Goal: Task Accomplishment & Management: Manage account settings

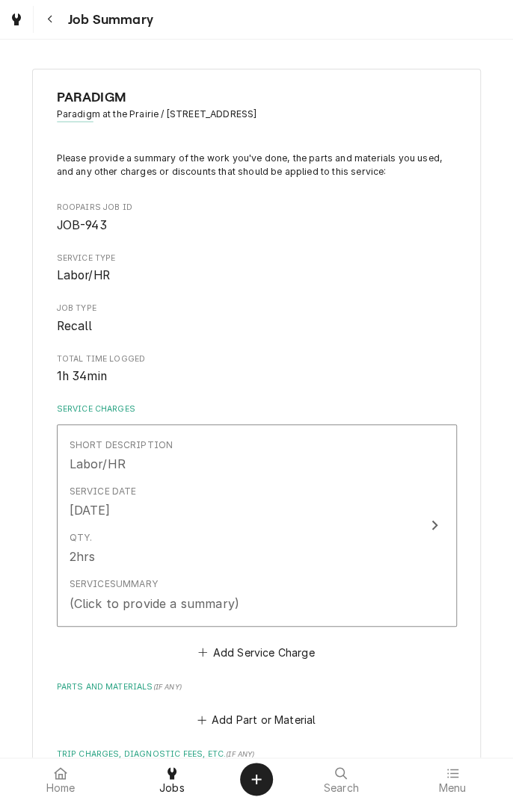
click at [424, 540] on button "Short Description Labor/HR Service Date [DATE] Qty. 2hrs Service Summary (Click…" at bounding box center [257, 525] width 400 height 203
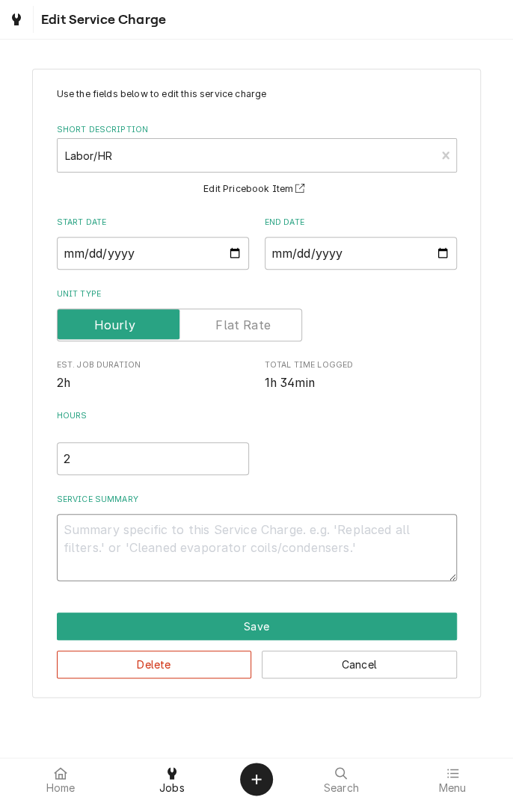
click at [277, 530] on textarea "Service Summary" at bounding box center [257, 547] width 400 height 67
type textarea "x"
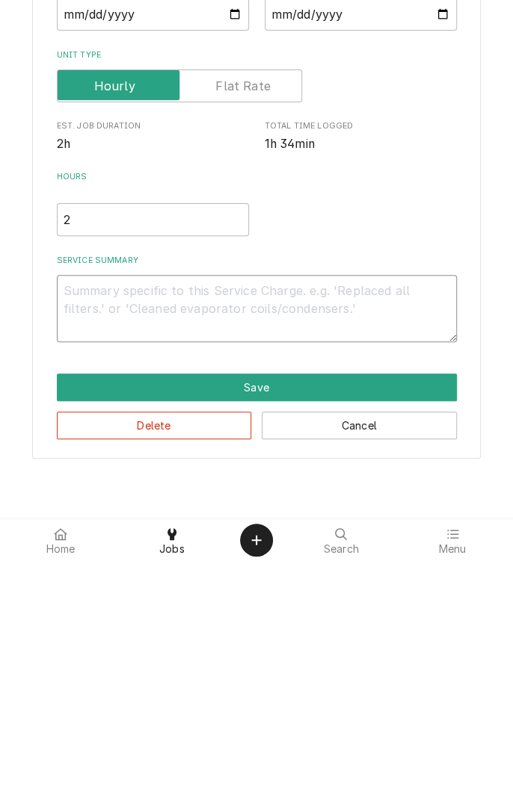
type textarea "0"
type textarea "x"
type textarea "09"
type textarea "x"
type textarea "09/"
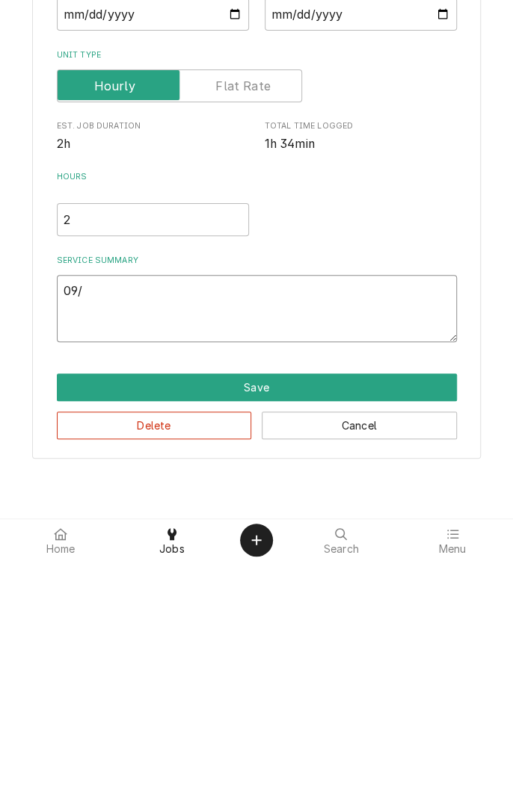
type textarea "x"
type textarea "09/2"
type textarea "x"
type textarea "09/29"
type textarea "x"
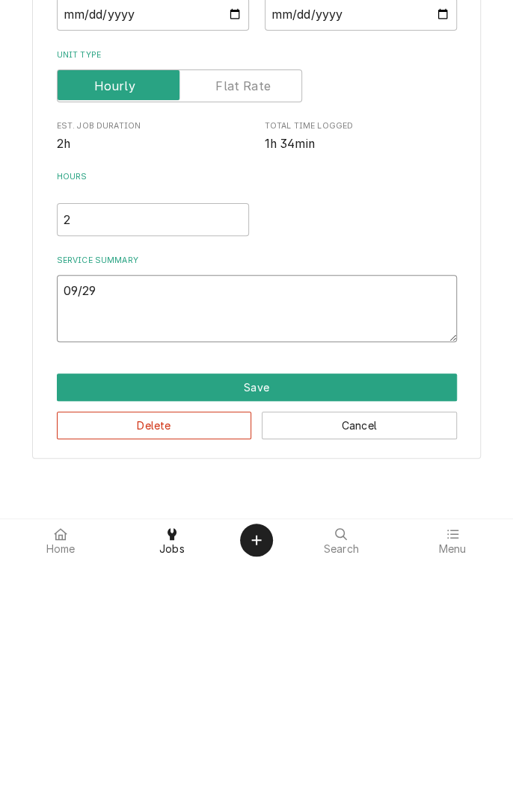
type textarea "09/29/"
type textarea "x"
type textarea "09/29/2"
type textarea "x"
type textarea "09/29/25"
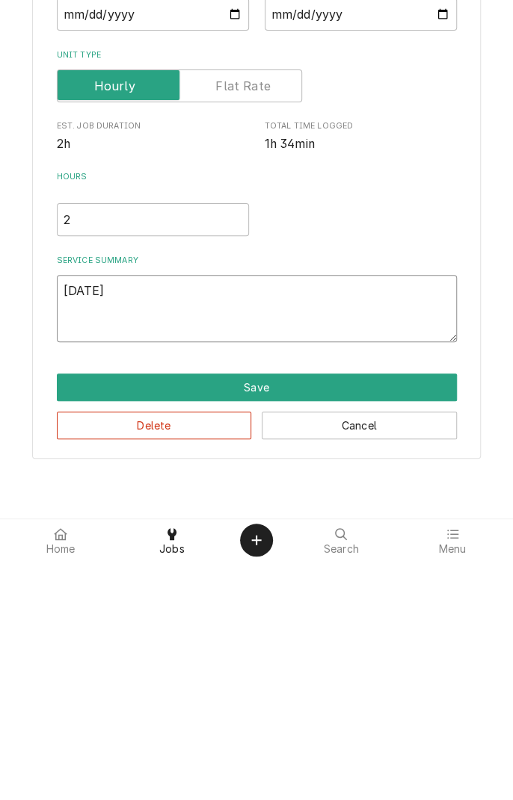
type textarea "x"
type textarea "09/29/25"
type textarea "x"
type textarea "09/29/25 r"
type textarea "x"
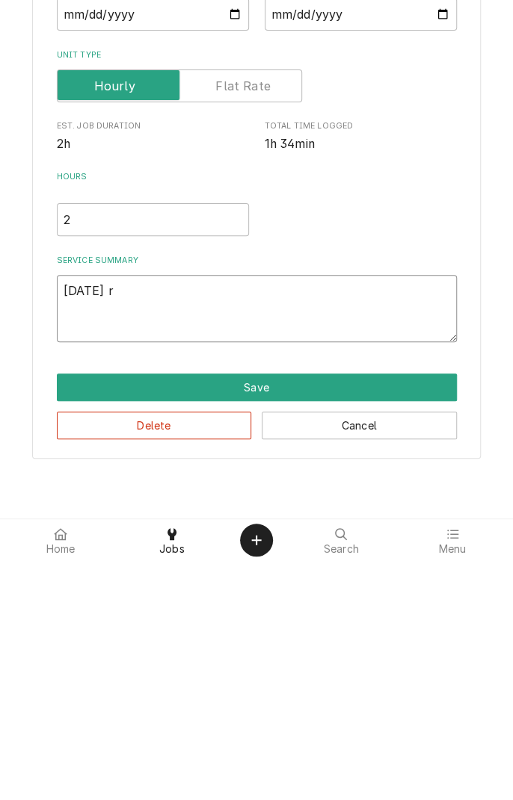
type textarea "09/29/25 re"
type textarea "x"
type textarea "09/29/25 rem"
type textarea "x"
type textarea "09/29/25 remo"
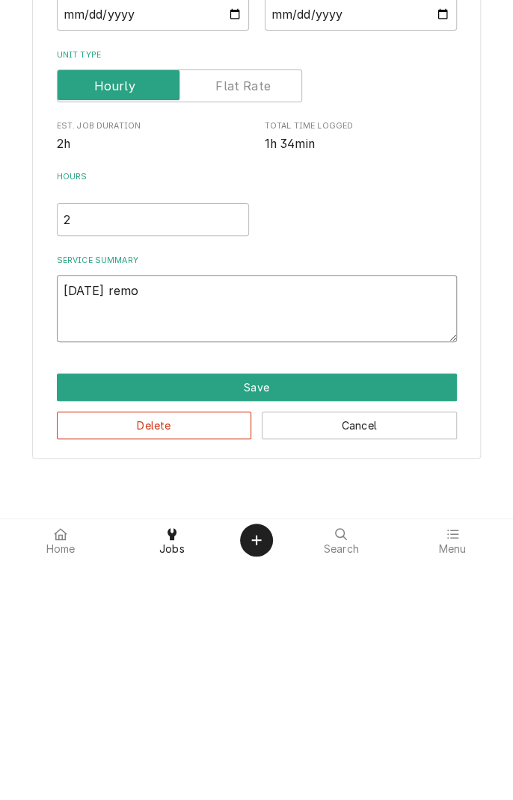
type textarea "x"
type textarea "09/29/25 remov"
type textarea "x"
type textarea "09/29/25 remove"
type textarea "x"
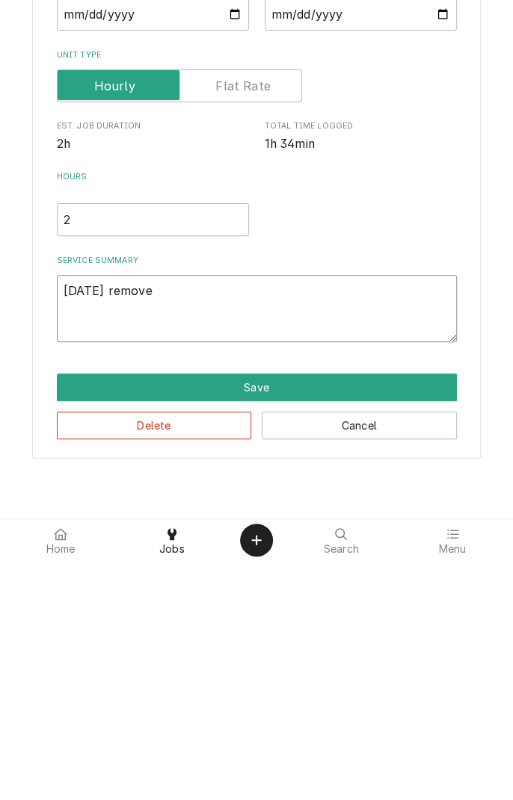
type textarea "09/29/25 removed"
type textarea "x"
type textarea "09/29/25 removed"
type textarea "x"
type textarea "09/29/25 removed f"
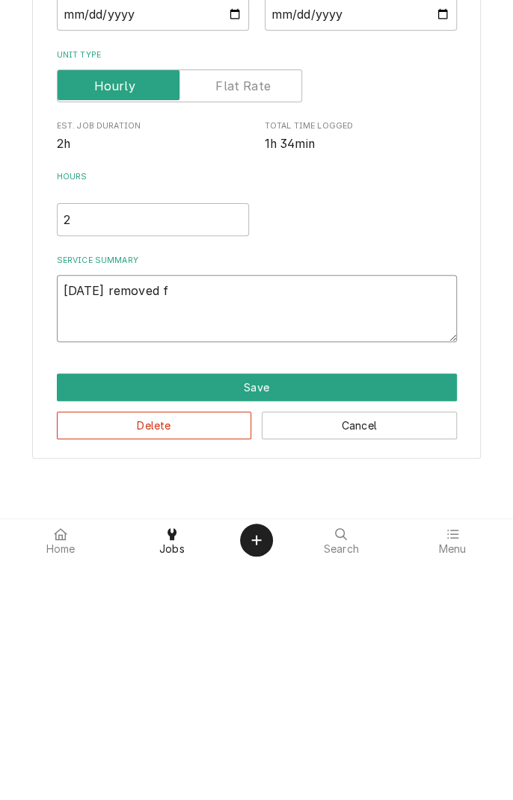
type textarea "x"
type textarea "09/29/25 removed fa"
type textarea "x"
type textarea "09/29/25 removed fai"
type textarea "x"
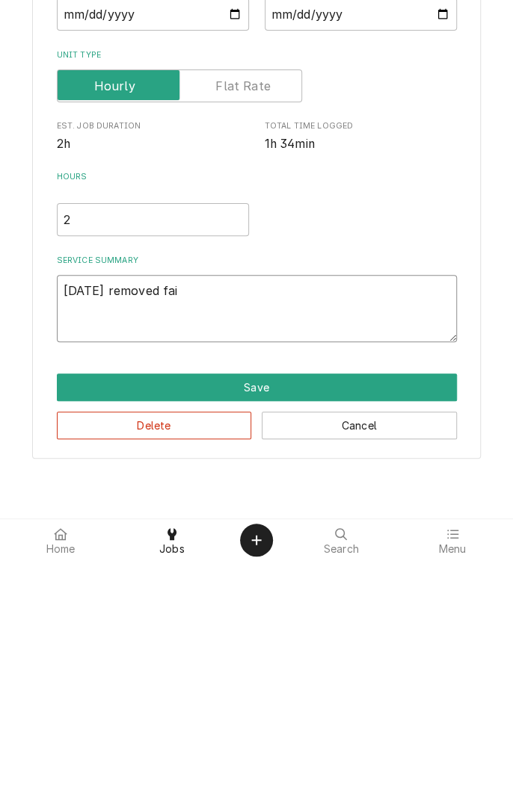
type textarea "09/29/25 removed fail"
type textarea "x"
type textarea "09/29/25 removed faile"
type textarea "x"
type textarea "09/29/25 removed failed"
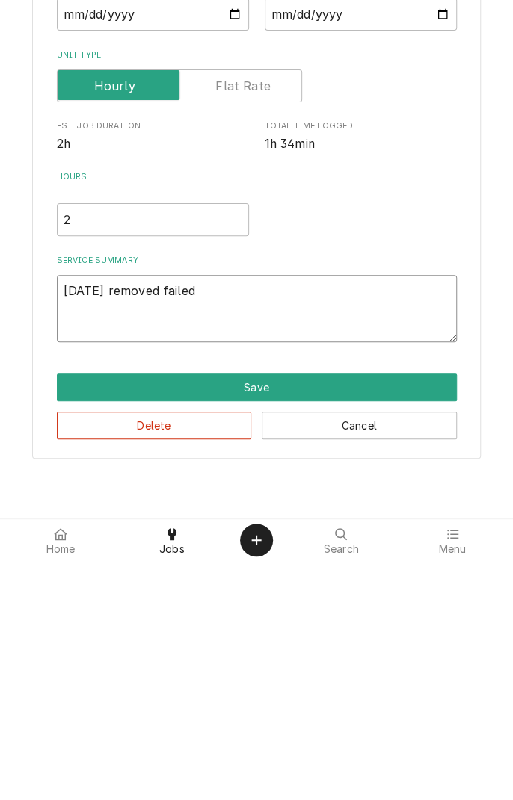
type textarea "x"
type textarea "09/29/25 removed failed"
type textarea "x"
type textarea "09/29/25 removed failed m"
type textarea "x"
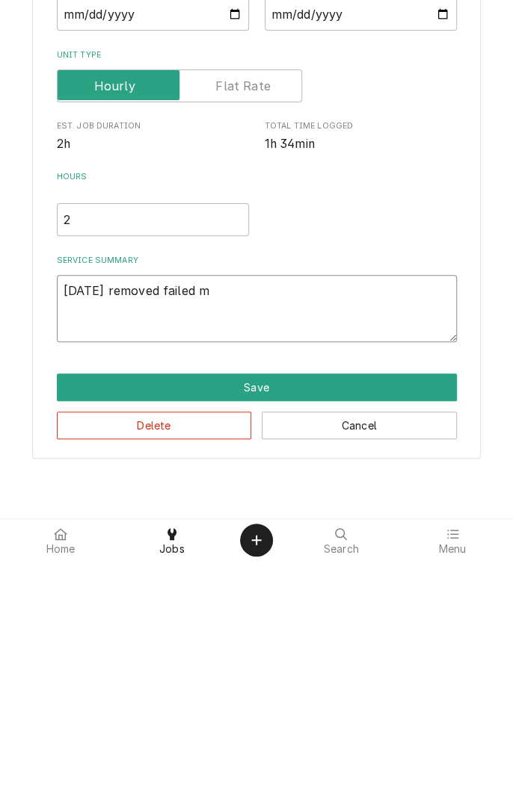
type textarea "09/29/25 removed failed mo"
type textarea "x"
type textarea "09/29/25 removed failed m"
type textarea "x"
type textarea "09/29/25 removed failed"
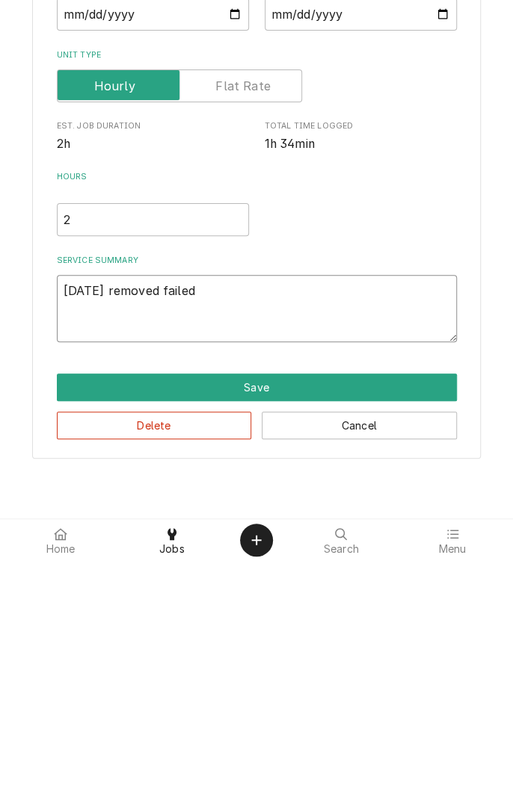
type textarea "x"
type textarea "09/29/25 removed failed e"
type textarea "x"
type textarea "09/29/25 removed failed ex"
type textarea "x"
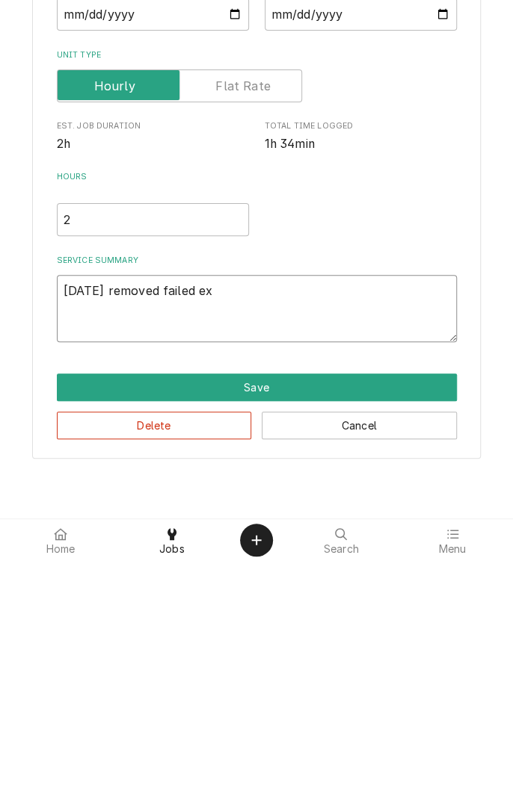
type textarea "09/29/25 removed failed exh"
type textarea "x"
type textarea "09/29/25 removed failed exha"
type textarea "x"
type textarea "09/29/25 removed failed exhau"
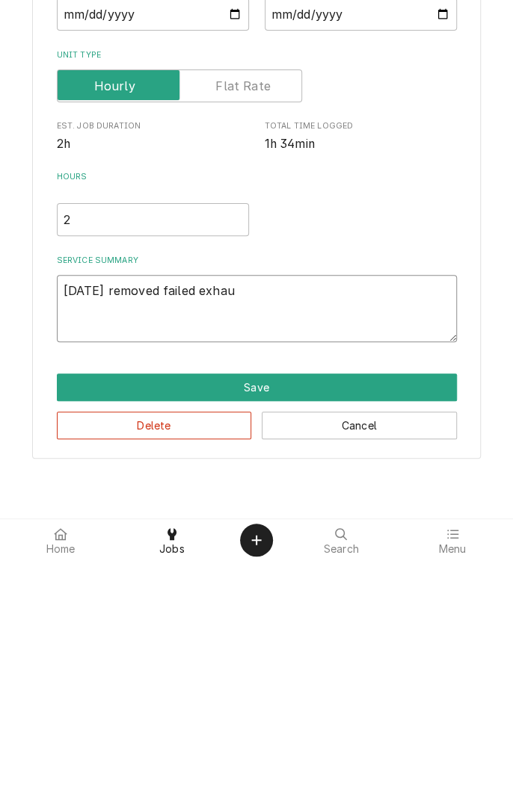
type textarea "x"
type textarea "09/29/25 removed failed exhaust"
type textarea "x"
type textarea "09/29/25 removed failed exhaust m"
type textarea "x"
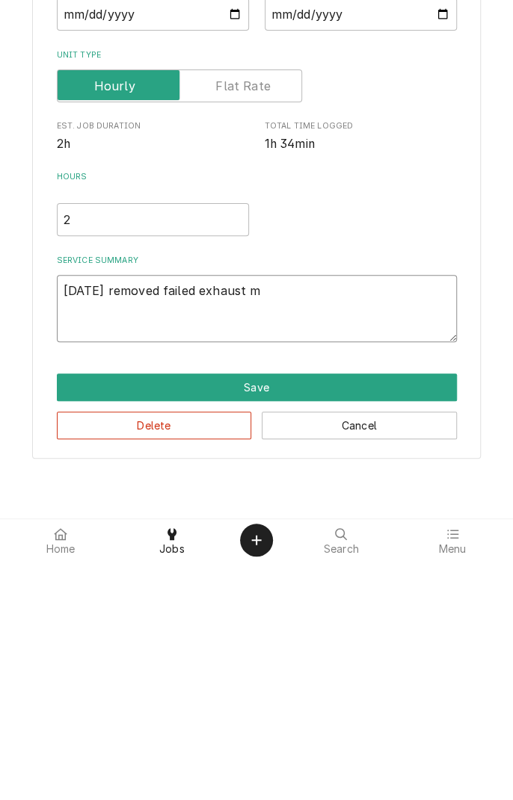
type textarea "09/29/25 removed failed exhaust motor"
type textarea "x"
type textarea "09/29/25 removed failed exhaust motor"
type textarea "x"
type textarea "09/29/25 removed failed exhaust motor."
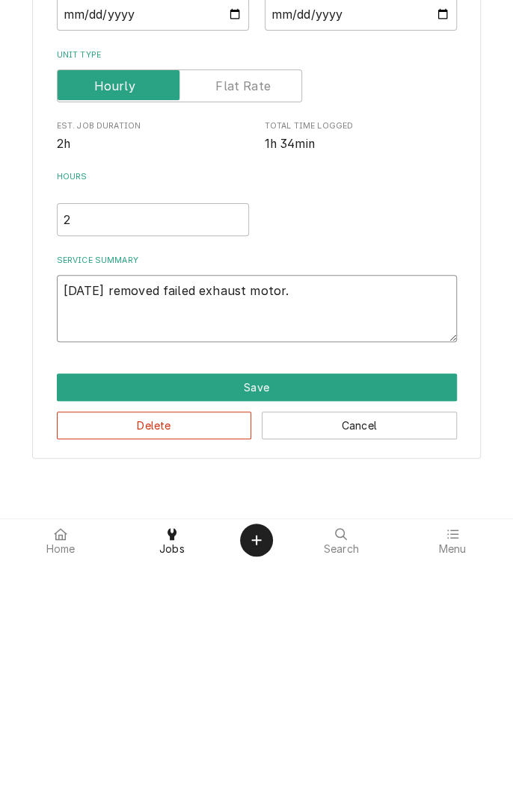
type textarea "x"
type textarea "09/29/25 removed failed exhaust motor."
type textarea "x"
type textarea "09/29/25 removed failed exhaust motor. I"
type textarea "x"
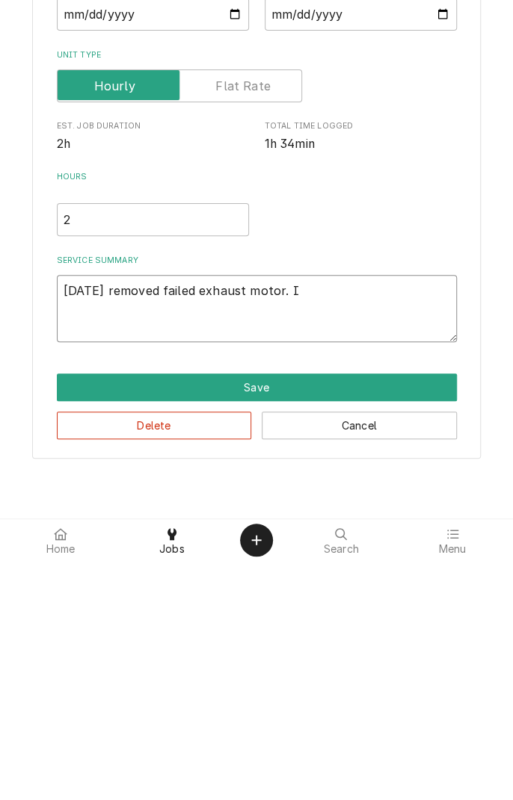
type textarea "09/29/25 removed failed exhaust motor. In"
type textarea "x"
type textarea "09/29/25 removed failed exhaust motor. Ins"
type textarea "x"
type textarea "09/29/25 removed failed exhaust motor. Inst"
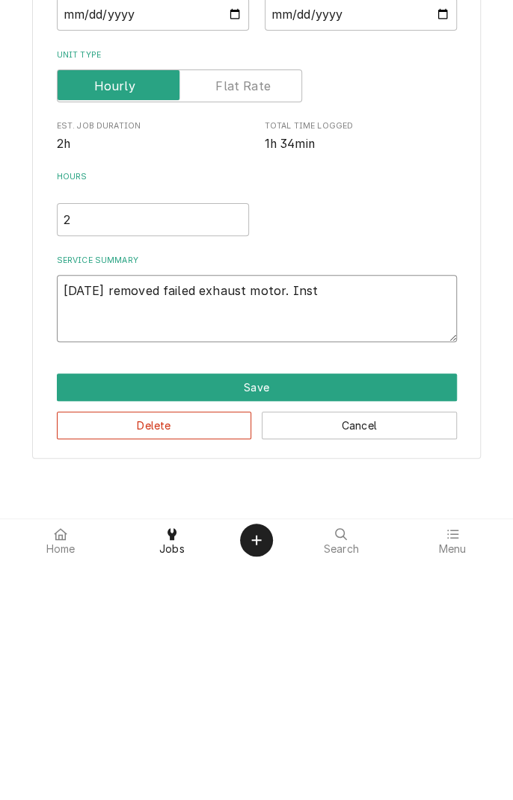
type textarea "x"
type textarea "09/29/25 removed failed exhaust motor. Installed"
type textarea "x"
type textarea "09/29/25 removed failed exhaust motor. Installed n"
type textarea "x"
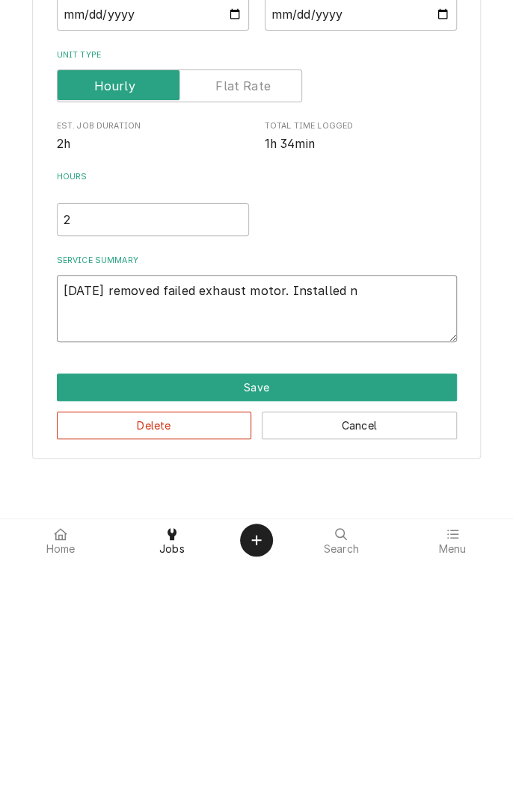
type textarea "09/29/25 removed failed exhaust motor. Installed ne"
type textarea "x"
type textarea "09/29/25 removed failed exhaust motor. Installed new"
type textarea "x"
type textarea "09/29/25 removed failed exhaust motor. Installed new"
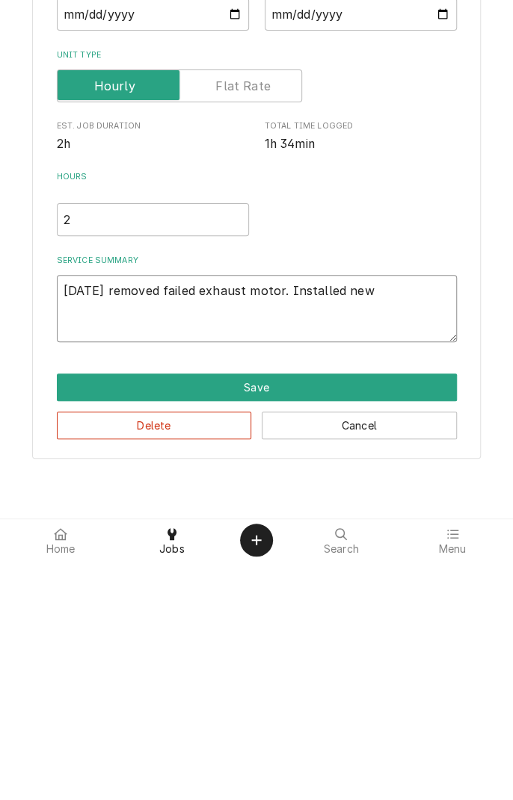
type textarea "x"
type textarea "09/29/25 removed failed exhaust motor. Installed new m"
type textarea "x"
type textarea "09/29/25 removed failed exhaust motor. Installed new mo"
type textarea "x"
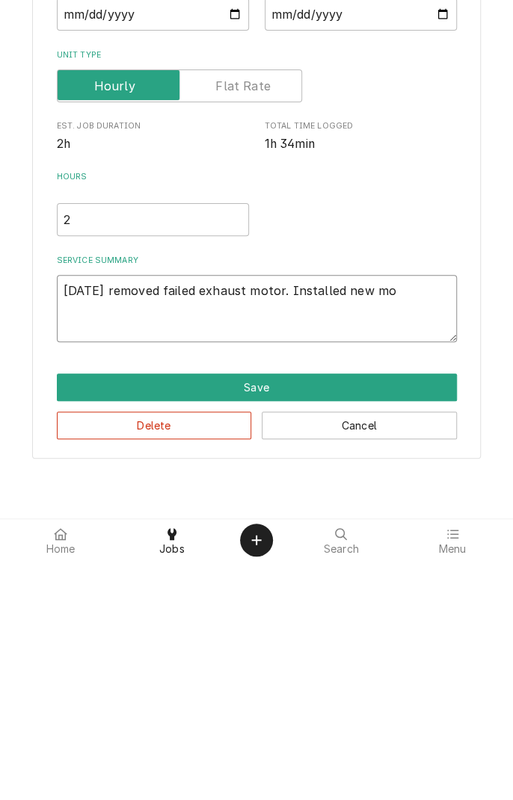
type textarea "09/29/25 removed failed exhaust motor. Installed new mot"
type textarea "x"
type textarea "09/29/25 removed failed exhaust motor. Installed new moto"
type textarea "x"
type textarea "09/29/25 removed failed exhaust motor. Installed new motor"
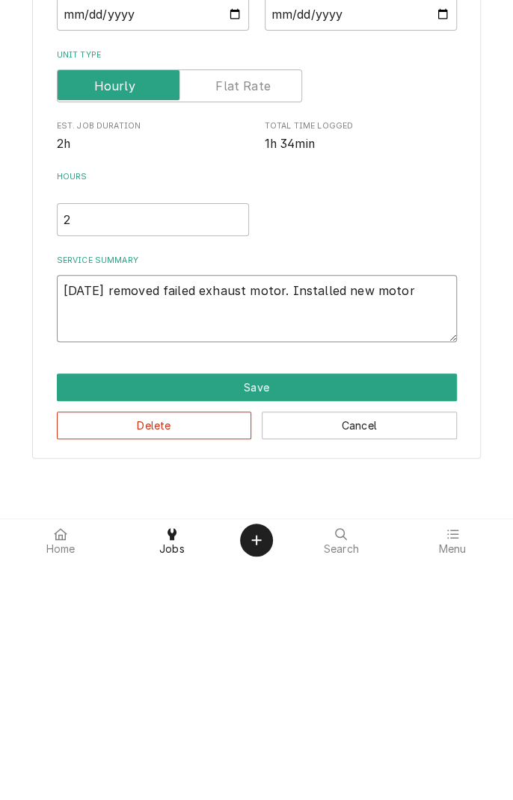
type textarea "x"
type textarea "09/29/25 removed failed exhaust motor. Installed new motor."
type textarea "x"
type textarea "09/29/25 removed failed exhaust motor. Installed new motor."
type textarea "x"
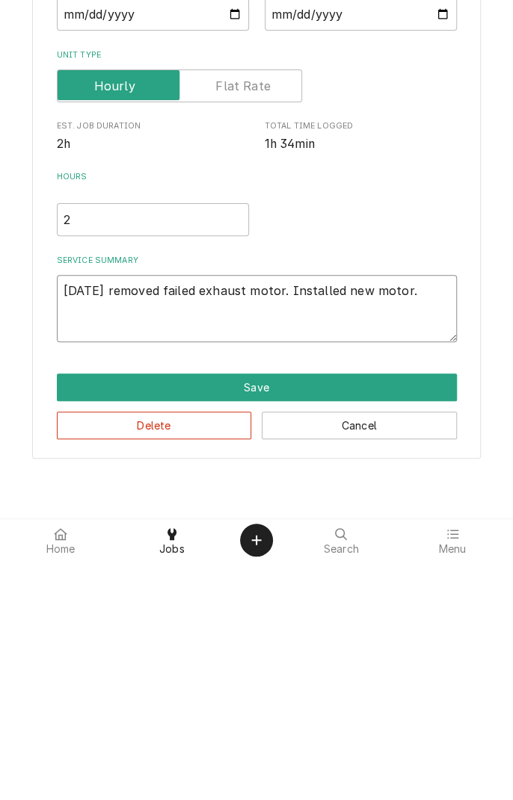
type textarea "09/29/25 removed failed exhaust motor. Installed new motor. V"
type textarea "x"
type textarea "09/29/25 removed failed exhaust motor. Installed new motor. Ve"
type textarea "x"
type textarea "09/29/25 removed failed exhaust motor. Installed new motor. Ver"
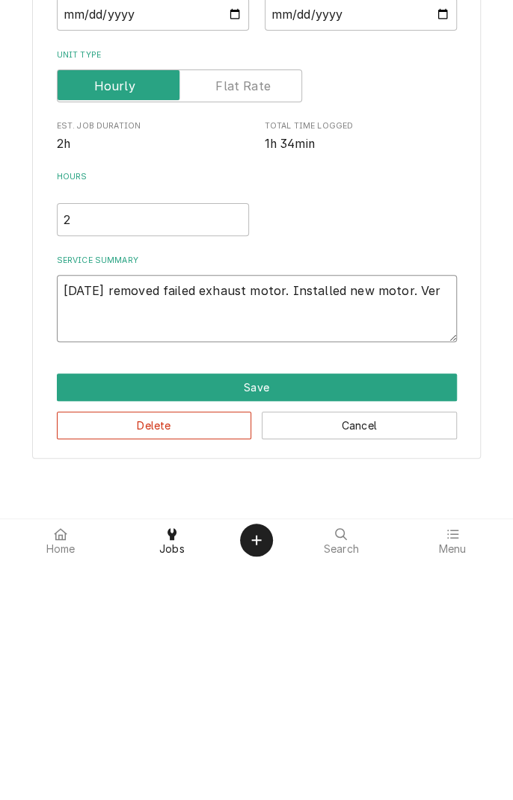
type textarea "x"
type textarea "09/29/25 removed failed exhaust motor. Installed new motor. Verified"
type textarea "x"
type textarea "09/29/25 removed failed exhaust motor. Installed new motor. Verified r"
type textarea "x"
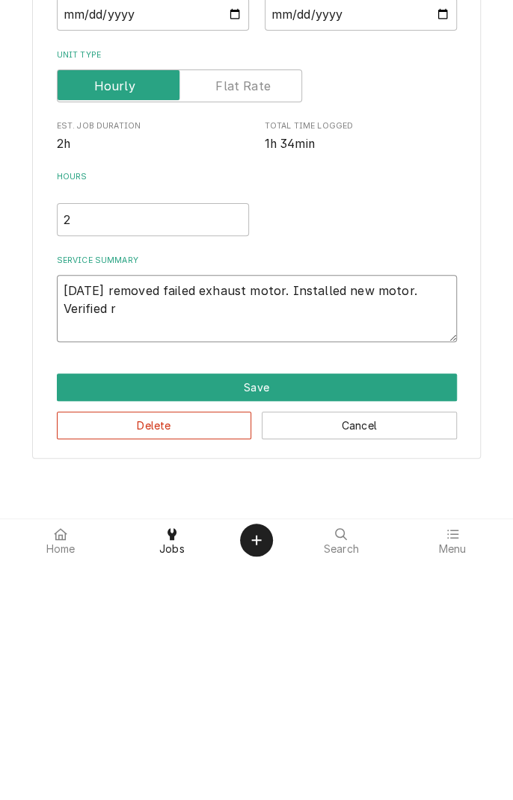
type textarea "09/29/25 removed failed exhaust motor. Installed new motor. Verified ro"
type textarea "x"
type textarea "09/29/25 removed failed exhaust motor. Installed new motor. Verified rot"
type textarea "x"
type textarea "09/29/25 removed failed exhaust motor. Installed new motor. Verified rota"
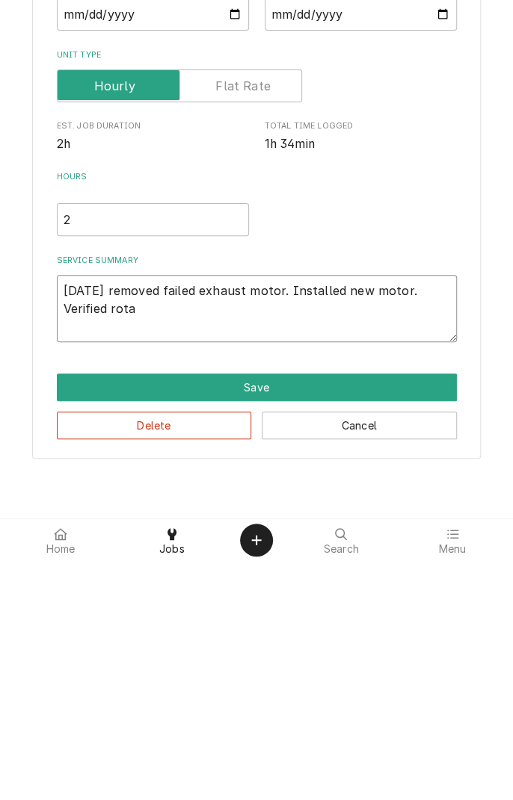
type textarea "x"
type textarea "09/29/25 removed failed exhaust motor. Installed new motor. Verified rotat"
type textarea "x"
type textarea "09/29/25 removed failed exhaust motor. Installed new motor. Verified rotati"
type textarea "x"
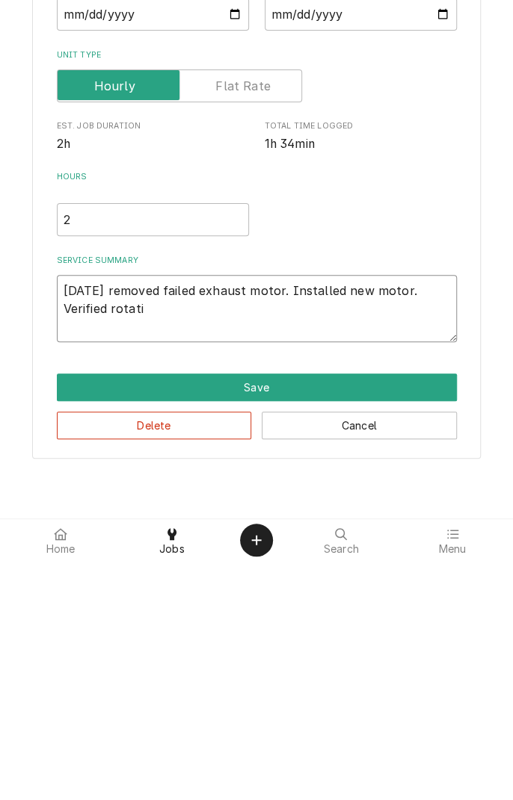
type textarea "09/29/25 removed failed exhaust motor. Installed new motor. Verified rotatio"
type textarea "x"
type textarea "09/29/25 removed failed exhaust motor. Installed new motor. Verified rotation"
type textarea "x"
type textarea "09/29/25 removed failed exhaust motor. Installed new motor. Verified rotation."
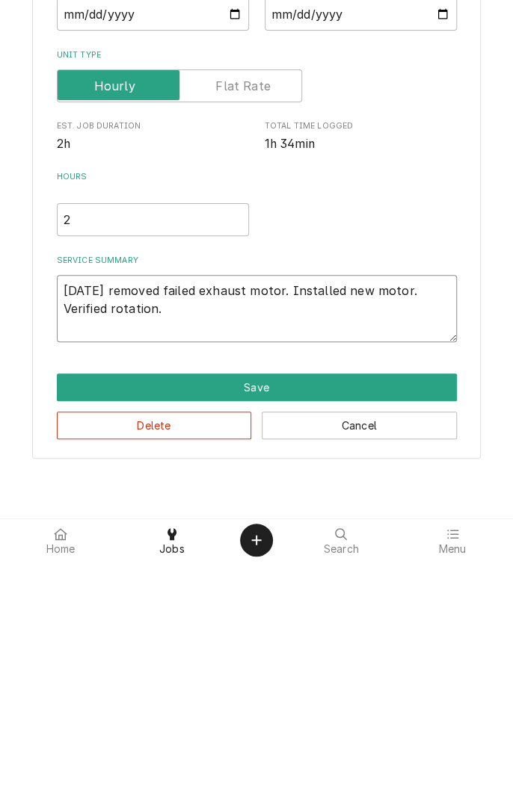
type textarea "x"
type textarea "09/29/25 removed failed exhaust motor. Installed new motor. Verified rotation."
type textarea "x"
type textarea "09/29/25 removed failed exhaust motor. Installed new motor. Verified rotation. I"
type textarea "x"
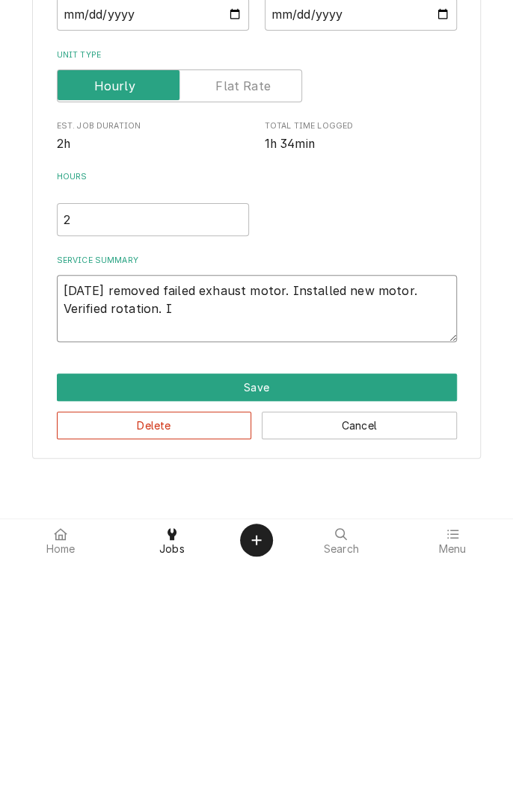
type textarea "09/29/25 removed failed exhaust motor. Installed new motor. Verified rotation. …"
type textarea "x"
type textarea "09/29/25 removed failed exhaust motor. Installed new motor. Verified rotation. …"
type textarea "x"
type textarea "09/29/25 removed failed exhaust motor. Installed new motor. Verified rotation. …"
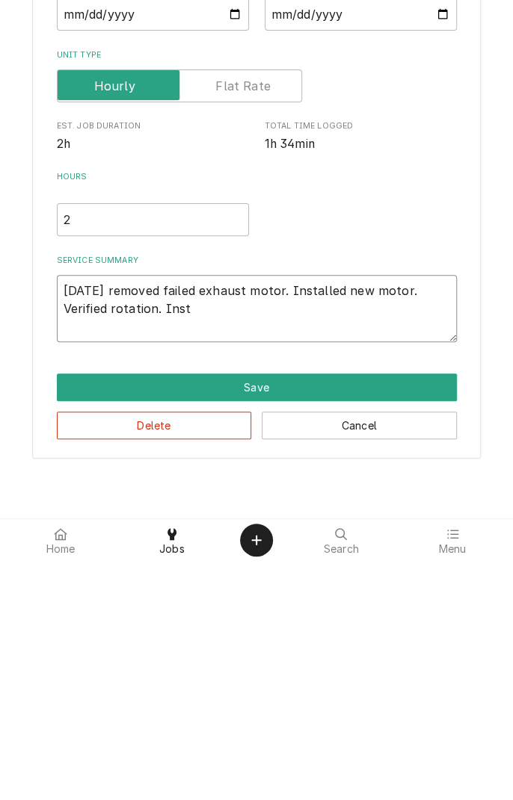
type textarea "x"
type textarea "09/29/25 removed failed exhaust motor. Installed new motor. Verified rotation. …"
type textarea "x"
type textarea "09/29/25 removed failed exhaust motor. Installed new motor. Verified rotation. …"
type textarea "x"
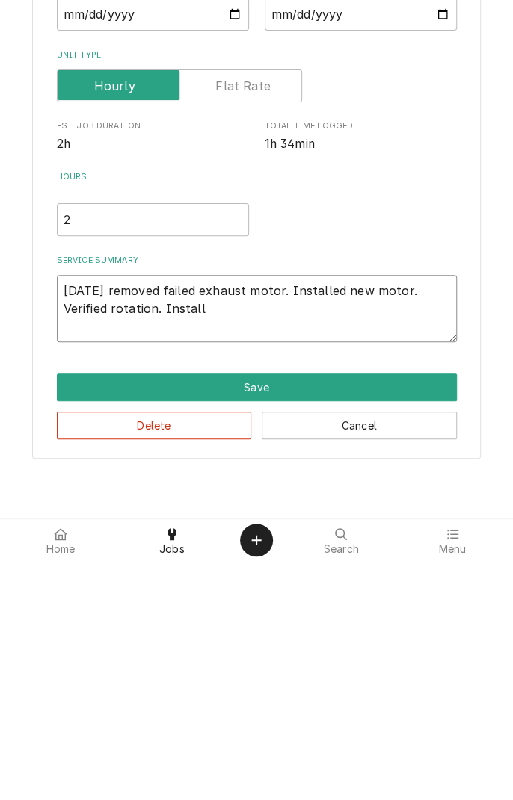
type textarea "09/29/25 removed failed exhaust motor. Installed new motor. Verified rotation. …"
type textarea "x"
type textarea "09/29/25 removed failed exhaust motor. Installed new motor. Verified rotation. …"
type textarea "x"
type textarea "09/29/25 removed failed exhaust motor. Installed new motor. Verified rotation. …"
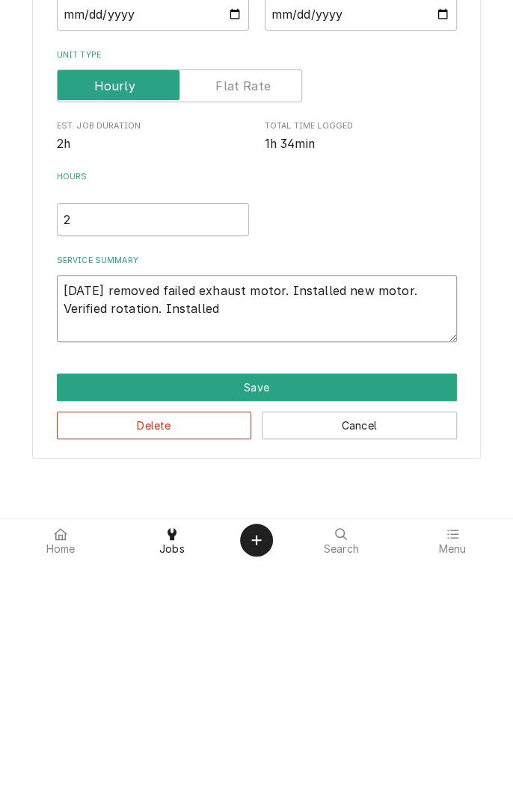
type textarea "x"
type textarea "09/29/25 removed failed exhaust motor. Installed new motor. Verified rotation. …"
type textarea "x"
type textarea "09/29/25 removed failed exhaust motor. Installed new motor. Verified rotation. …"
type textarea "x"
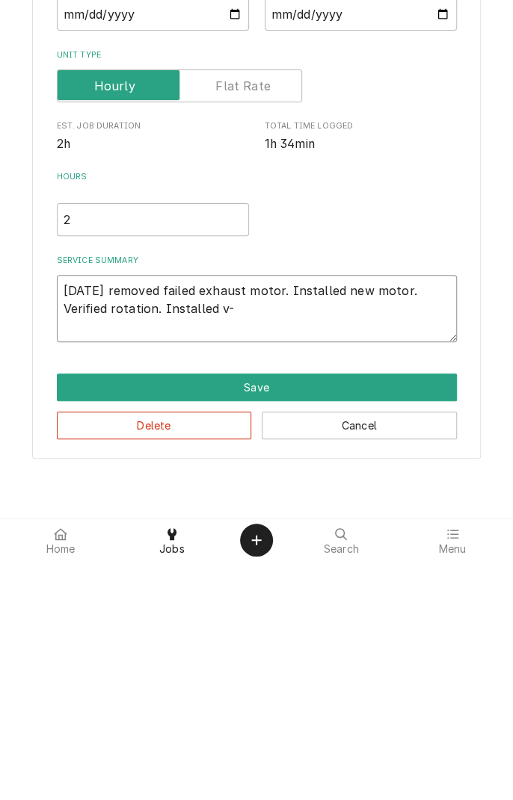
type textarea "09/29/25 removed failed exhaust motor. Installed new motor. Verified rotation. …"
type textarea "x"
type textarea "09/29/25 removed failed exhaust motor. Installed new motor. Verified rotation. …"
type textarea "x"
type textarea "09/29/25 removed failed exhaust motor. Installed new motor. Verified rotation. …"
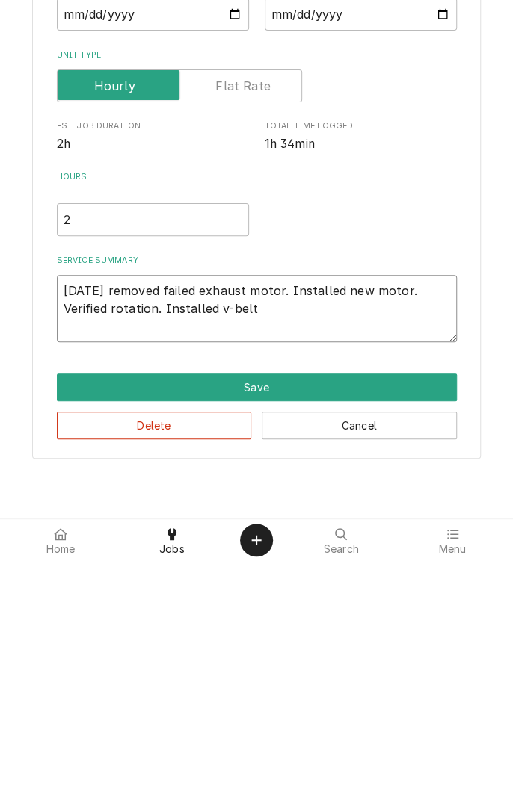
type textarea "x"
type textarea "09/29/25 removed failed exhaust motor. Installed new motor. Verified rotation. …"
type textarea "x"
type textarea "09/29/25 removed failed exhaust motor. Installed new motor. Verified rotation. …"
type textarea "x"
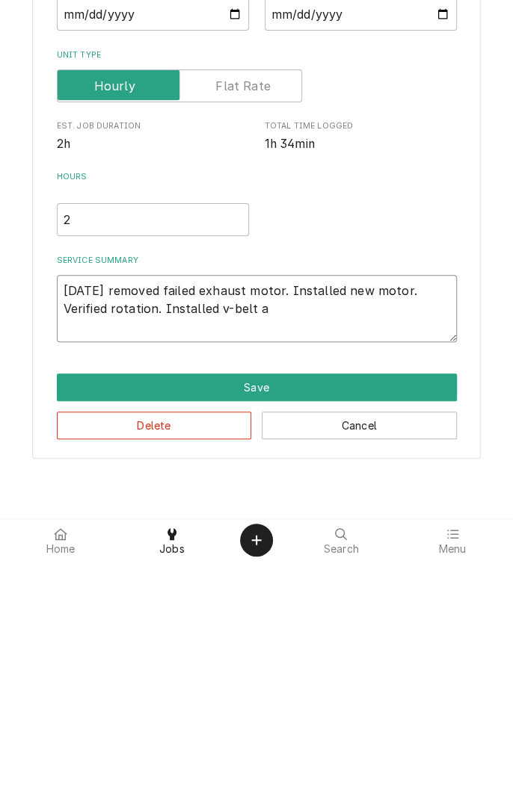
type textarea "09/29/25 removed failed exhaust motor. Installed new motor. Verified rotation. …"
type textarea "x"
type textarea "09/29/25 removed failed exhaust motor. Installed new motor. Verified rotation. …"
type textarea "x"
type textarea "09/29/25 removed failed exhaust motor. Installed new motor. Verified rotation. …"
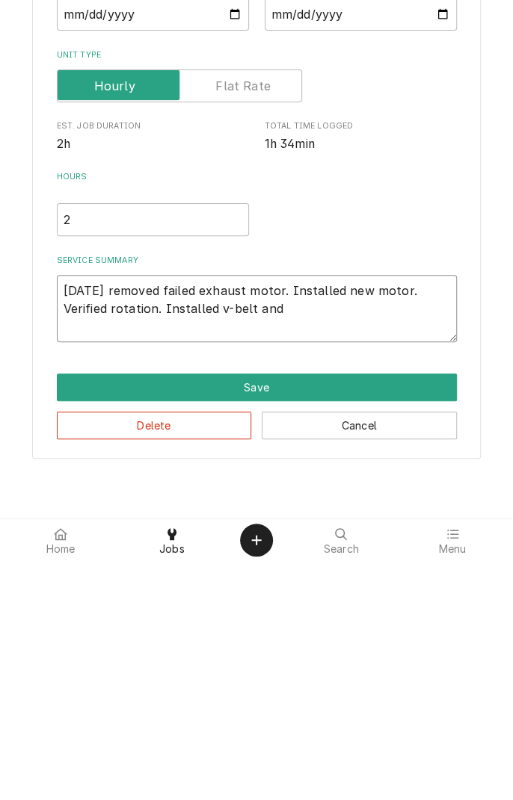
type textarea "x"
type textarea "09/29/25 removed failed exhaust motor. Installed new motor. Verified rotation. …"
type textarea "x"
type textarea "09/29/25 removed failed exhaust motor. Installed new motor. Verified rotation. …"
type textarea "x"
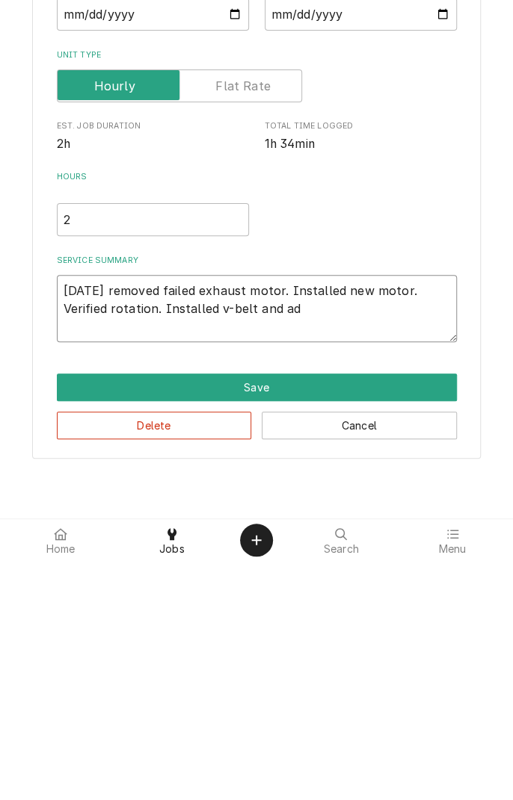
type textarea "09/29/25 removed failed exhaust motor. Installed new motor. Verified rotation. …"
type textarea "x"
type textarea "09/29/25 removed failed exhaust motor. Installed new motor. Verified rotation. …"
type textarea "x"
type textarea "09/29/25 removed failed exhaust motor. Installed new motor. Verified rotation. …"
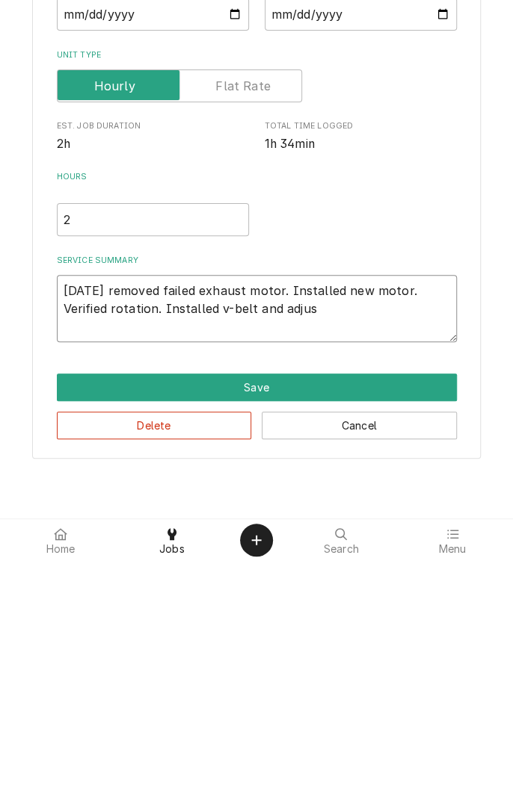
type textarea "x"
type textarea "09/29/25 removed failed exhaust motor. Installed new motor. Verified rotation. …"
type textarea "x"
type textarea "09/29/25 removed failed exhaust motor. Installed new motor. Verified rotation. …"
type textarea "x"
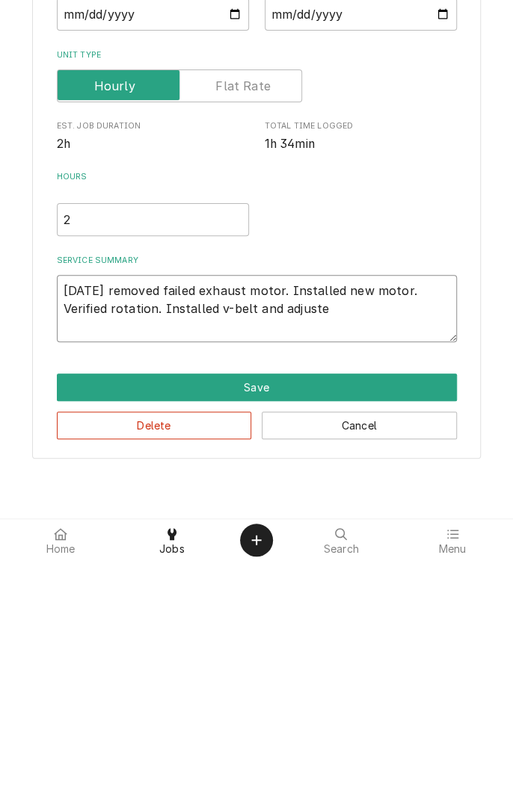
type textarea "09/29/25 removed failed exhaust motor. Installed new motor. Verified rotation. …"
type textarea "x"
type textarea "09/29/25 removed failed exhaust motor. Installed new motor. Verified rotation. …"
type textarea "x"
type textarea "09/29/25 removed failed exhaust motor. Installed new motor. Verified rotation. …"
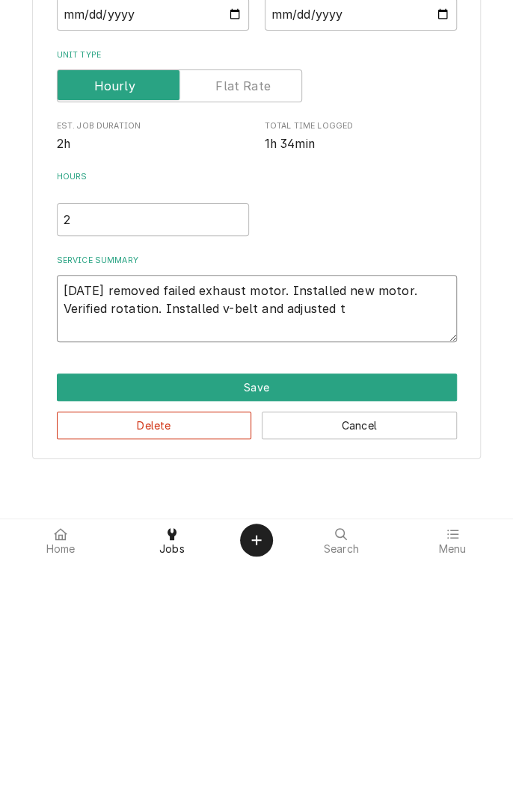
type textarea "x"
type textarea "09/29/25 removed failed exhaust motor. Installed new motor. Verified rotation. …"
type textarea "x"
type textarea "09/29/25 removed failed exhaust motor. Installed new motor. Verified rotation. …"
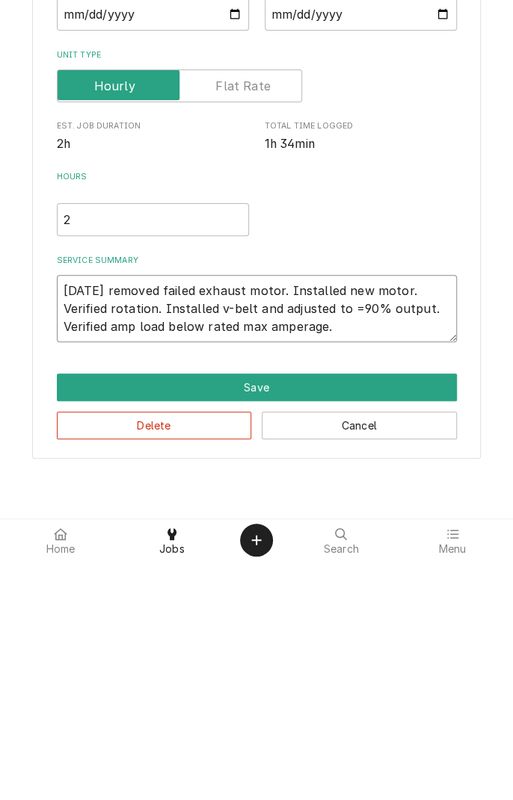
click at [248, 548] on textarea "09/29/25 removed failed exhaust motor. Installed new motor. Verified rotation. …" at bounding box center [257, 547] width 400 height 67
click at [413, 571] on textarea "09/29/25 removed failed exhaust motor. Installed new motor. Verified rotation. …" at bounding box center [257, 547] width 400 height 67
click at [244, 543] on textarea "09/29/25 removed failed exhaust motor. Installed new motor. Verified rotation. …" at bounding box center [257, 547] width 400 height 67
click at [250, 550] on textarea "09/29/25 removed failed exhaust motor. Installed new motor. Verified rotation. …" at bounding box center [257, 547] width 400 height 67
click at [432, 571] on textarea "09/29/25 removed failed exhaust motor. Installed new motor. Verified rotation. …" at bounding box center [257, 547] width 400 height 67
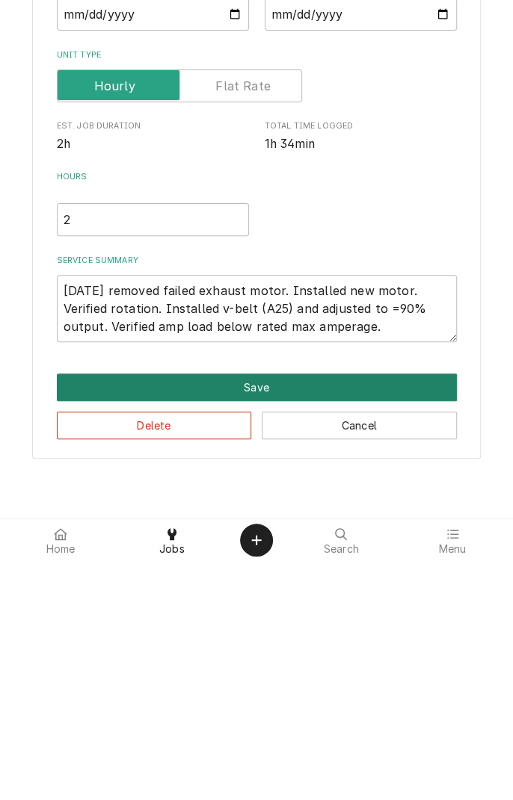
click at [258, 631] on button "Save" at bounding box center [257, 627] width 400 height 28
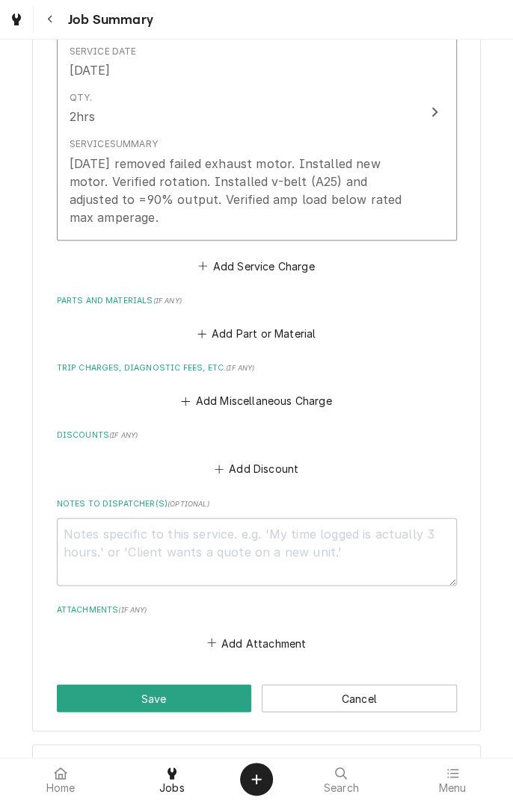
scroll to position [496, 0]
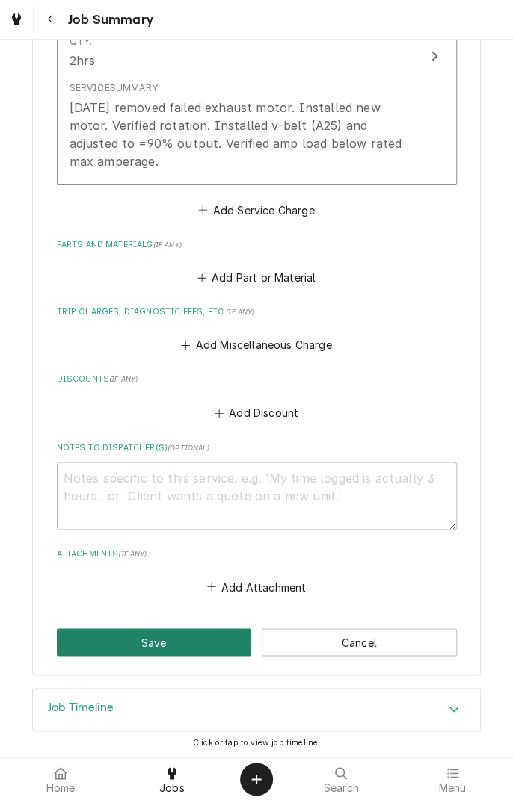
click at [203, 646] on button "Save" at bounding box center [154, 643] width 195 height 28
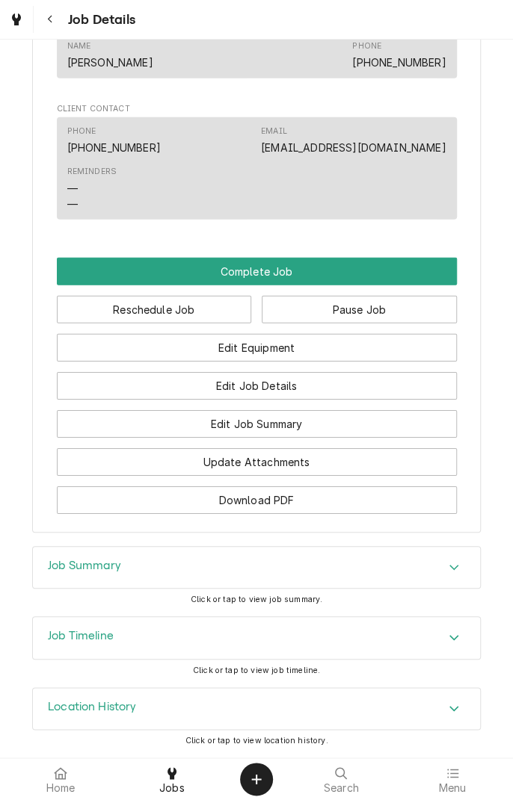
scroll to position [1307, 0]
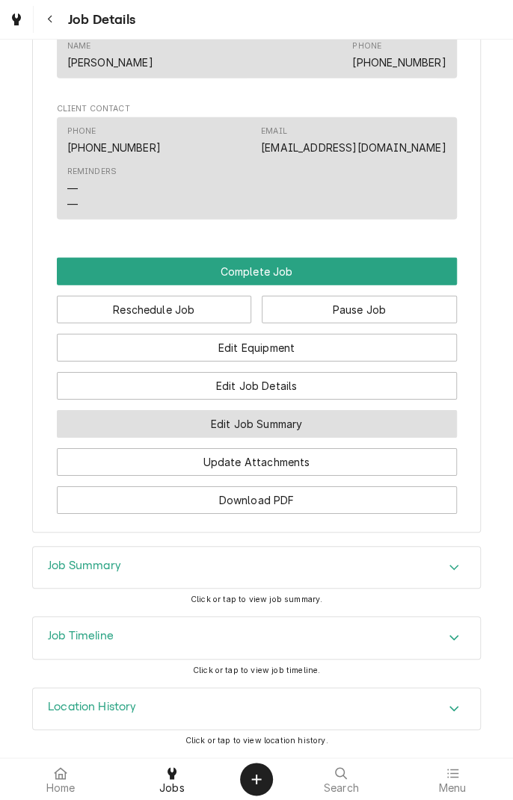
click at [327, 428] on button "Edit Job Summary" at bounding box center [257, 424] width 400 height 28
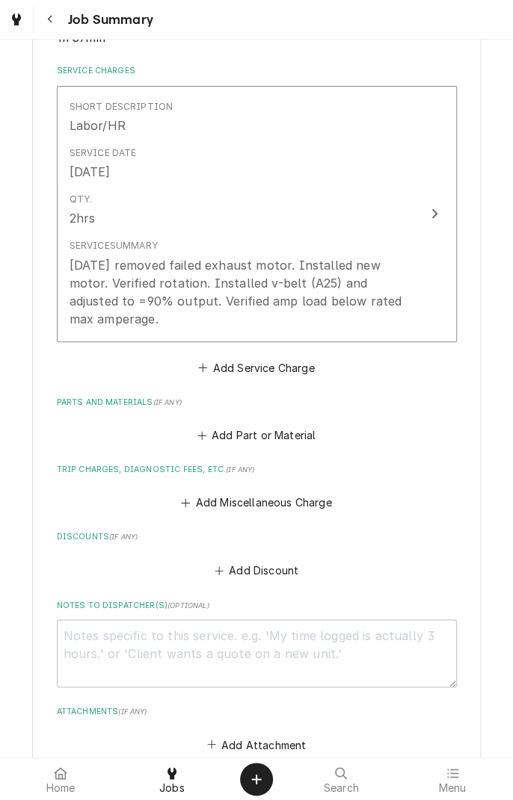
scroll to position [343, 0]
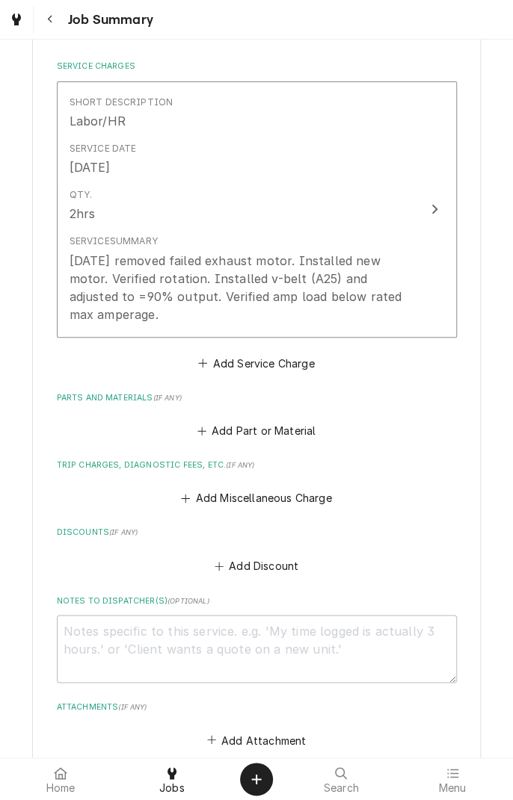
click at [244, 489] on button "Add Miscellaneous Charge" at bounding box center [256, 498] width 155 height 21
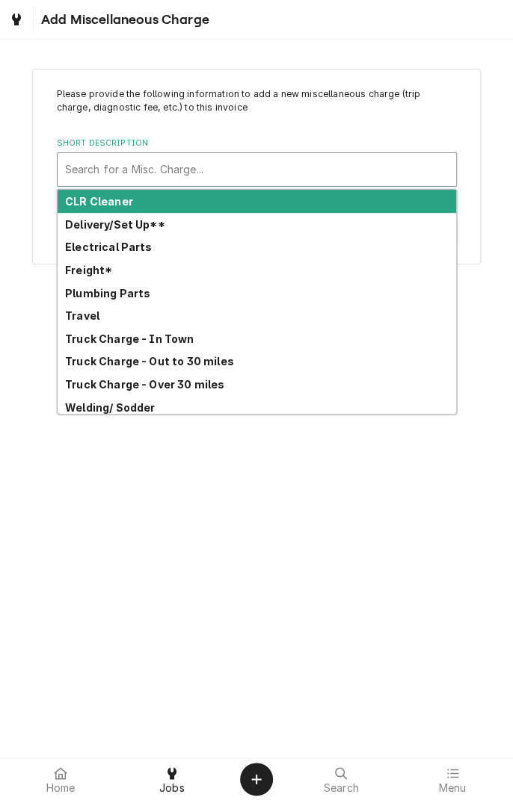
click at [95, 279] on div "Freight*" at bounding box center [257, 270] width 398 height 23
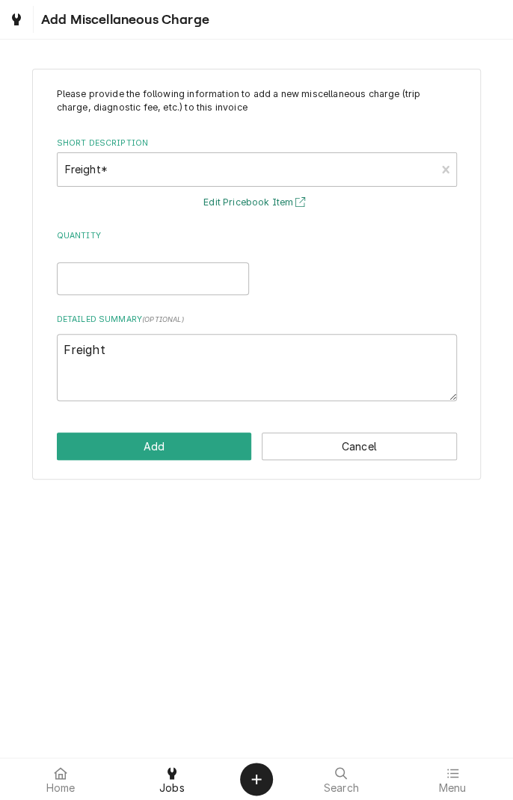
click at [277, 205] on button "Edit Pricebook Item" at bounding box center [256, 203] width 111 height 19
type textarea "x"
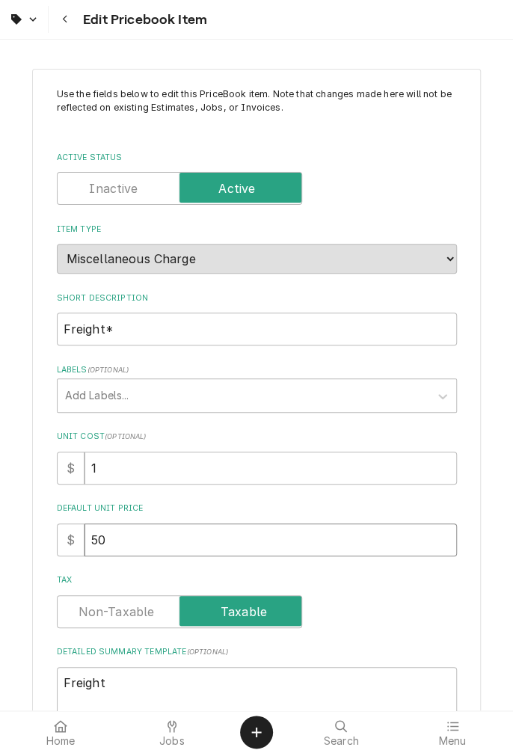
click at [148, 538] on input "50" at bounding box center [270, 539] width 372 height 33
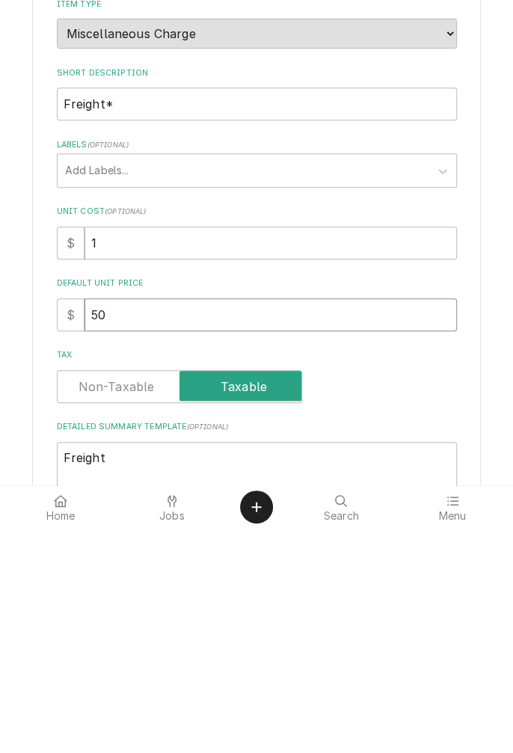
type textarea "x"
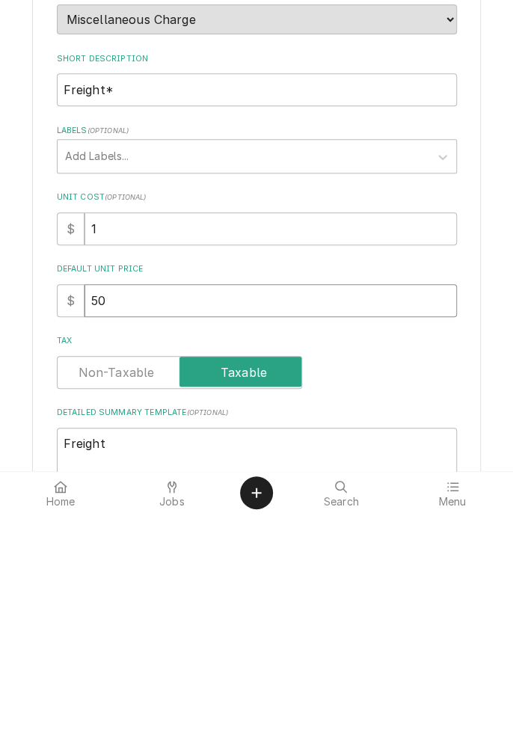
type input "5"
type textarea "x"
type input "2"
type textarea "x"
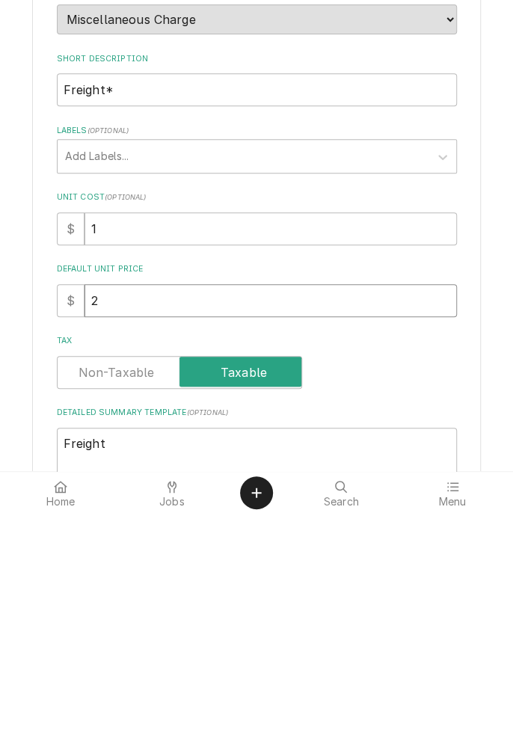
type input "20"
type textarea "x"
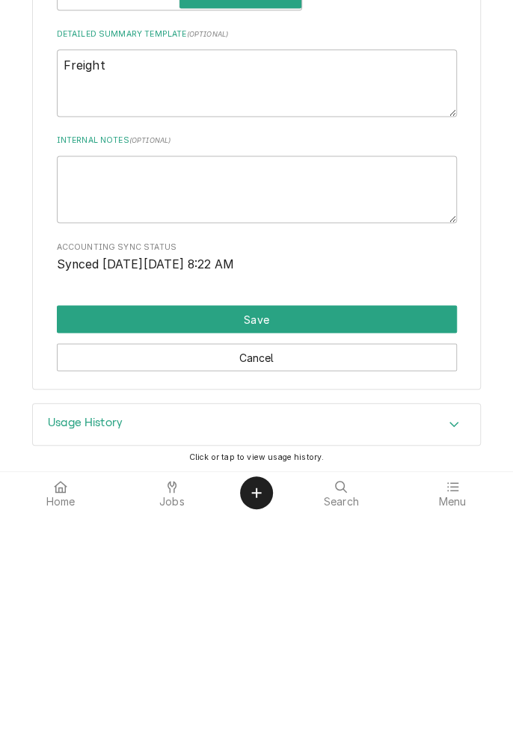
type input "20"
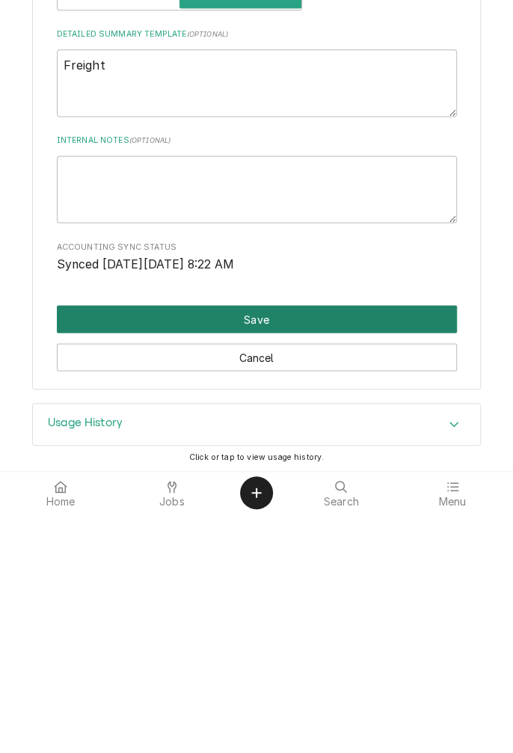
click at [284, 562] on button "Save" at bounding box center [257, 558] width 400 height 28
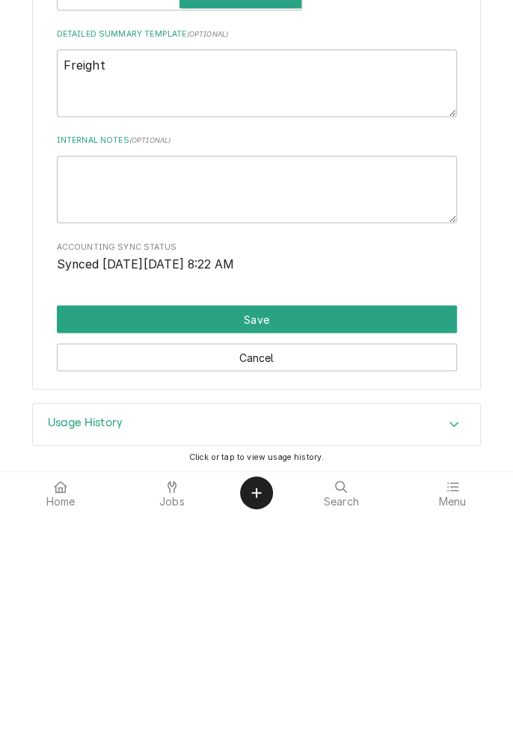
scroll to position [370, 0]
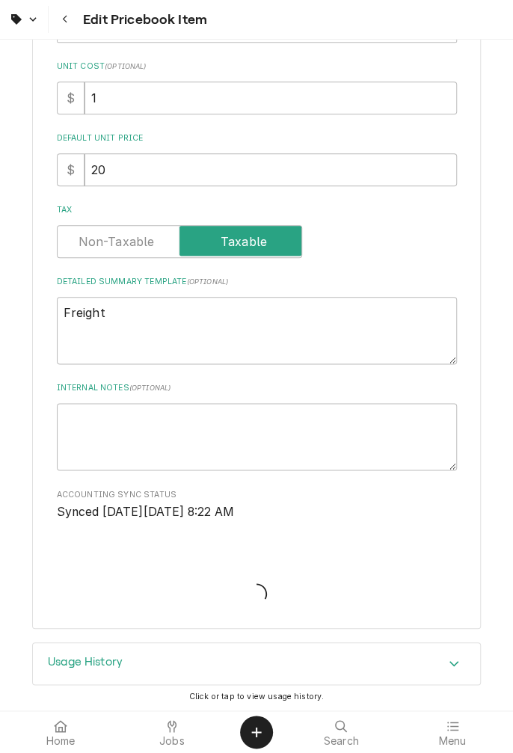
type textarea "x"
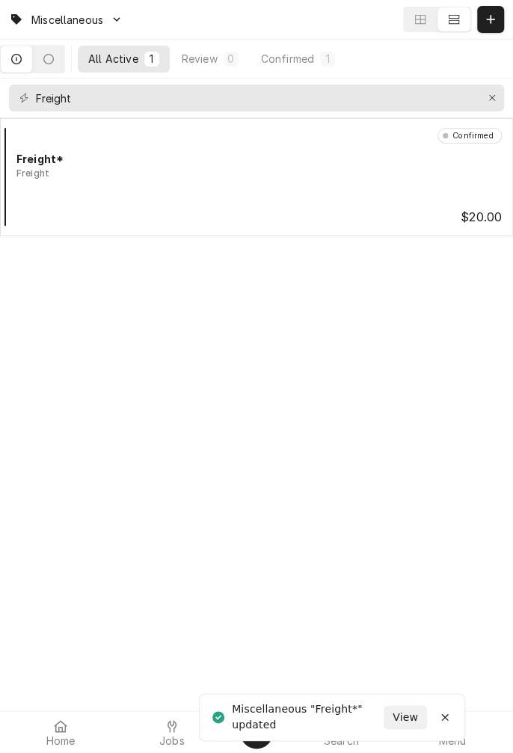
click at [176, 729] on div at bounding box center [172, 726] width 18 height 18
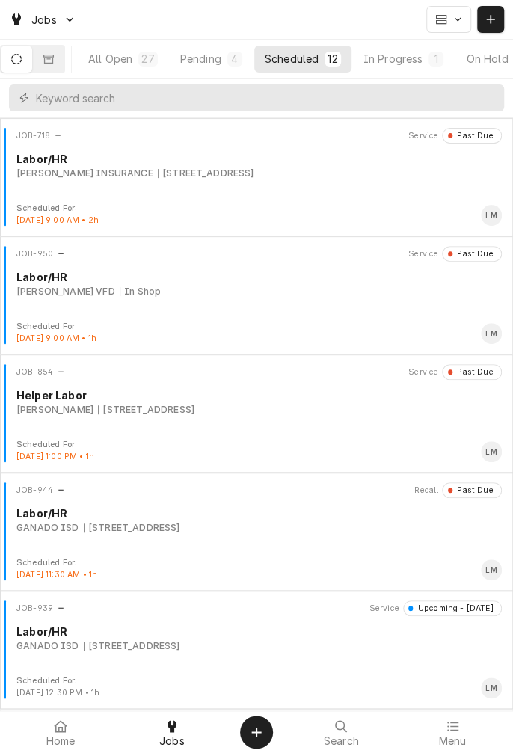
click at [404, 59] on div "In Progress" at bounding box center [393, 59] width 60 height 16
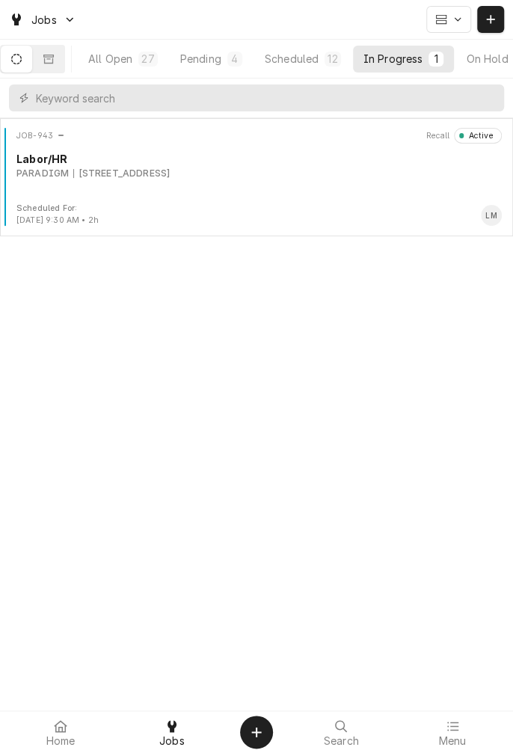
click at [207, 185] on div "JOB-943 Recall Active Labor/HR PARADIGM 106 Del Norte Dr, El Campo, TX 77437" at bounding box center [256, 165] width 501 height 75
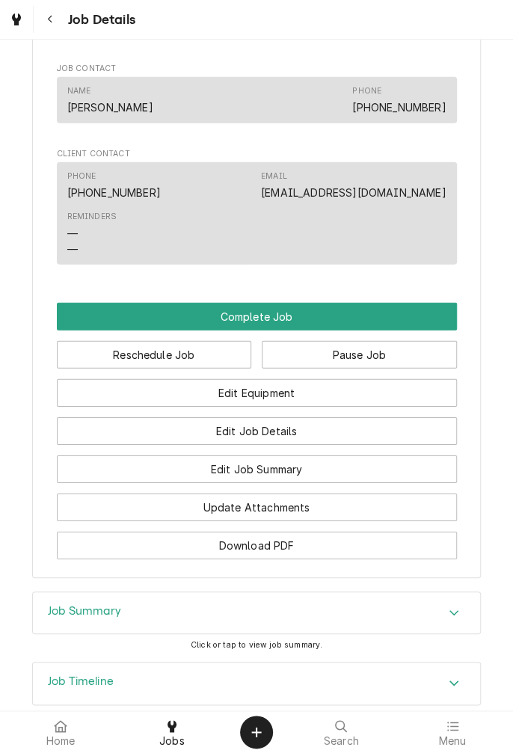
scroll to position [1214, 0]
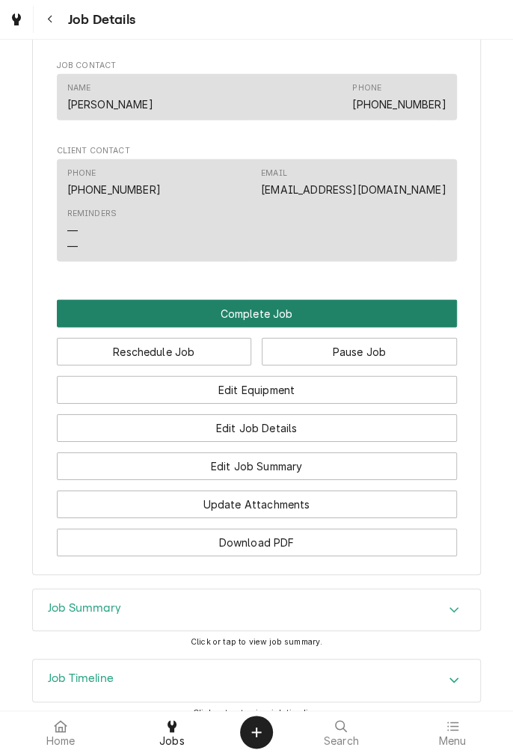
click at [310, 327] on button "Complete Job" at bounding box center [257, 314] width 400 height 28
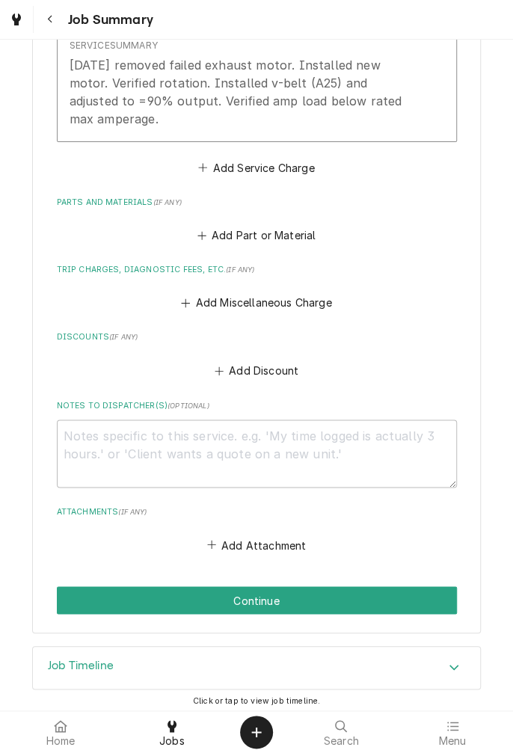
scroll to position [544, 0]
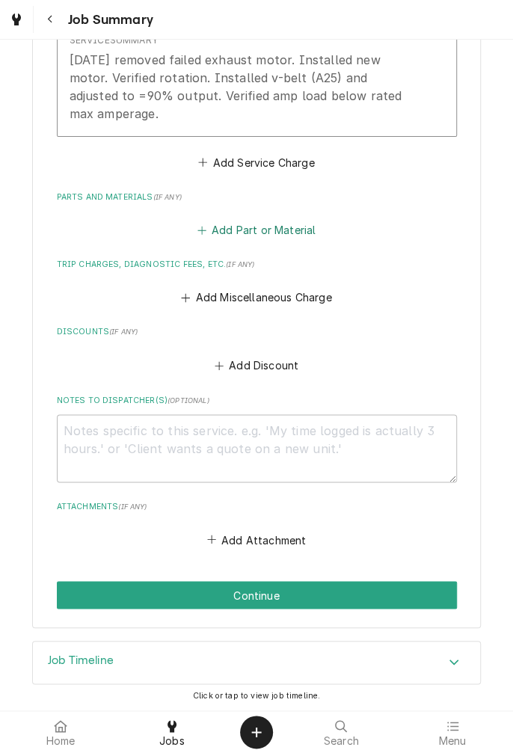
click at [249, 230] on button "Add Part or Material" at bounding box center [255, 230] width 123 height 21
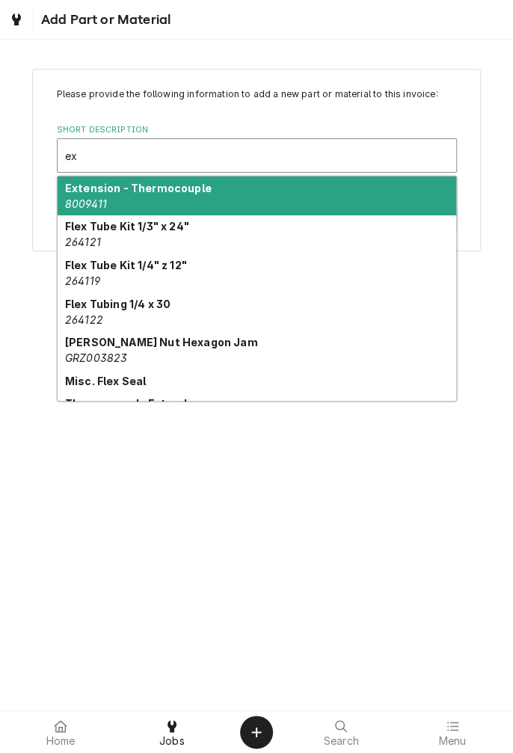
type input "e"
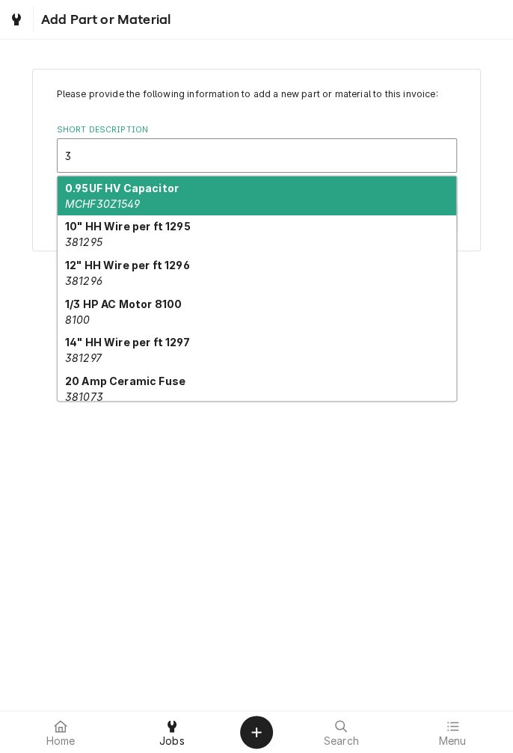
type input "3"
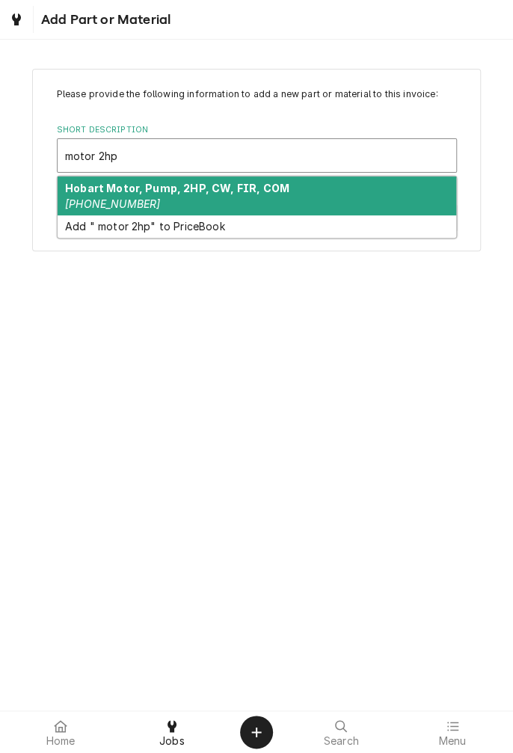
type input "motor 2hp"
click at [67, 22] on span "Add Part or Material" at bounding box center [104, 20] width 134 height 20
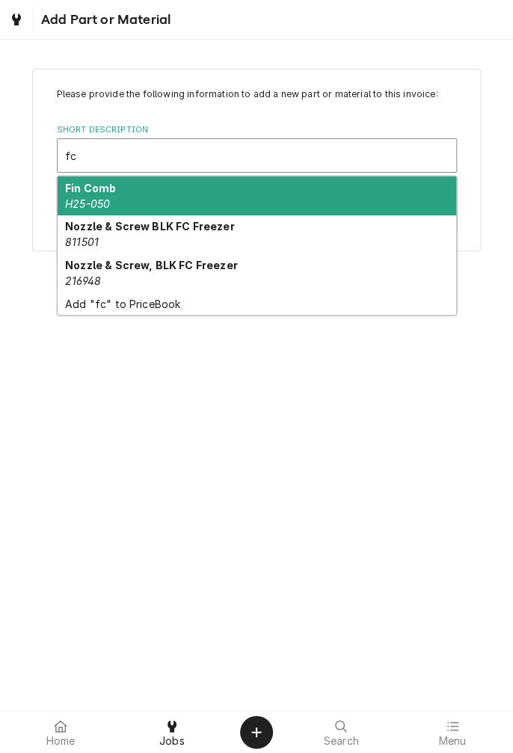
type input "f"
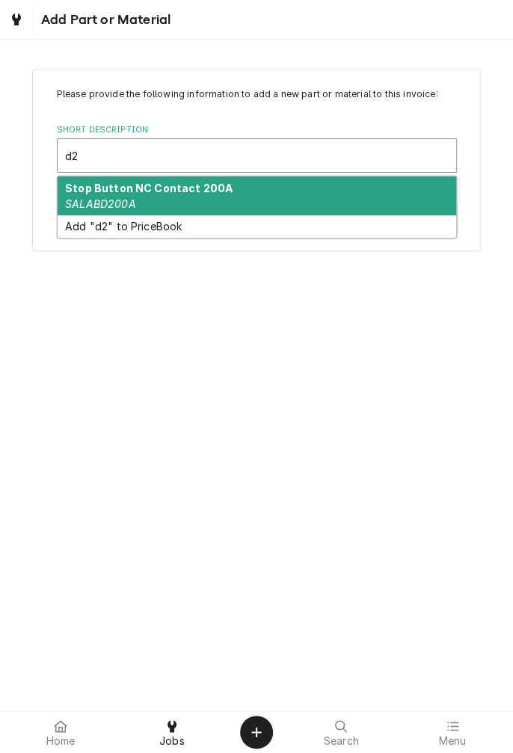
type input "d"
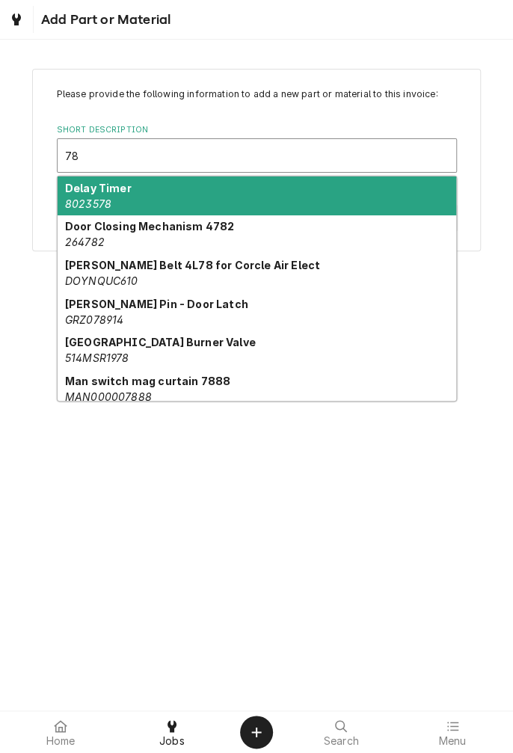
type input "7"
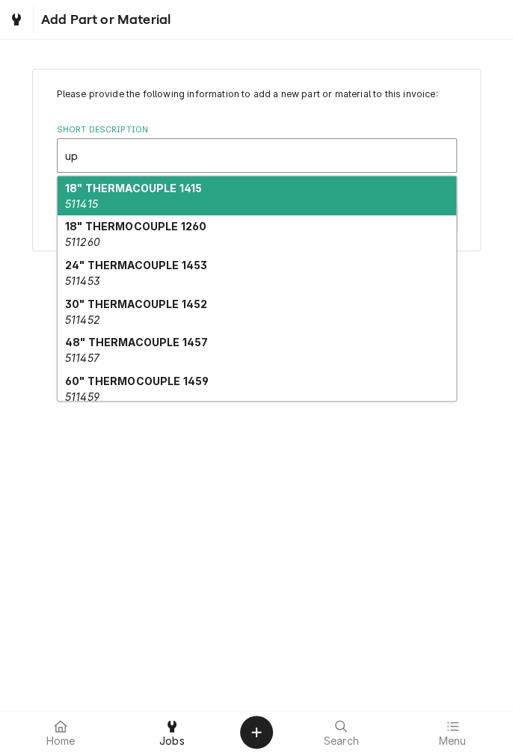
type input "u"
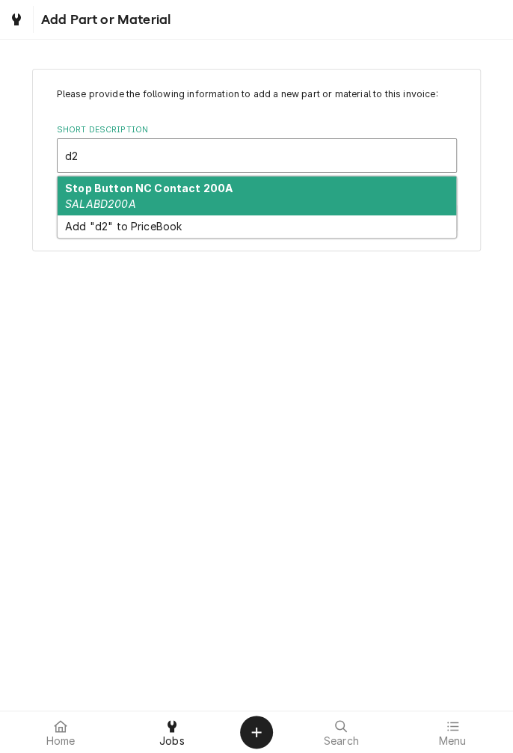
type input "d"
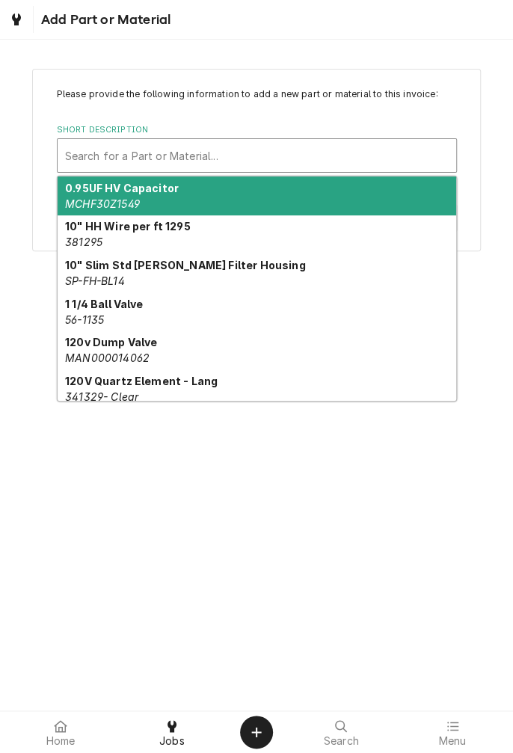
click at [61, 25] on span "Add Part or Material" at bounding box center [104, 20] width 134 height 20
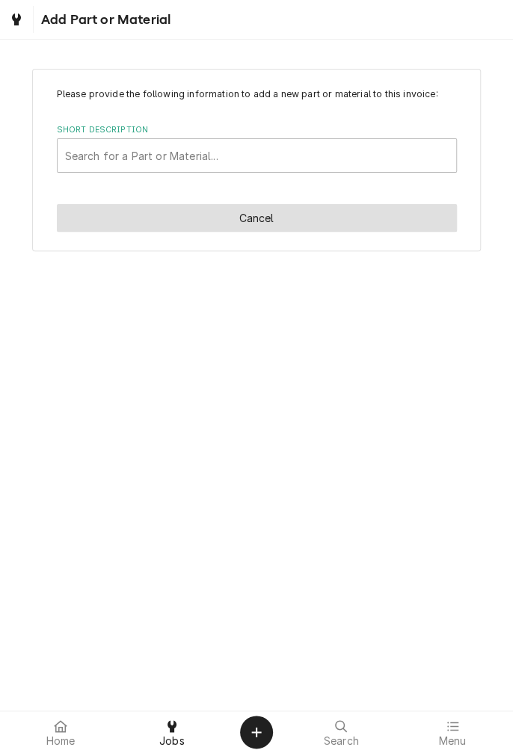
click at [297, 224] on button "Cancel" at bounding box center [257, 218] width 400 height 28
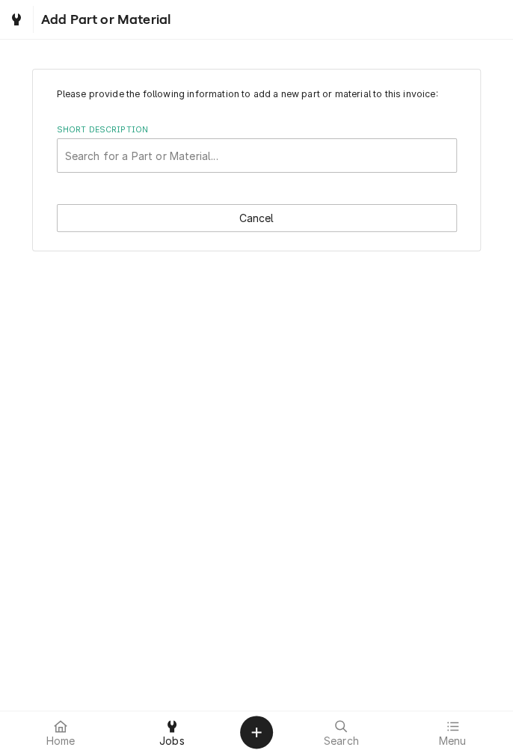
scroll to position [522, 0]
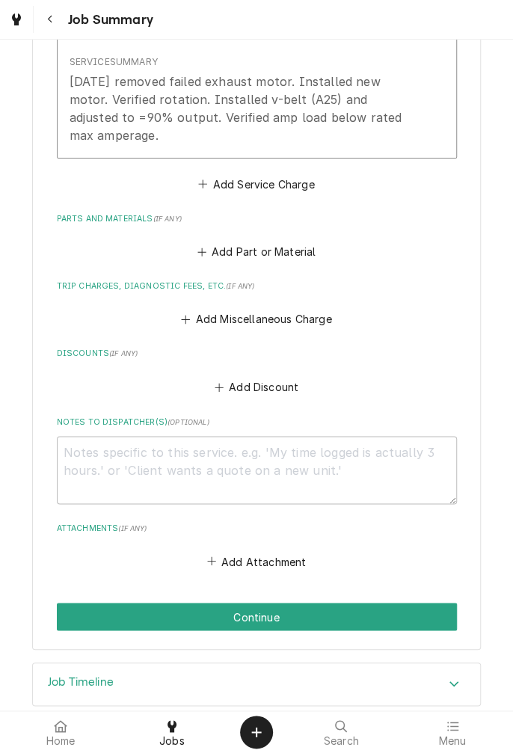
click at [285, 309] on button "Add Miscellaneous Charge" at bounding box center [256, 319] width 155 height 21
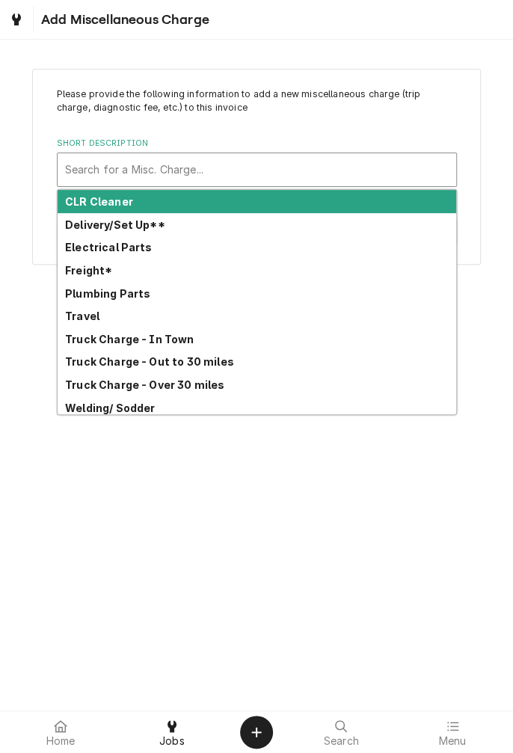
click at [104, 275] on strong "Freight*" at bounding box center [88, 270] width 47 height 13
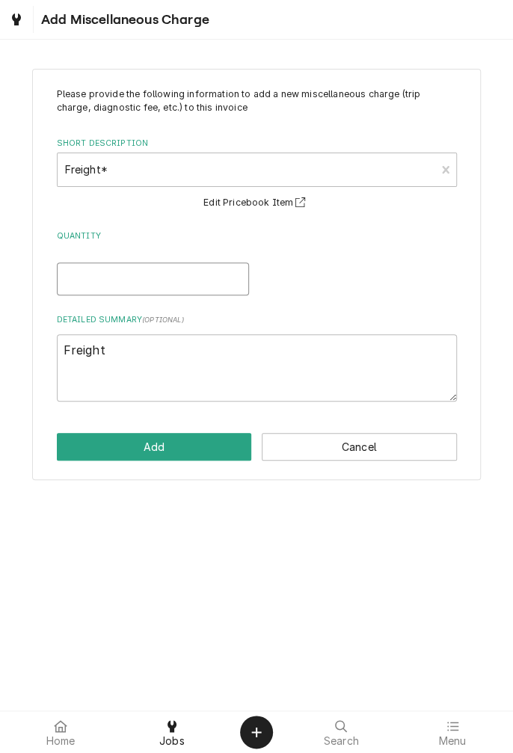
click at [181, 285] on input "Quantity" at bounding box center [153, 278] width 192 height 33
type textarea "x"
type input "1"
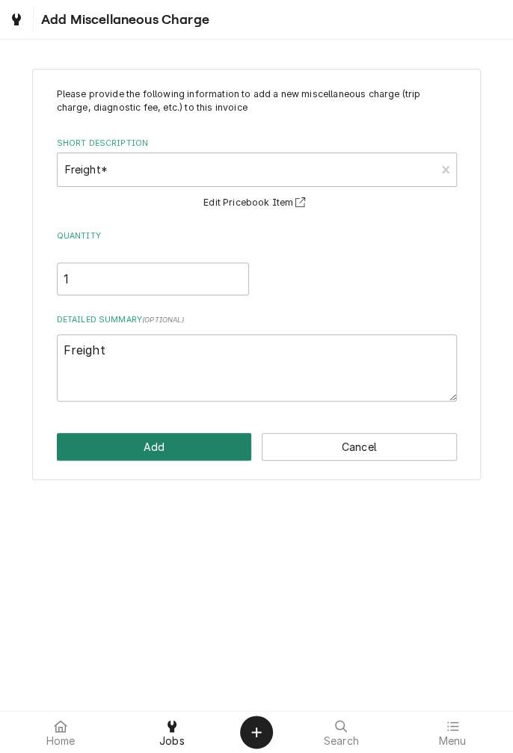
click at [191, 457] on button "Add" at bounding box center [154, 447] width 195 height 28
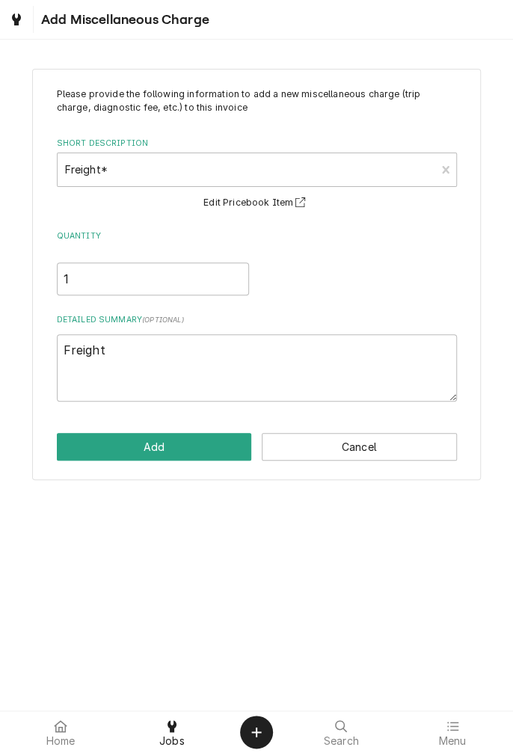
type textarea "x"
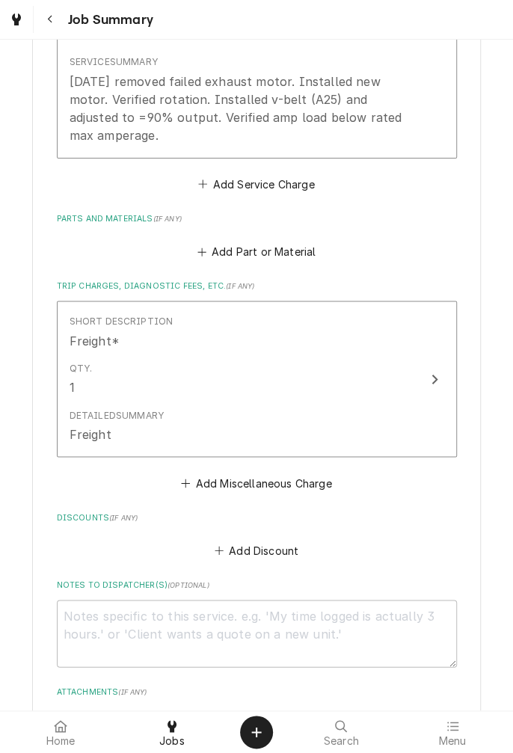
click at [277, 250] on button "Add Part or Material" at bounding box center [255, 251] width 123 height 21
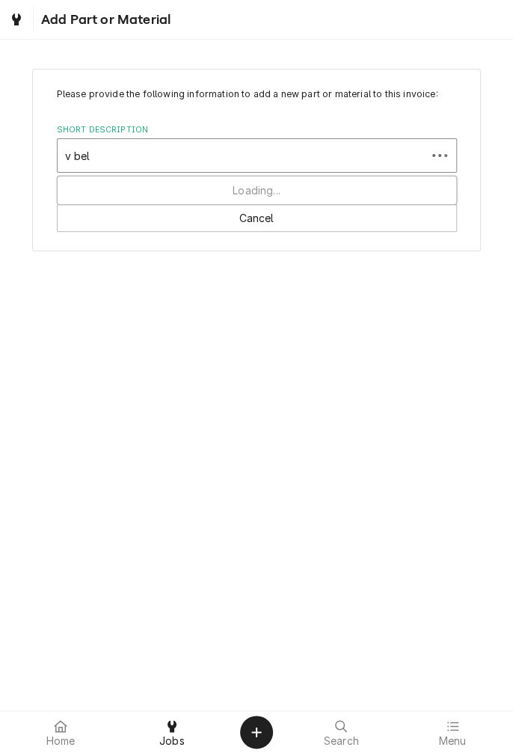
type input "v belt"
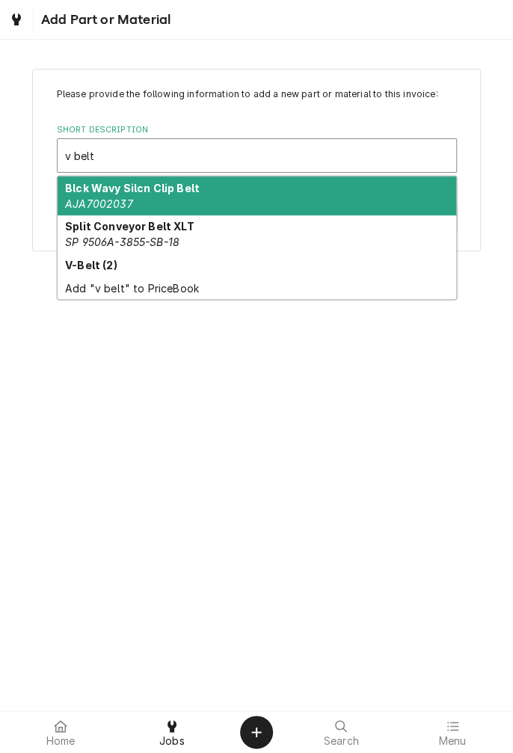
click at [97, 277] on div "Add "v belt" to PriceBook" at bounding box center [257, 288] width 398 height 23
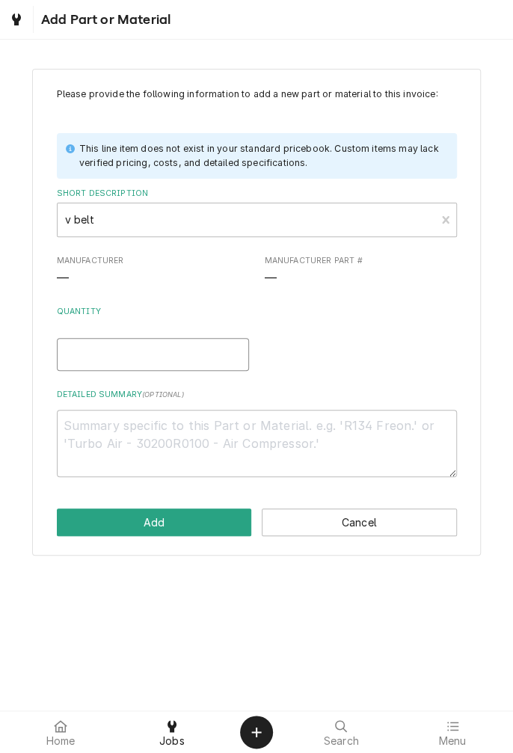
click at [178, 356] on input "Quantity" at bounding box center [153, 354] width 192 height 33
type textarea "x"
type input "1"
type textarea "x"
type input "1"
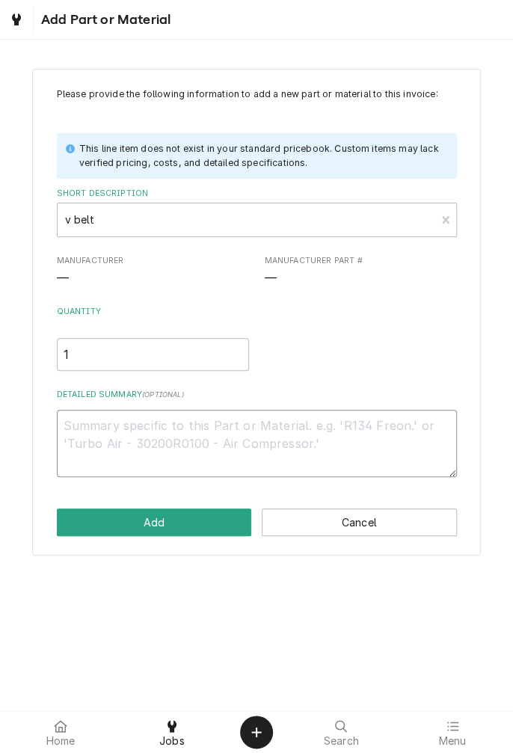
click at [259, 444] on textarea "Detailed Summary ( optional )" at bounding box center [257, 443] width 400 height 67
type textarea "x"
type textarea "A"
type textarea "x"
type textarea "A2"
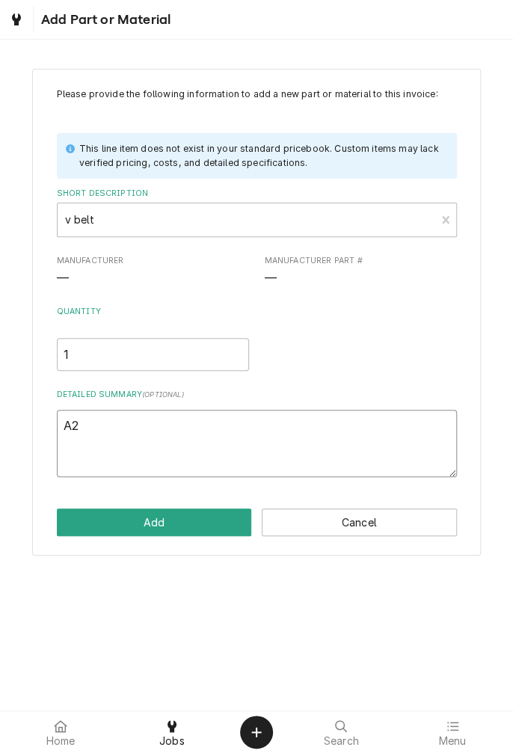
type textarea "x"
type textarea "A25"
type textarea "x"
type textarea "A25"
type textarea "x"
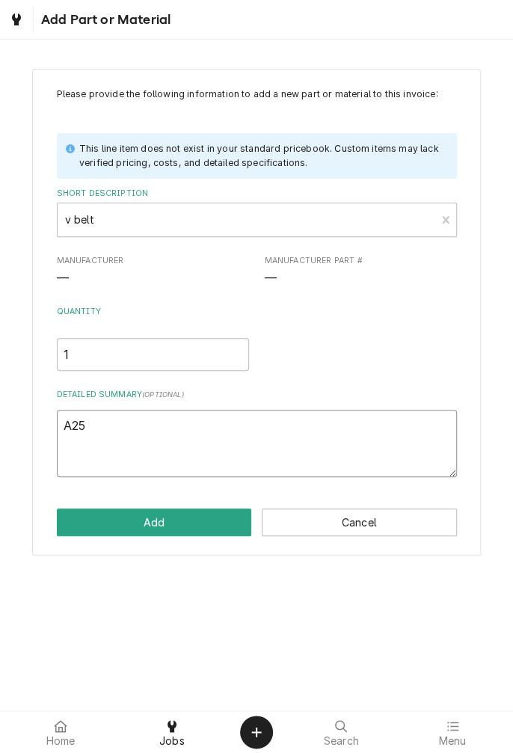
type textarea "A25 v"
type textarea "x"
type textarea "A25 v-"
type textarea "x"
type textarea "A25 v-b"
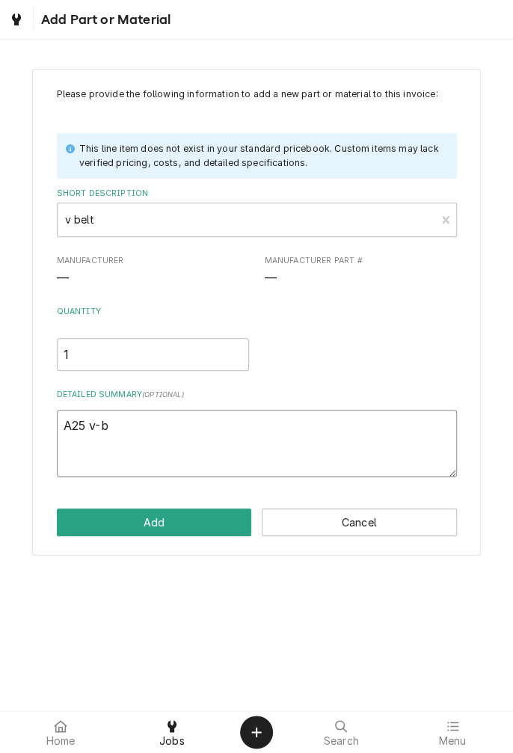
type textarea "x"
type textarea "A25 v-be"
type textarea "x"
type textarea "A25 v-bel"
type textarea "x"
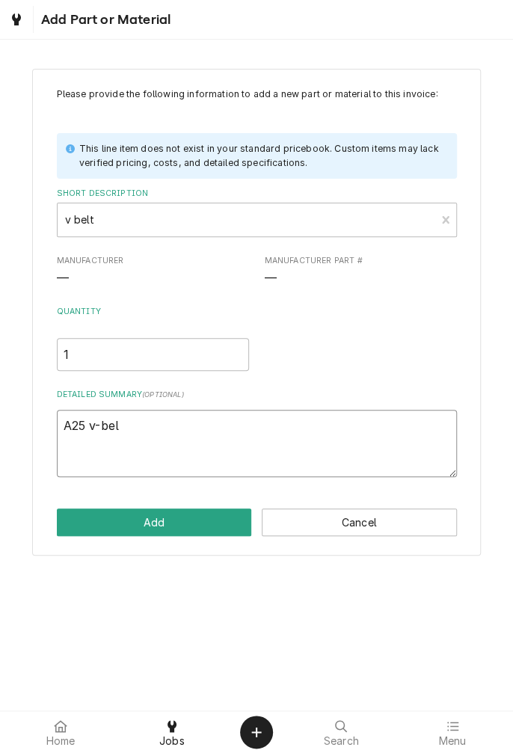
type textarea "A25 v-belt"
type textarea "x"
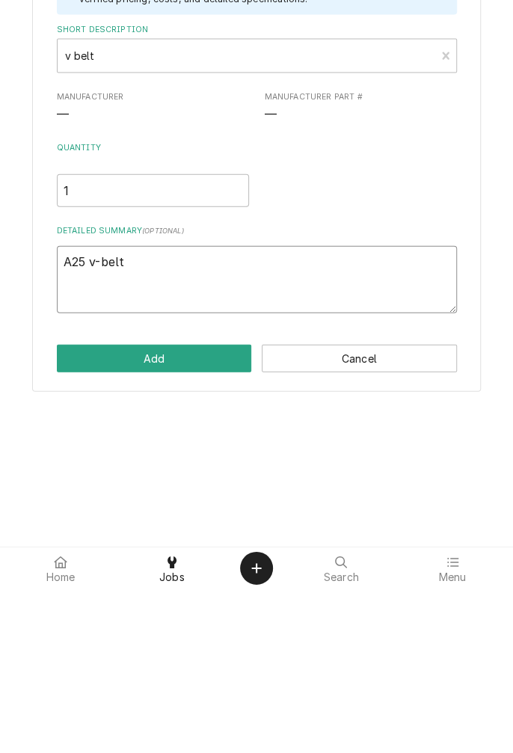
type textarea "A25 v-belt"
click at [182, 549] on div "Please provide the following information to add a new part or material to this …" at bounding box center [256, 312] width 448 height 487
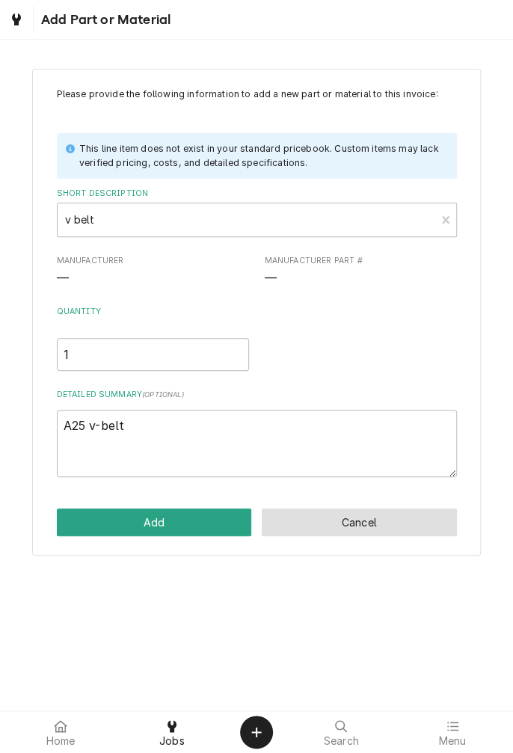
click at [353, 526] on button "Cancel" at bounding box center [359, 522] width 195 height 28
type textarea "x"
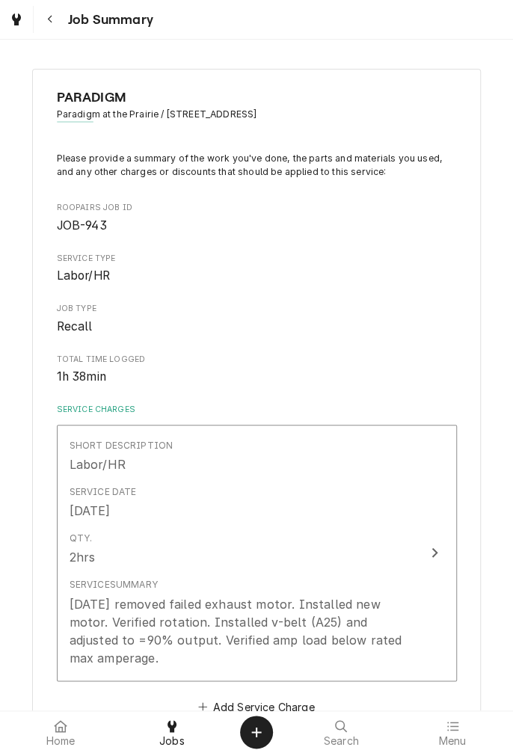
scroll to position [522, 0]
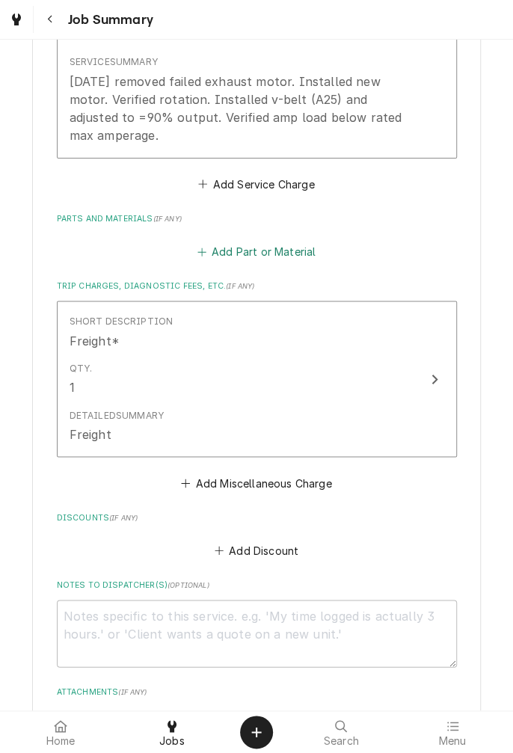
click at [233, 245] on button "Add Part or Material" at bounding box center [255, 251] width 123 height 21
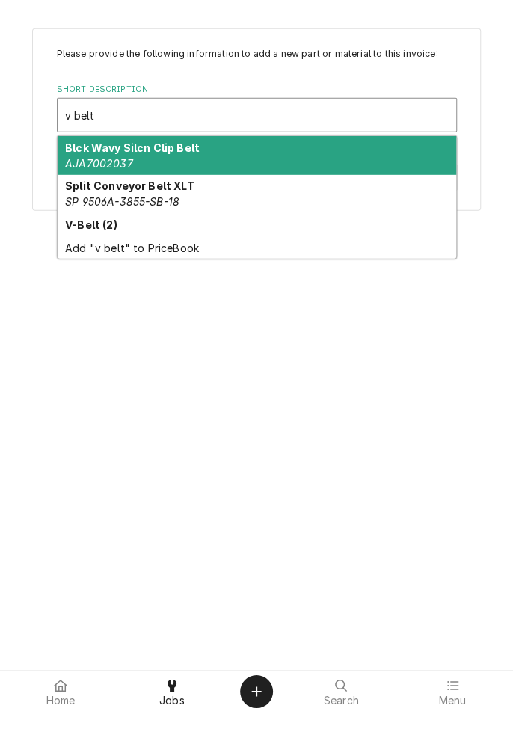
click at [78, 270] on strong "V-Belt (2)" at bounding box center [91, 265] width 52 height 13
type input "v belt"
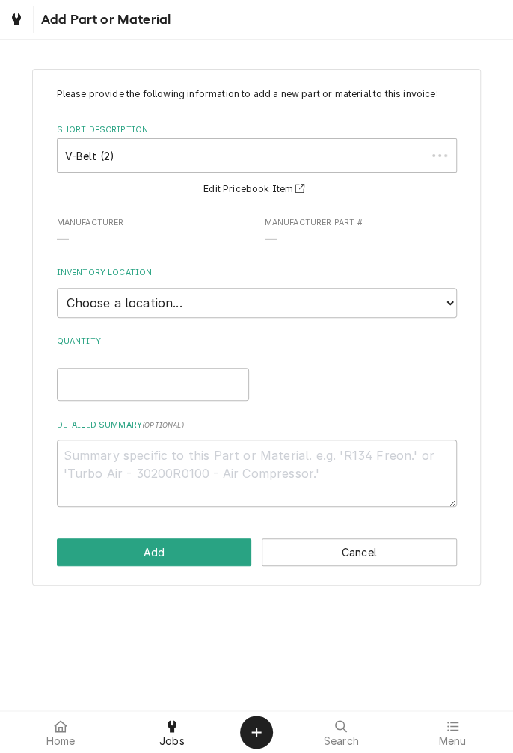
type textarea "x"
click at [436, 302] on select "Choose a location... Gino's Truck Jason's Truck Skips Service Warehouse" at bounding box center [257, 303] width 400 height 30
select select "171"
click at [57, 288] on select "Choose a location... Gino's Truck Jason's Truck Skips Service Warehouse" at bounding box center [257, 303] width 400 height 30
click at [180, 384] on input "Quantity" at bounding box center [153, 384] width 192 height 33
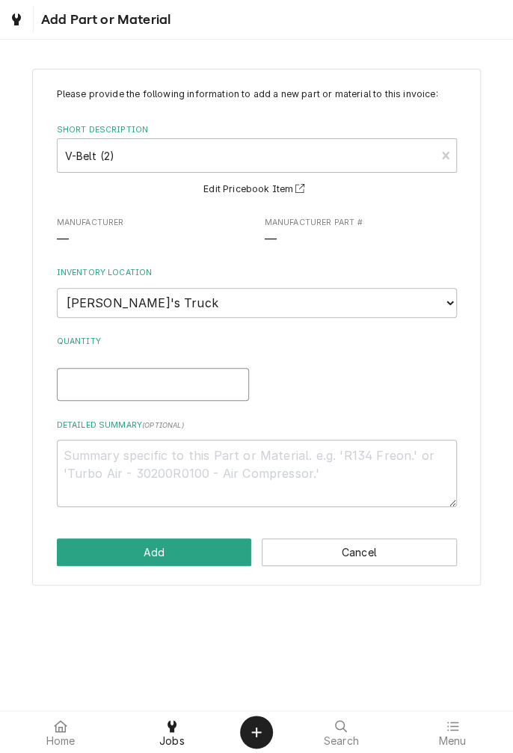
type textarea "x"
type input "1"
type textarea "x"
type input "1"
click at [226, 452] on textarea "Detailed Summary ( optional )" at bounding box center [257, 472] width 400 height 67
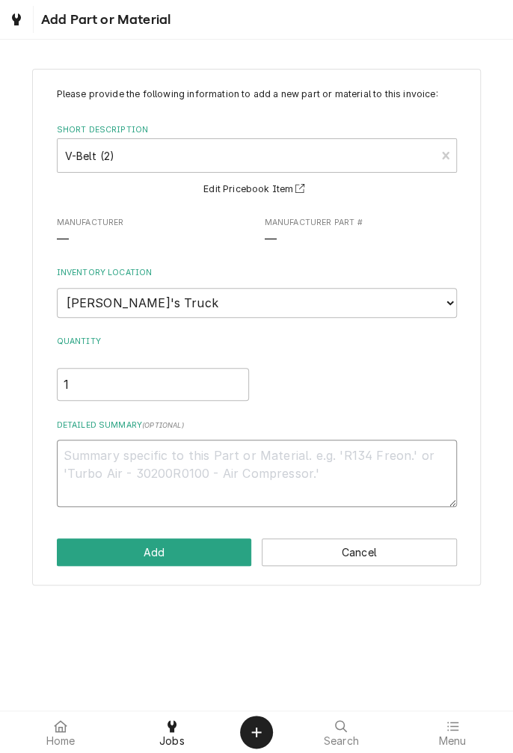
type textarea "x"
type textarea "A"
type textarea "x"
type textarea "A2"
type textarea "x"
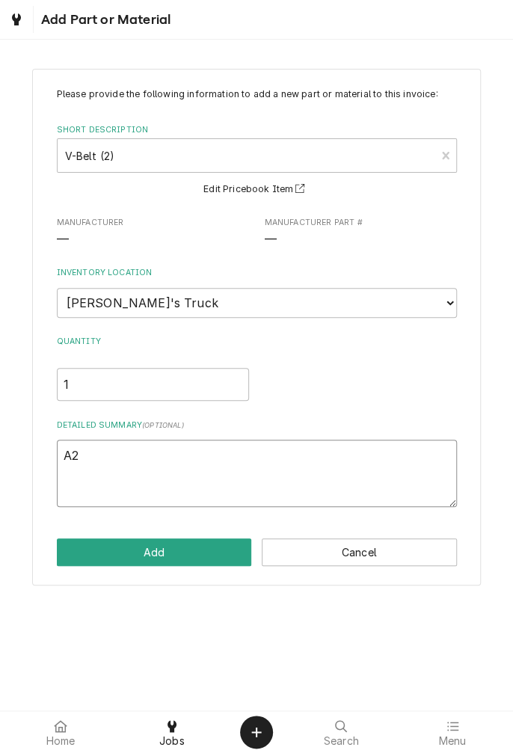
type textarea "A25"
type textarea "x"
type textarea "A25"
type textarea "x"
type textarea "A25 v"
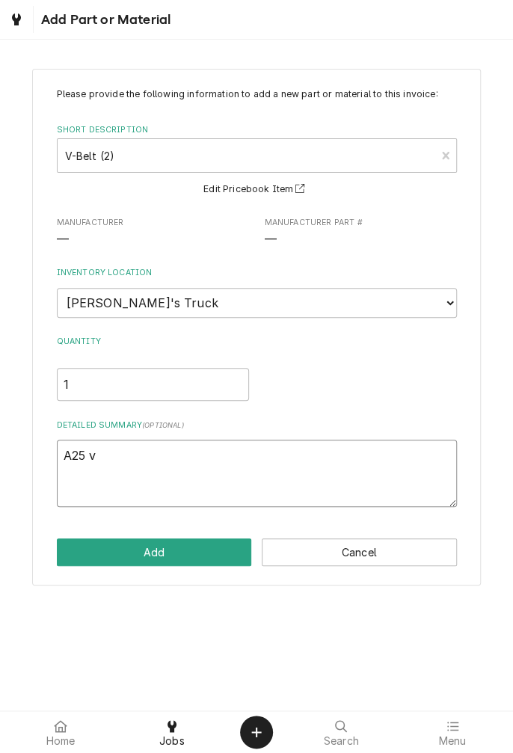
type textarea "x"
type textarea "A25 v"
type textarea "x"
type textarea "A25 v b"
type textarea "x"
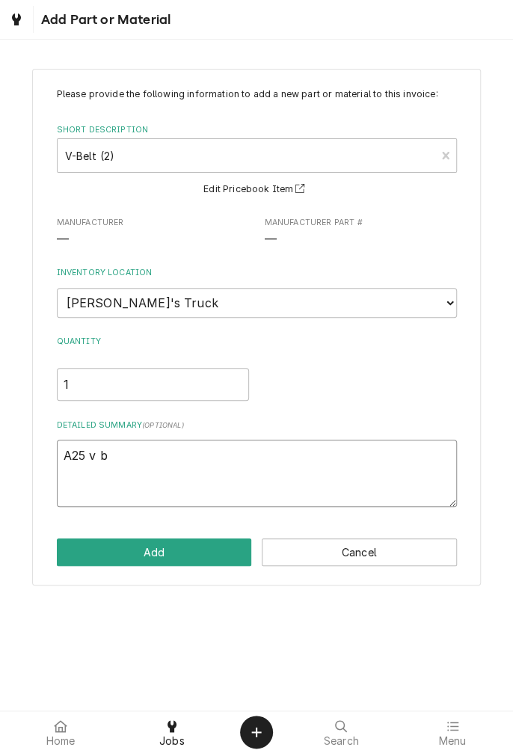
type textarea "A25 v be"
type textarea "x"
type textarea "A25 v bel"
type textarea "x"
type textarea "A25 v belt"
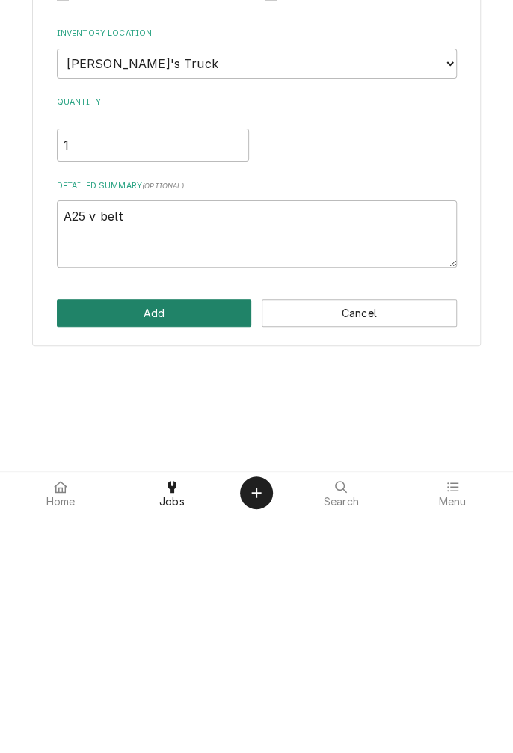
click at [178, 555] on button "Add" at bounding box center [154, 552] width 195 height 28
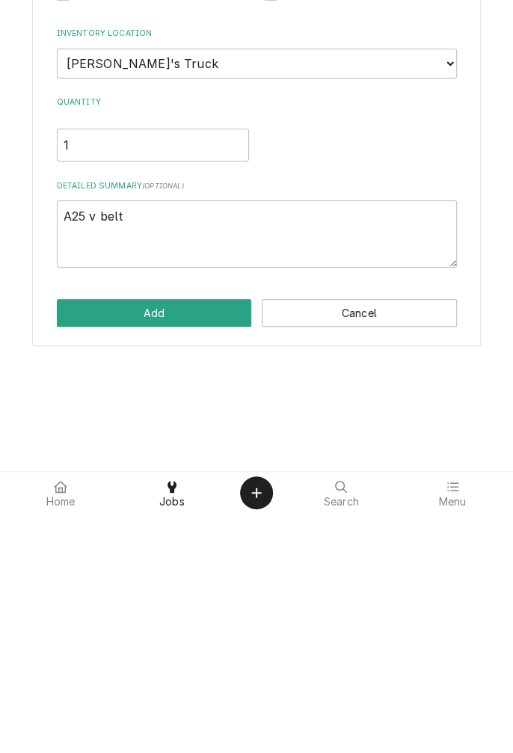
type textarea "x"
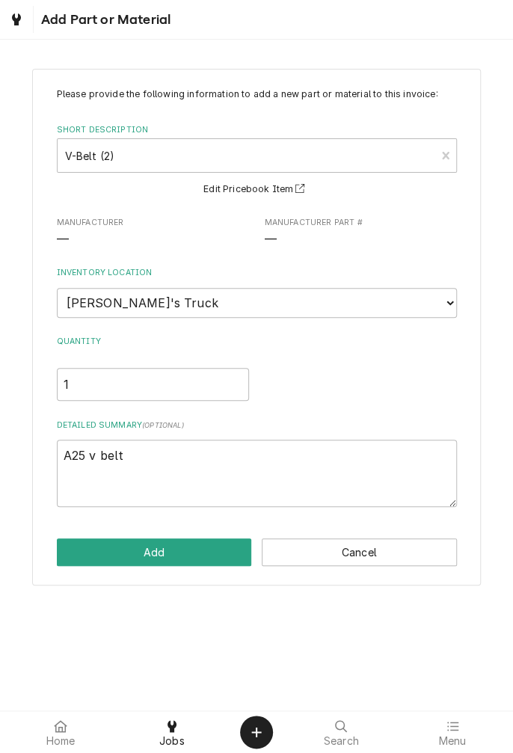
scroll to position [522, 0]
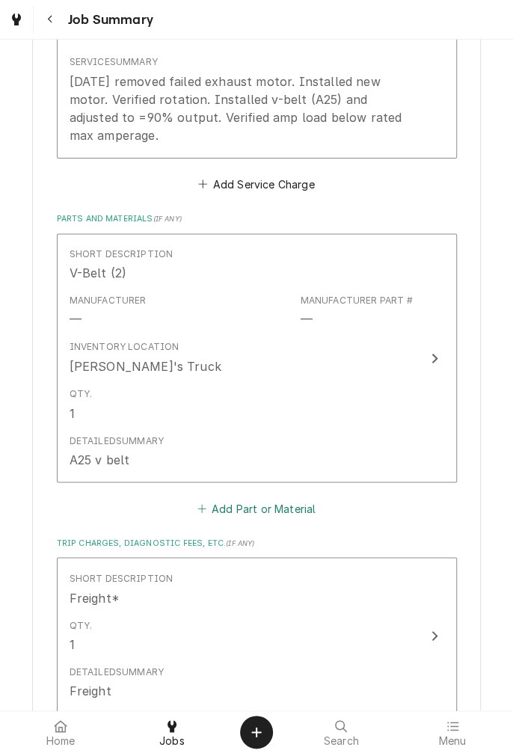
click at [248, 507] on button "Add Part or Material" at bounding box center [255, 507] width 123 height 21
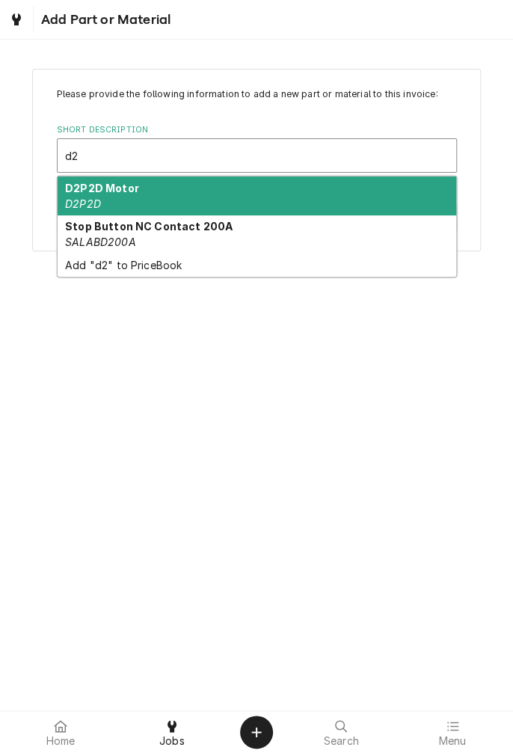
click at [109, 200] on div "D2P2D Motor D2P2D" at bounding box center [257, 195] width 398 height 39
type input "d2"
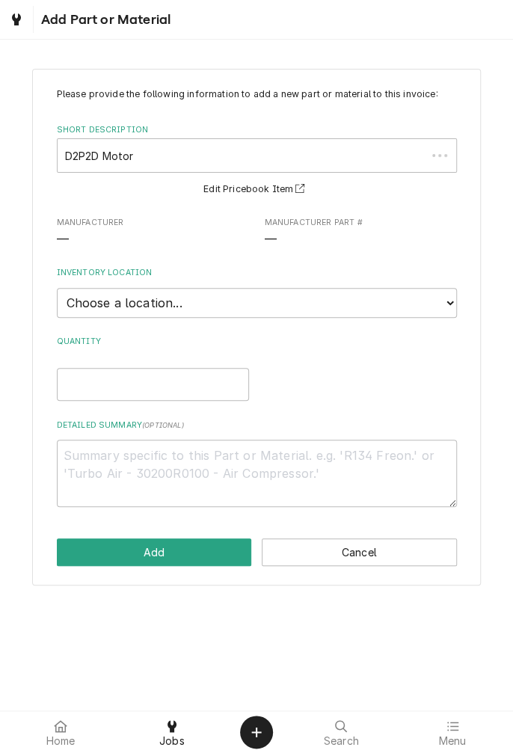
type textarea "x"
click at [441, 303] on select "Choose a location... Gino's Truck Jason's Truck Skips Service Warehouse" at bounding box center [257, 303] width 400 height 30
select select "171"
click at [57, 288] on select "Choose a location... Gino's Truck Jason's Truck Skips Service Warehouse" at bounding box center [257, 303] width 400 height 30
click at [144, 383] on input "Quantity" at bounding box center [153, 384] width 192 height 33
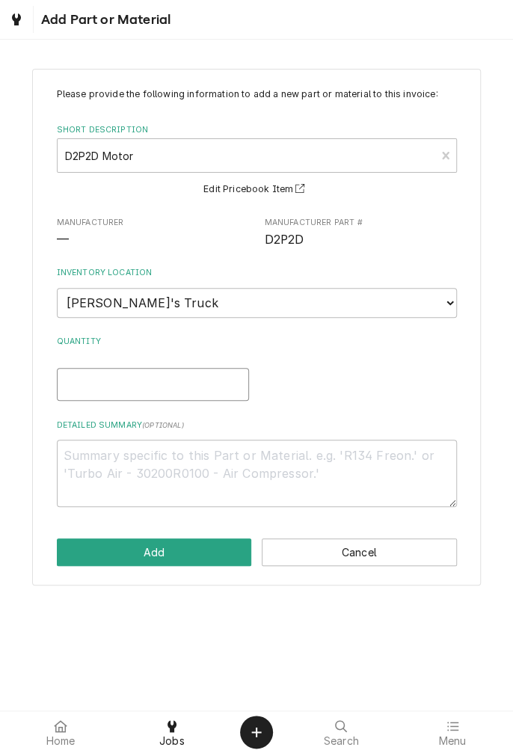
type textarea "x"
type input "1"
type textarea "x"
type input "1"
click at [226, 453] on textarea "Detailed Summary ( optional )" at bounding box center [257, 472] width 400 height 67
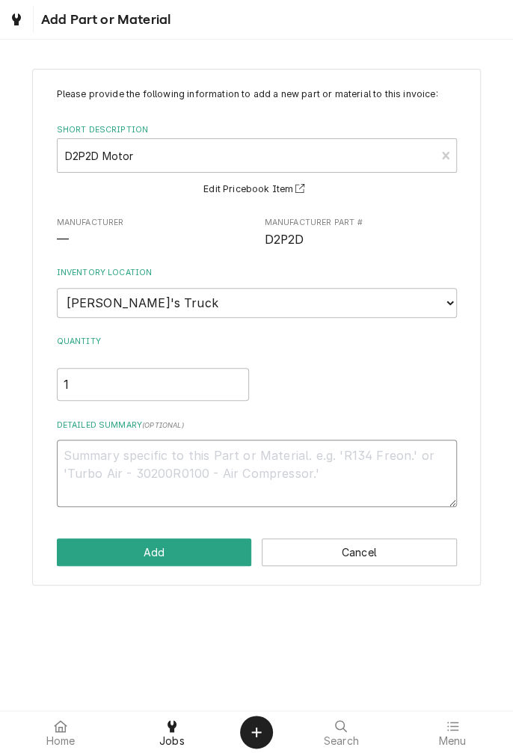
type textarea "x"
type textarea "2"
type textarea "x"
type textarea "2h"
type textarea "x"
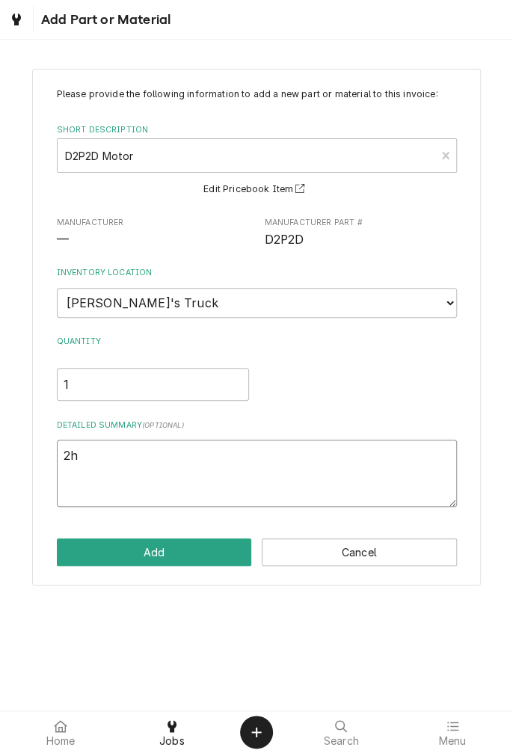
type textarea "2ho"
type textarea "x"
type textarea "2ho"
type textarea "x"
type textarea "2ho"
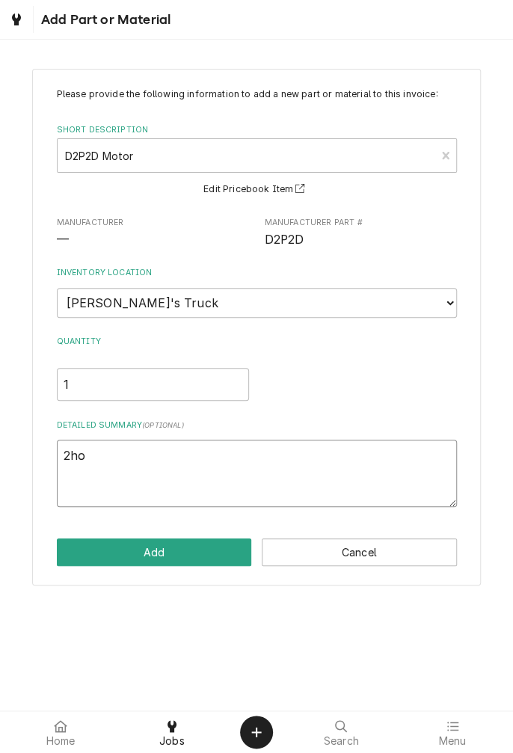
type textarea "x"
type textarea "2h"
type textarea "x"
type textarea "2ho"
type textarea "x"
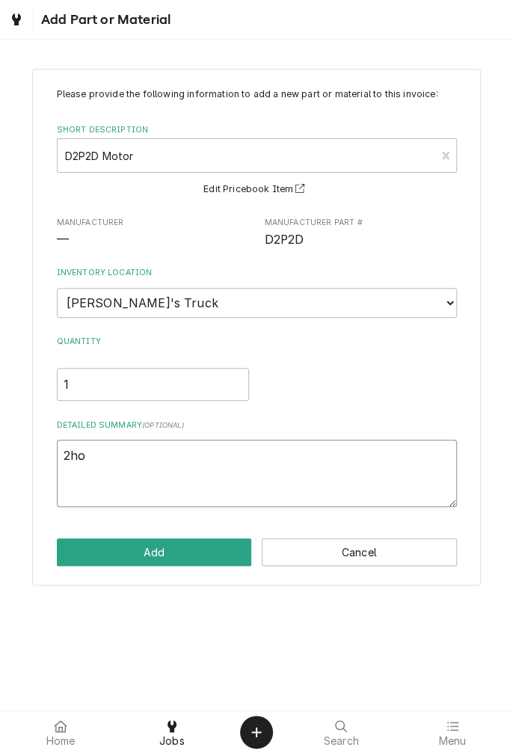
type textarea "2h"
type textarea "x"
type textarea "2hp"
type textarea "x"
type textarea "2hp"
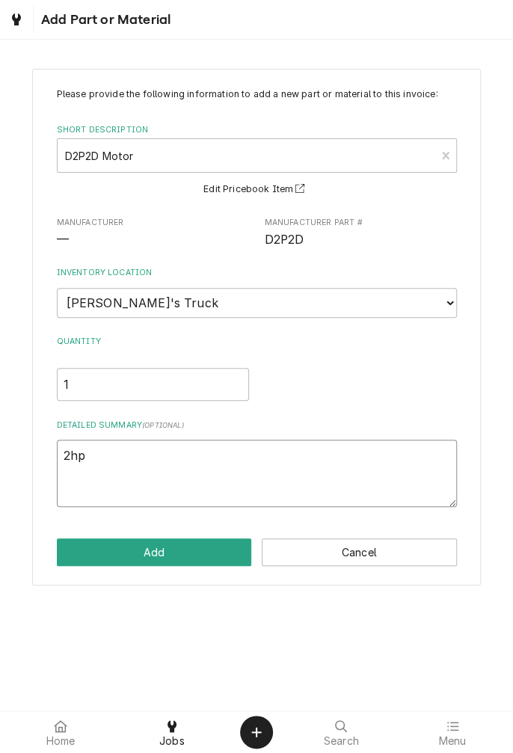
type textarea "x"
type textarea "2hp 3"
type textarea "x"
type textarea "2hp 3"
type textarea "x"
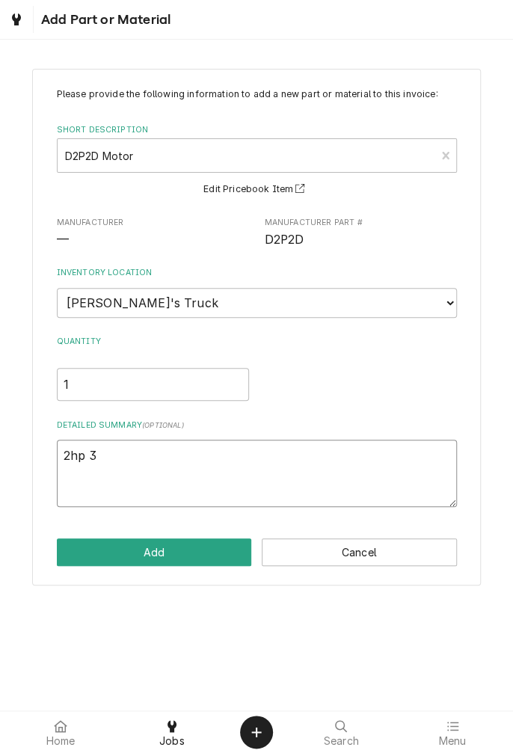
type textarea "2hp 3 p"
type textarea "x"
type textarea "2hp 3 ph"
type textarea "x"
type textarea "2hp 3 ph"
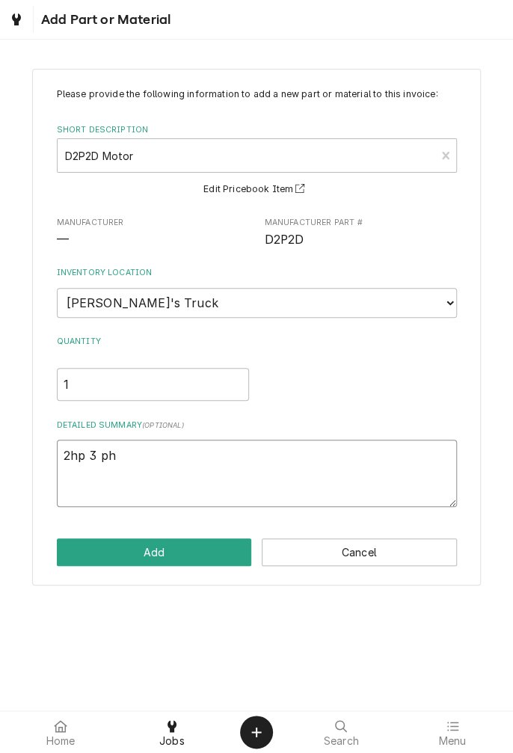
type textarea "x"
type textarea "2hp 3 ph m"
type textarea "x"
type textarea "2hp 3 ph mo"
type textarea "x"
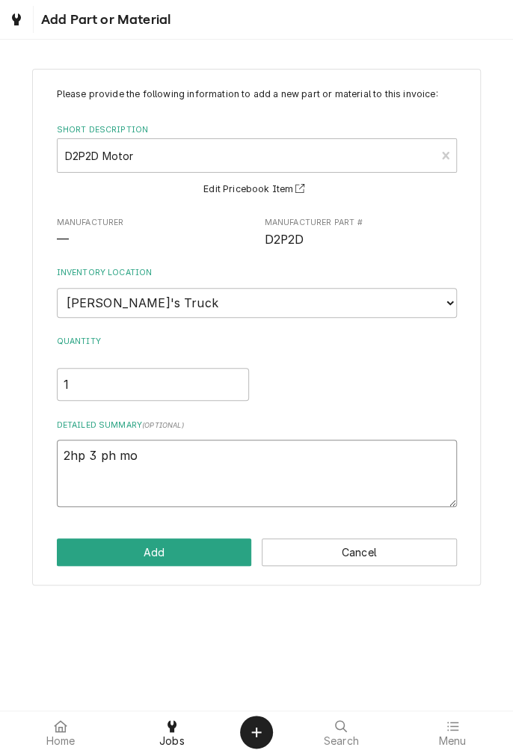
type textarea "2hp 3 ph mot"
type textarea "x"
type textarea "2hp 3 ph moto"
type textarea "x"
type textarea "2hp 3 ph motor"
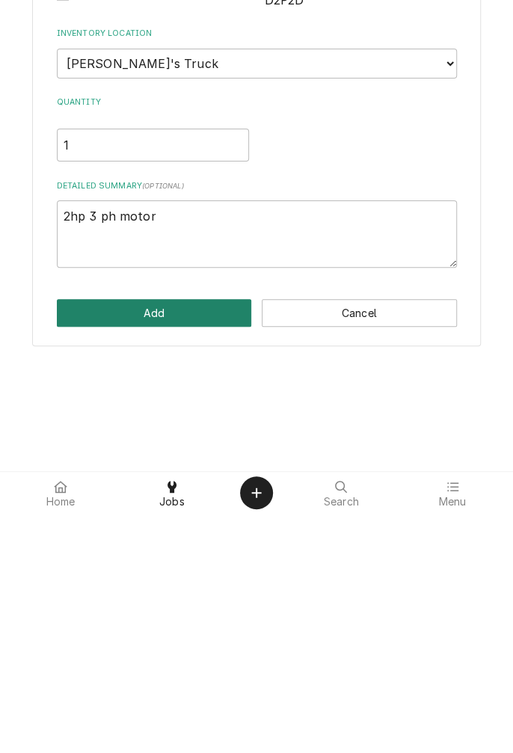
click at [165, 558] on button "Add" at bounding box center [154, 552] width 195 height 28
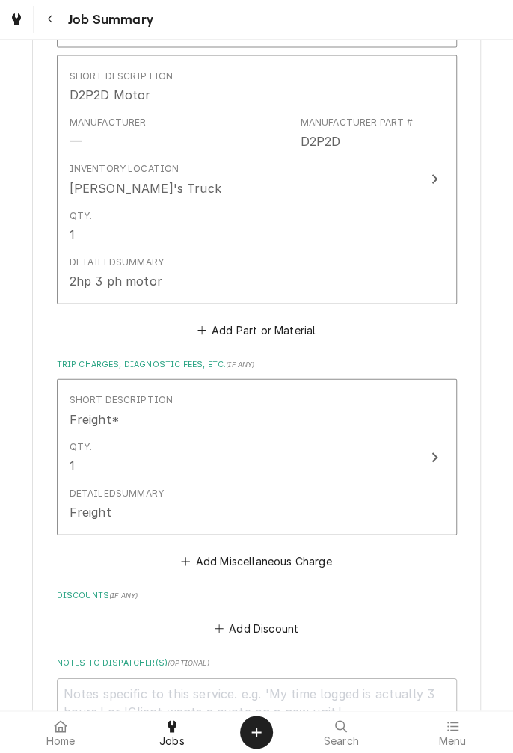
scroll to position [957, 0]
click at [268, 566] on button "Add Miscellaneous Charge" at bounding box center [256, 559] width 155 height 21
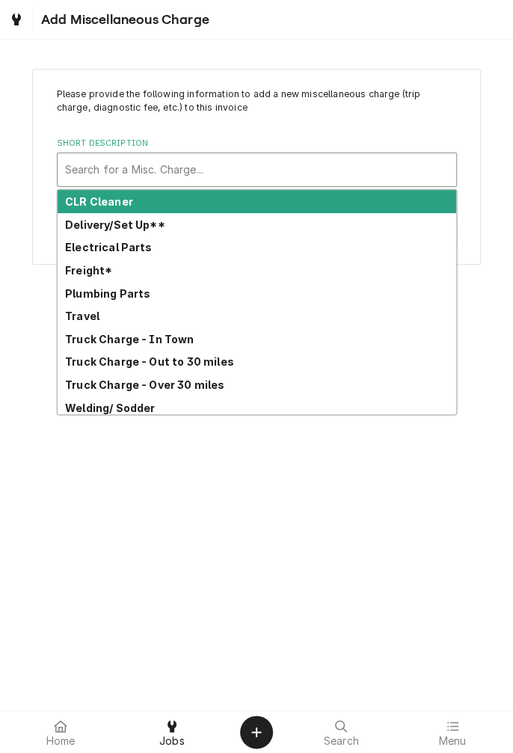
click at [104, 321] on div "Travel" at bounding box center [257, 315] width 398 height 23
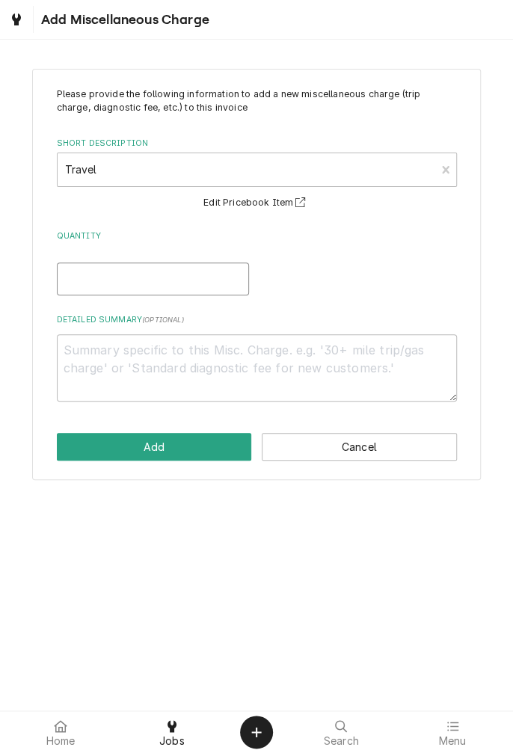
click at [158, 282] on input "Quantity" at bounding box center [153, 278] width 192 height 33
type textarea "x"
type input "2"
type textarea "x"
type input "2"
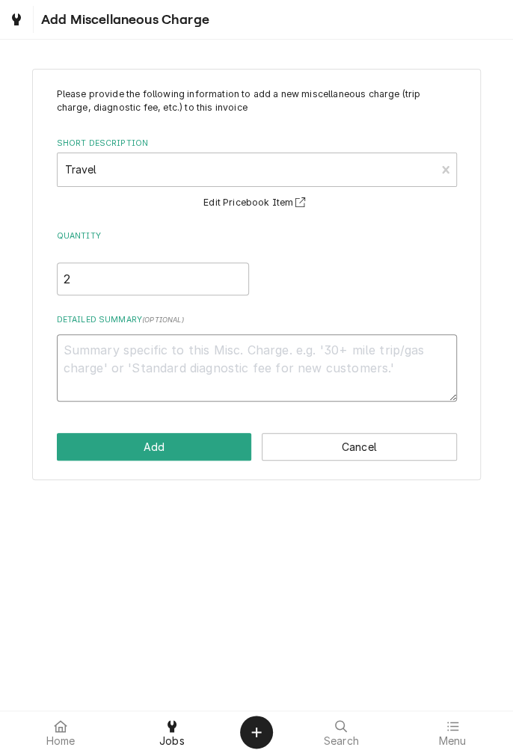
click at [187, 356] on textarea "Detailed Summary ( optional )" at bounding box center [257, 367] width 400 height 67
type textarea "x"
type textarea "0"
type textarea "x"
type textarea "09"
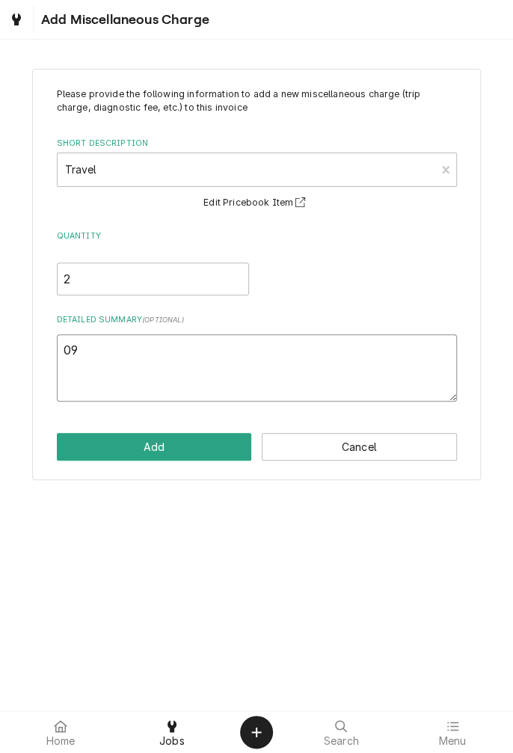
type textarea "x"
type textarea "09/"
type textarea "x"
type textarea "09/2"
type textarea "x"
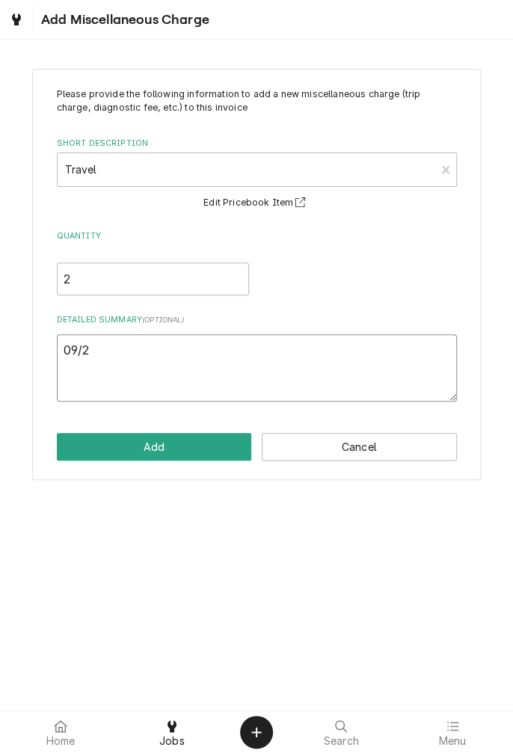
type textarea "09/29"
type textarea "x"
type textarea "09/29/"
type textarea "x"
type textarea "09/29/2"
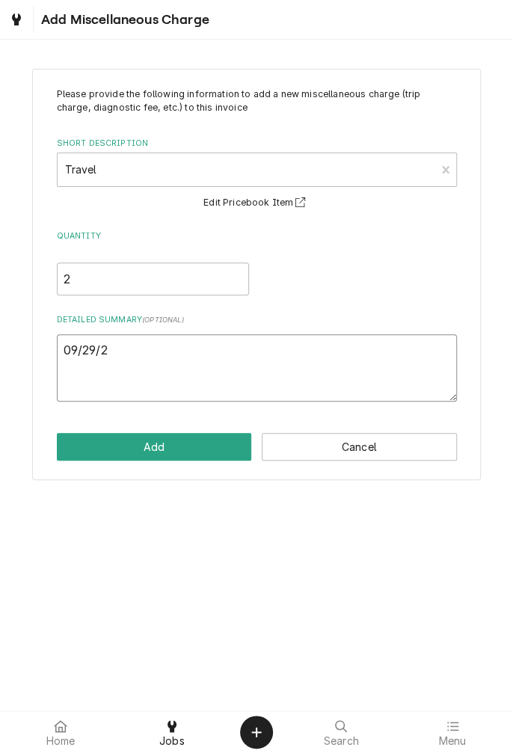
type textarea "x"
type textarea "09/29/25"
type textarea "x"
type textarea "09/29/25"
type textarea "x"
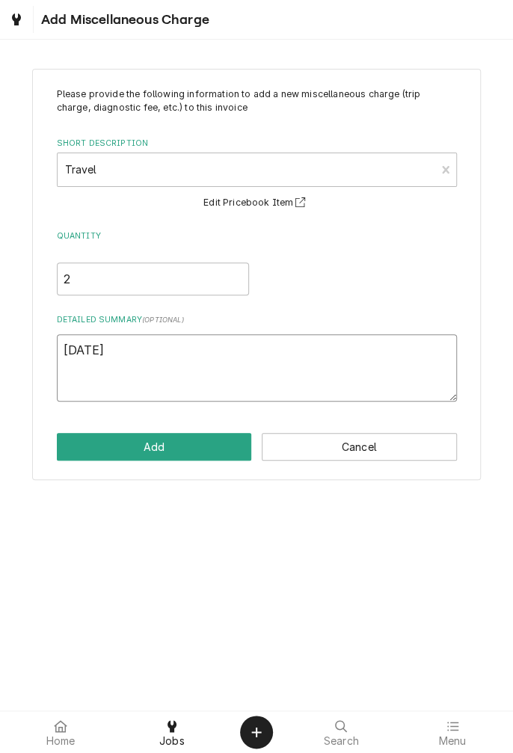
type textarea "09/29/25 t"
type textarea "x"
type textarea "09/29/25 tr"
type textarea "x"
type textarea "09/29/25 tra"
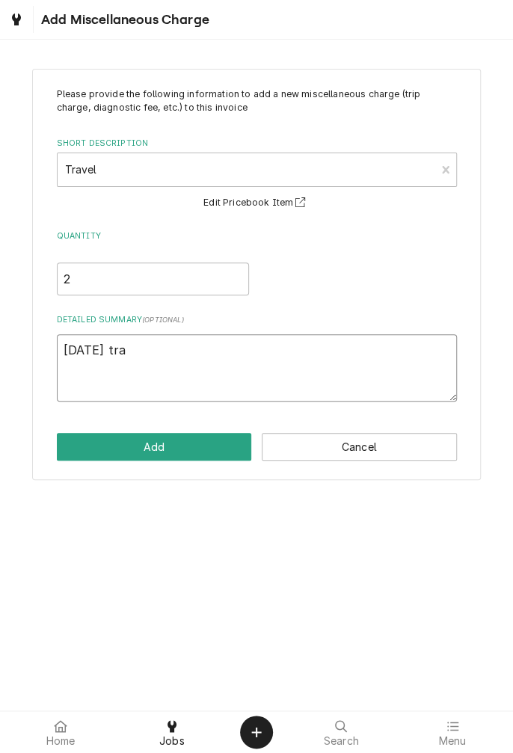
type textarea "x"
type textarea "09/29/25 trav"
type textarea "x"
type textarea "09/29/25 travel"
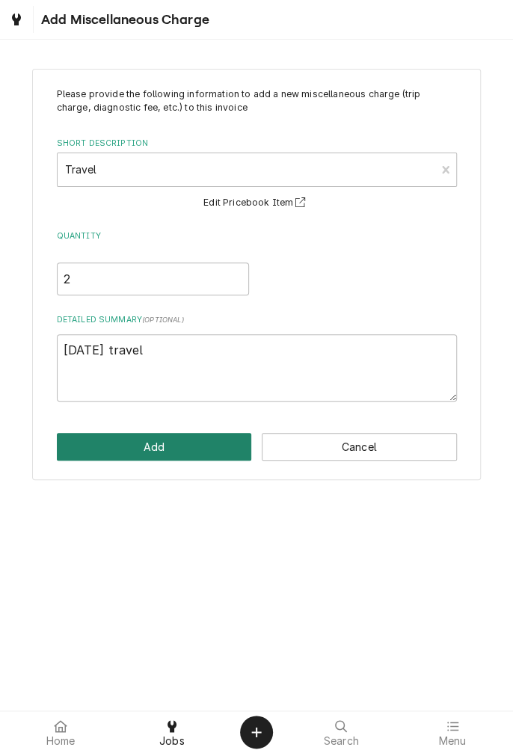
click at [159, 449] on button "Add" at bounding box center [154, 447] width 195 height 28
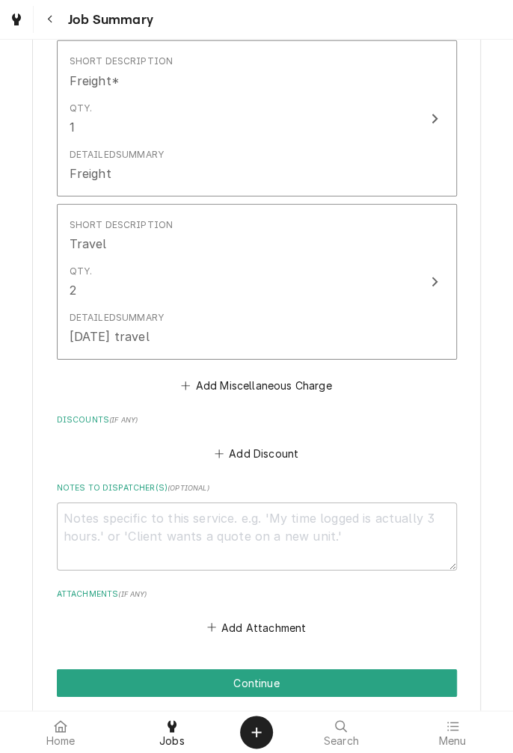
scroll to position [1300, 0]
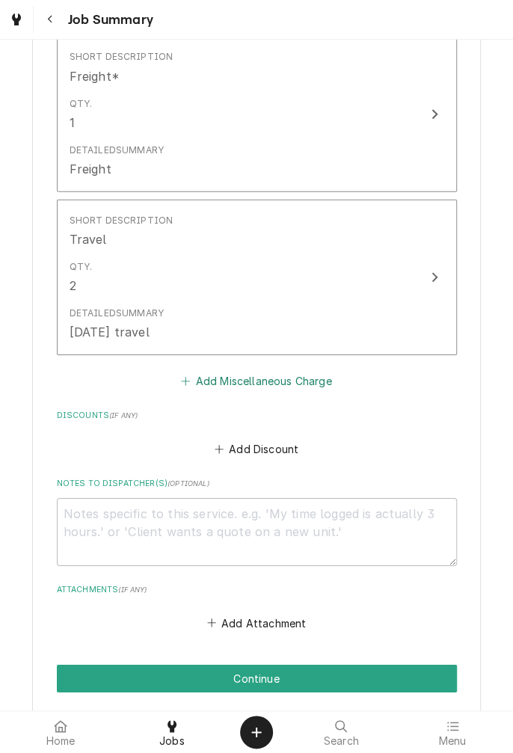
click at [256, 390] on button "Add Miscellaneous Charge" at bounding box center [256, 381] width 155 height 21
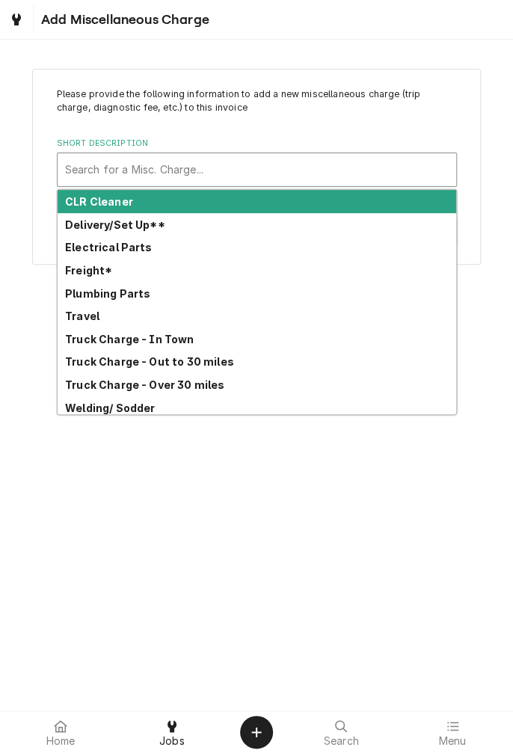
click at [184, 387] on strong "Truck Charge - Over 30 miles" at bounding box center [144, 384] width 159 height 13
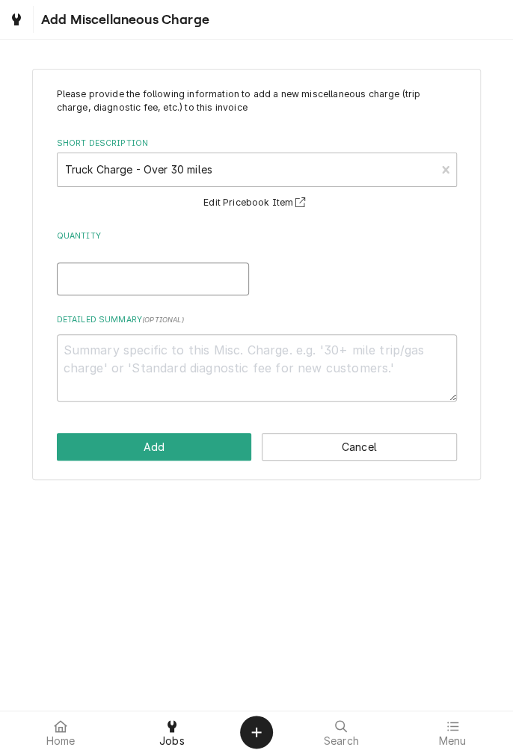
click at [167, 271] on input "Quantity" at bounding box center [153, 278] width 192 height 33
type textarea "x"
type input "1"
type textarea "x"
type input "1"
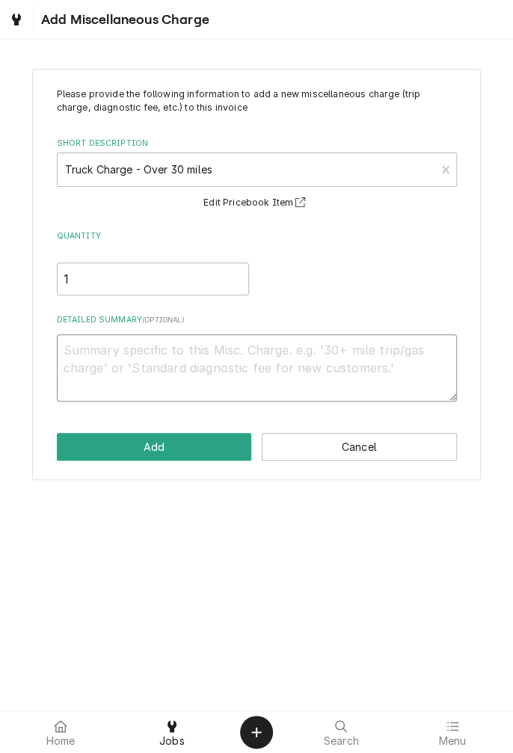
click at [285, 355] on textarea "Detailed Summary ( optional )" at bounding box center [257, 367] width 400 height 67
type textarea "x"
type textarea "0"
type textarea "x"
type textarea "09"
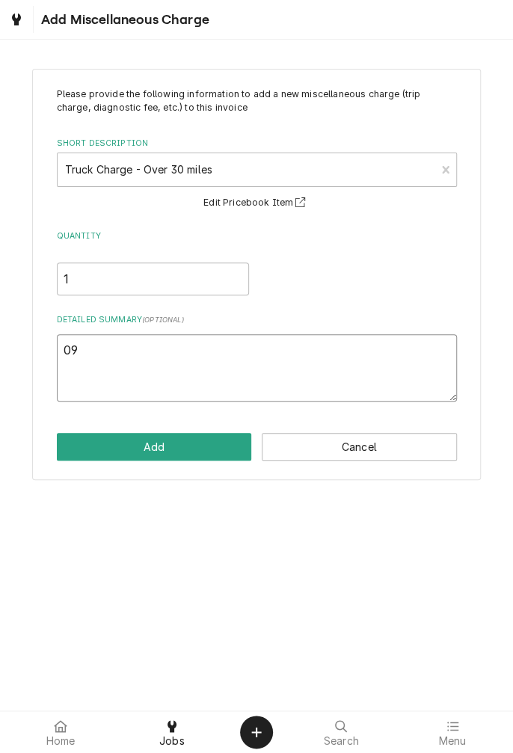
type textarea "x"
type textarea "09/"
type textarea "x"
type textarea "09/2"
type textarea "x"
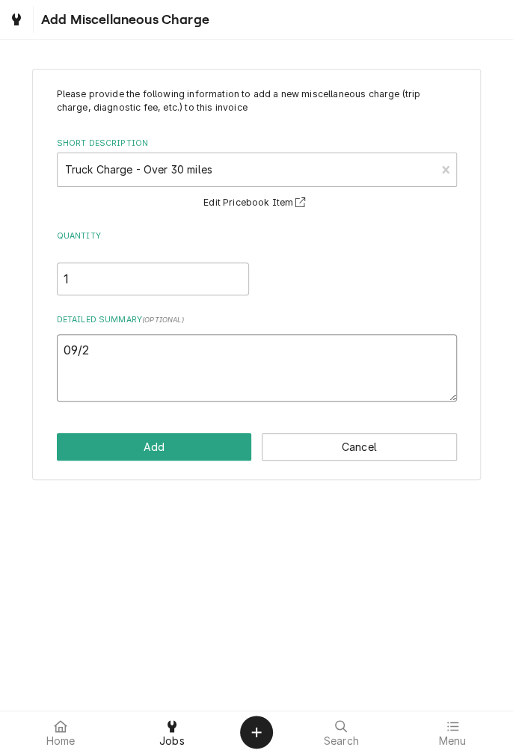
type textarea "09/29"
type textarea "x"
type textarea "09/29/"
type textarea "x"
type textarea "09/29/2"
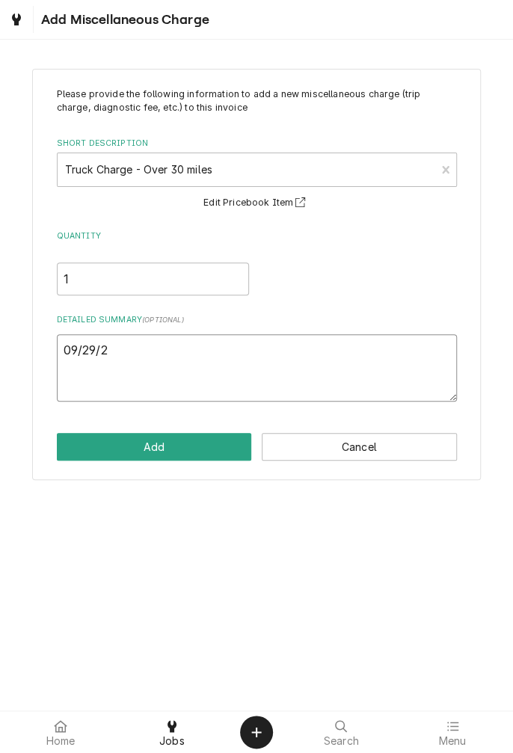
type textarea "x"
type textarea "09/29/25"
type textarea "x"
type textarea "09/29/25"
type textarea "x"
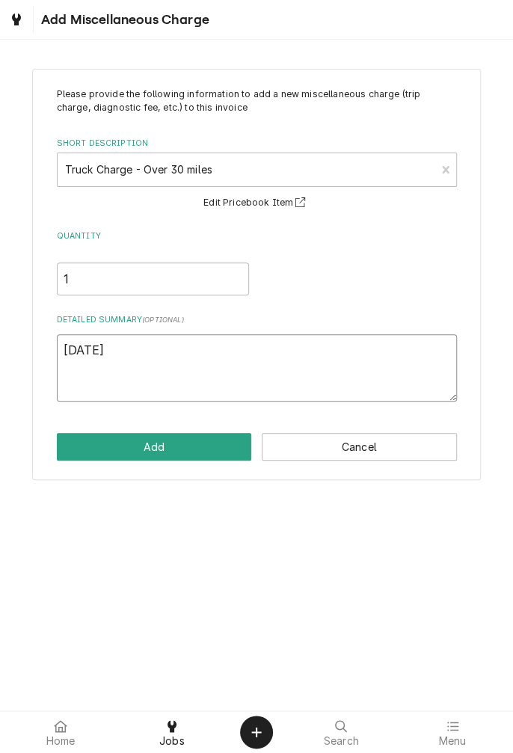
type textarea "09/29/25 t"
type textarea "x"
type textarea "09/29/25 tr"
type textarea "x"
type textarea "09/29/25 tru"
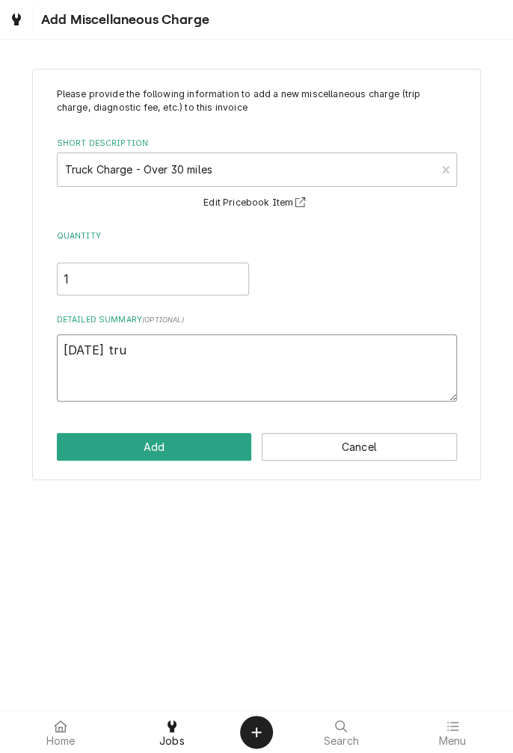
type textarea "x"
type textarea "09/29/25 truc"
type textarea "x"
type textarea "09/29/25 truck"
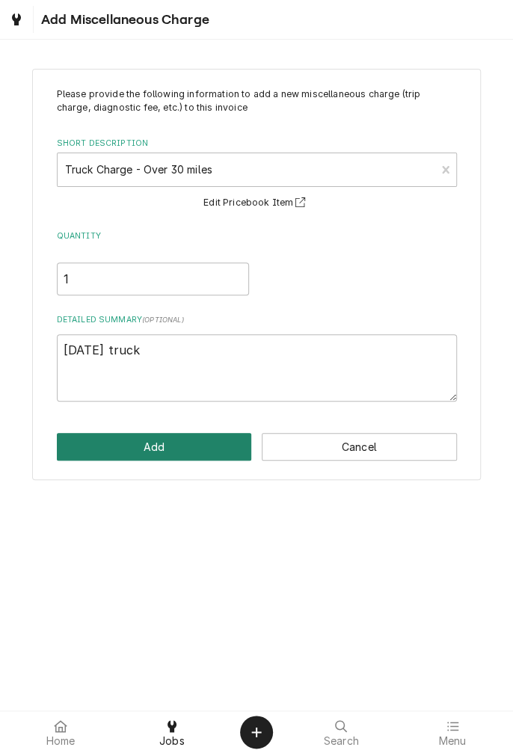
click at [167, 450] on button "Add" at bounding box center [154, 447] width 195 height 28
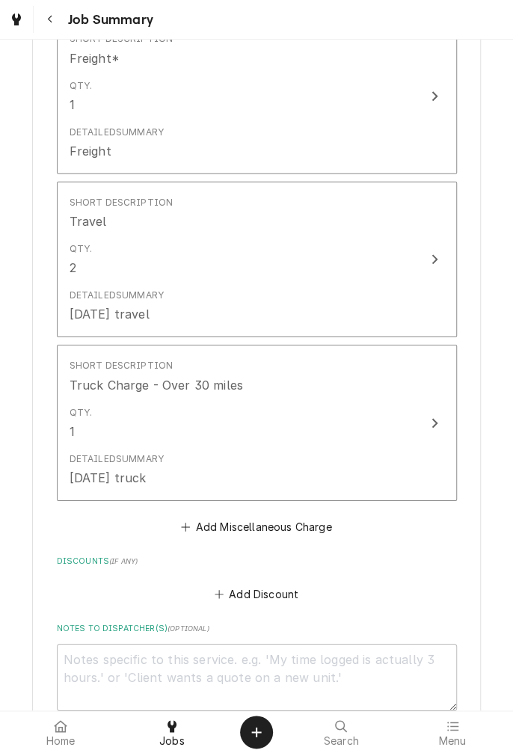
scroll to position [1548, 0]
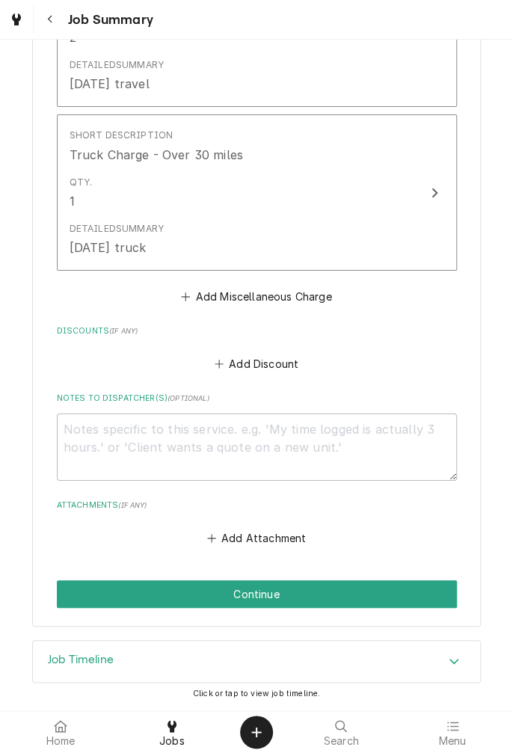
click at [288, 583] on button "Continue" at bounding box center [257, 594] width 400 height 28
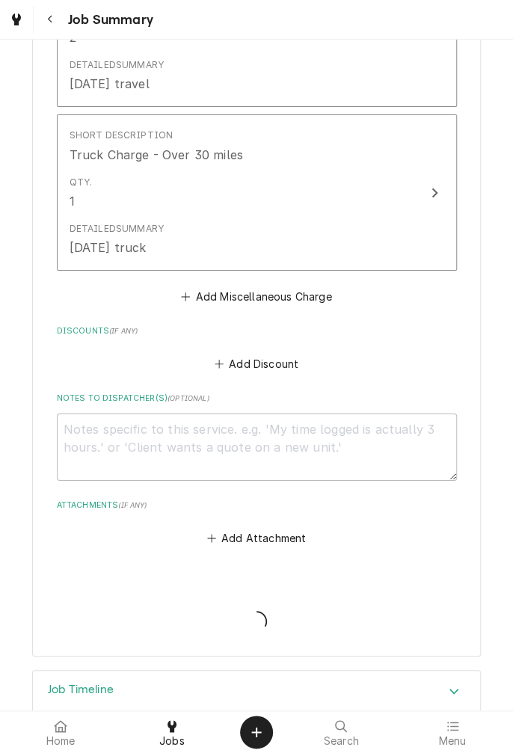
type textarea "x"
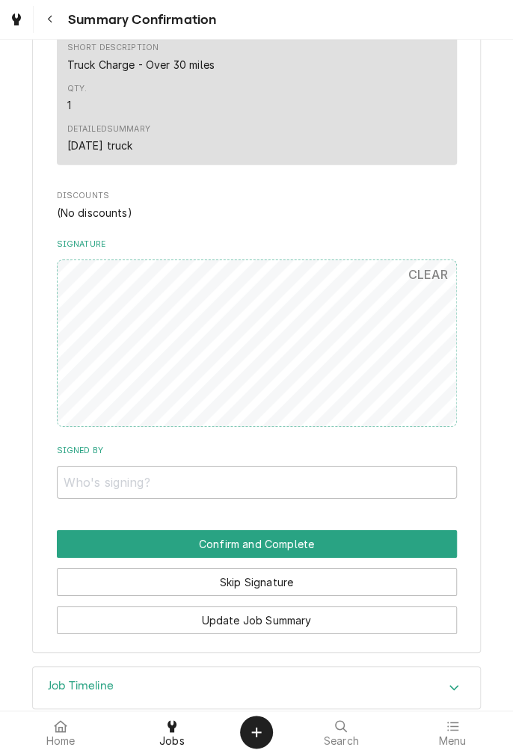
scroll to position [1421, 0]
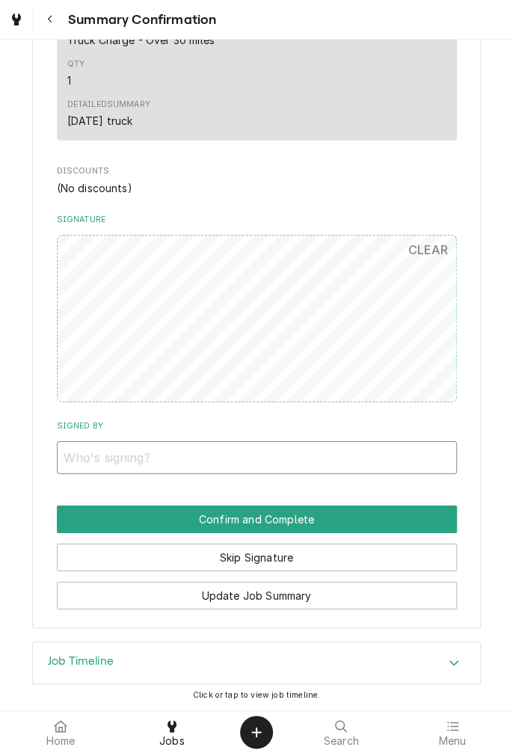
click at [151, 450] on input "Signed By" at bounding box center [257, 457] width 400 height 33
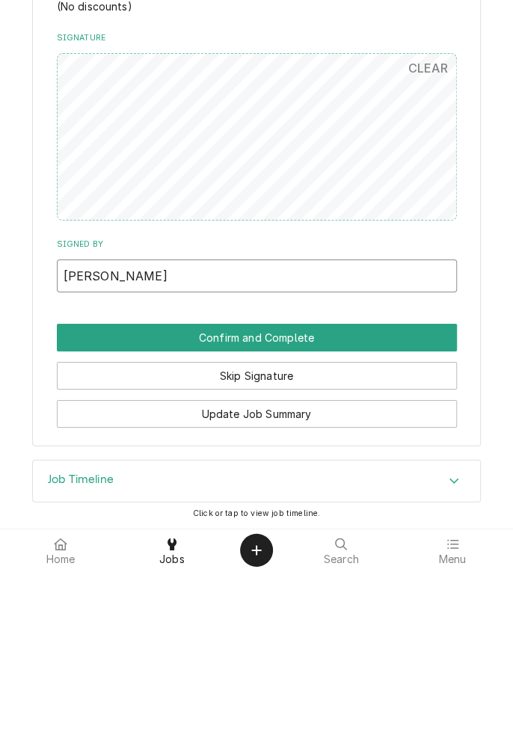
type input "Patty"
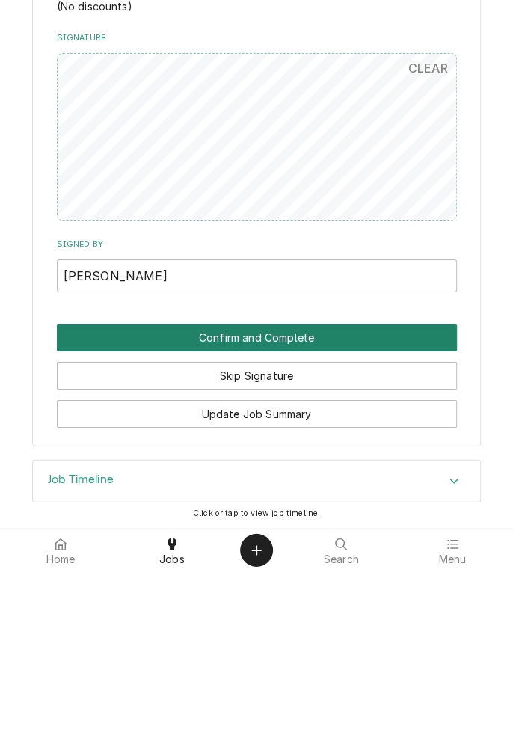
click at [320, 520] on button "Confirm and Complete" at bounding box center [257, 519] width 400 height 28
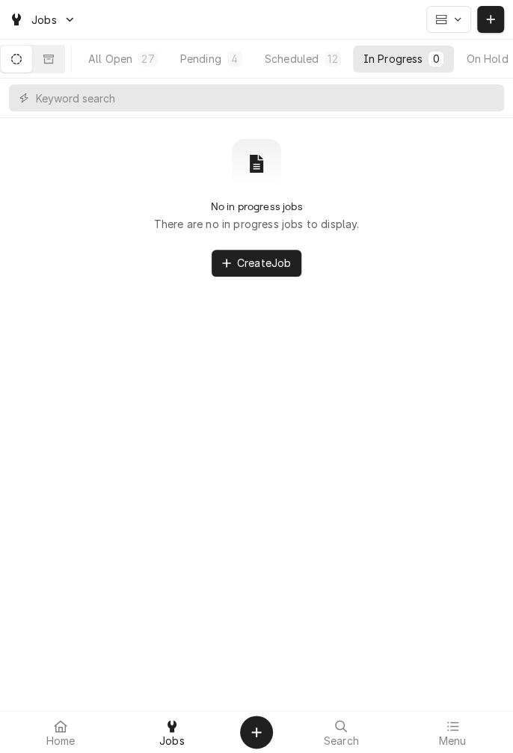
click at [55, 31] on link "Jobs" at bounding box center [42, 19] width 79 height 25
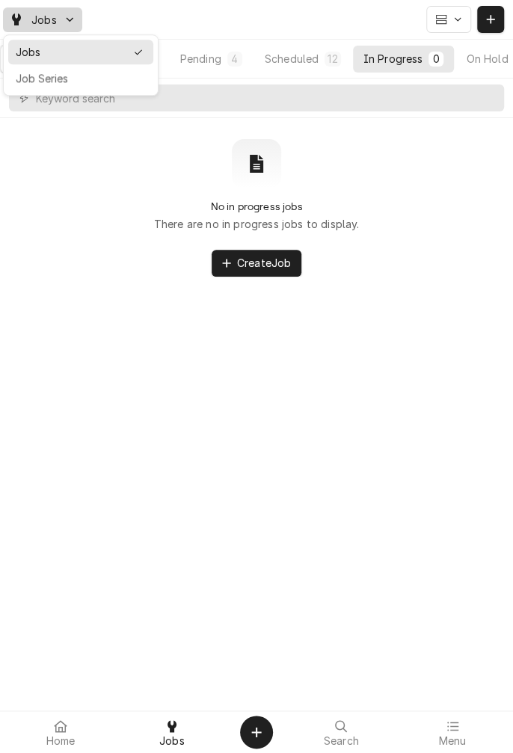
click at [320, 63] on html "Jobs All Open 27 Pending 4 Scheduled 12 In Progress 0 On Hold 10 Completed 1 No…" at bounding box center [256, 376] width 513 height 753
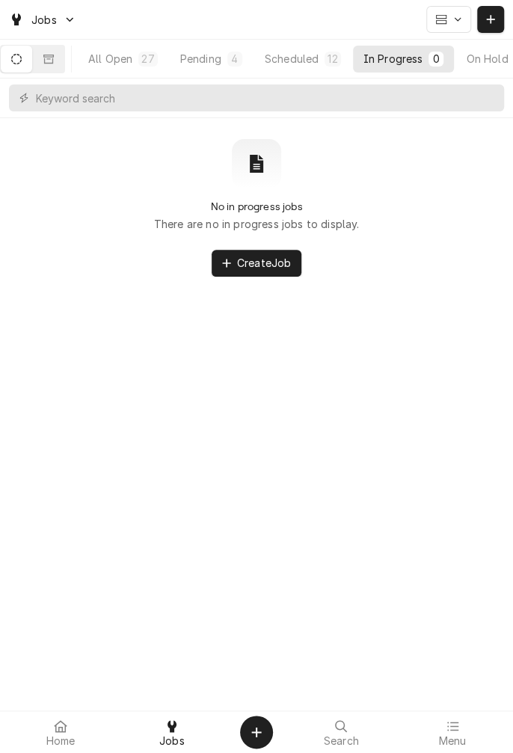
click at [296, 55] on div "Scheduled" at bounding box center [292, 59] width 54 height 16
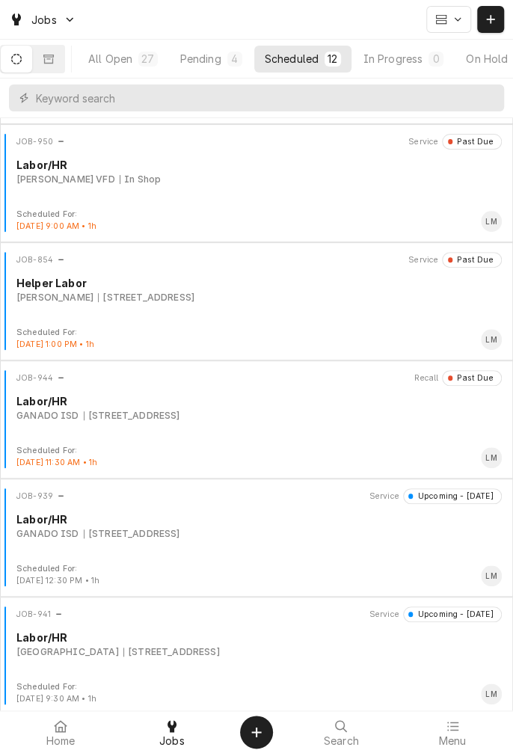
scroll to position [136, 0]
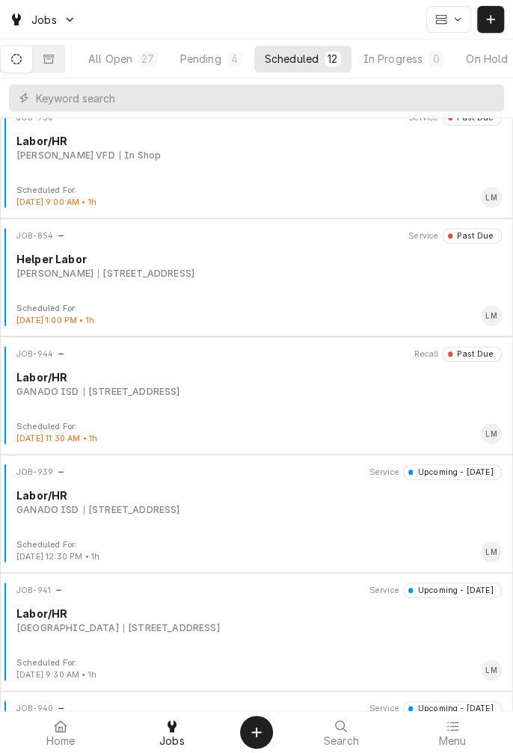
click at [146, 387] on div "[STREET_ADDRESS]" at bounding box center [132, 391] width 96 height 13
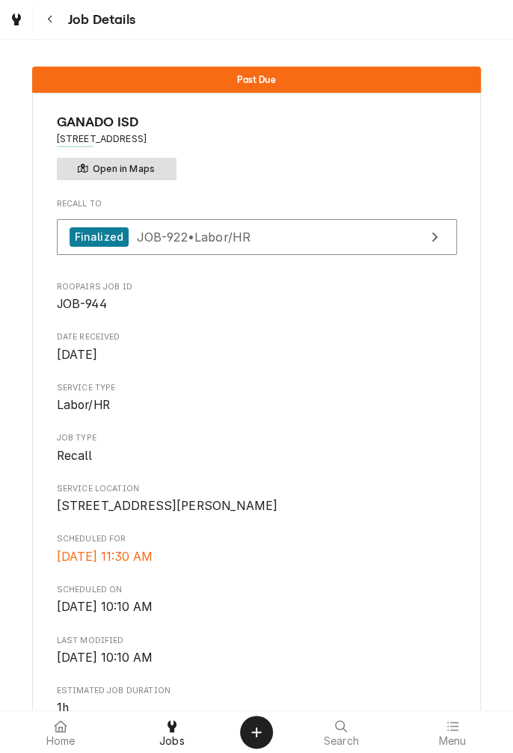
click at [124, 167] on button "Open in Maps" at bounding box center [117, 169] width 120 height 22
click at [49, 19] on icon "Navigate back" at bounding box center [50, 19] width 7 height 10
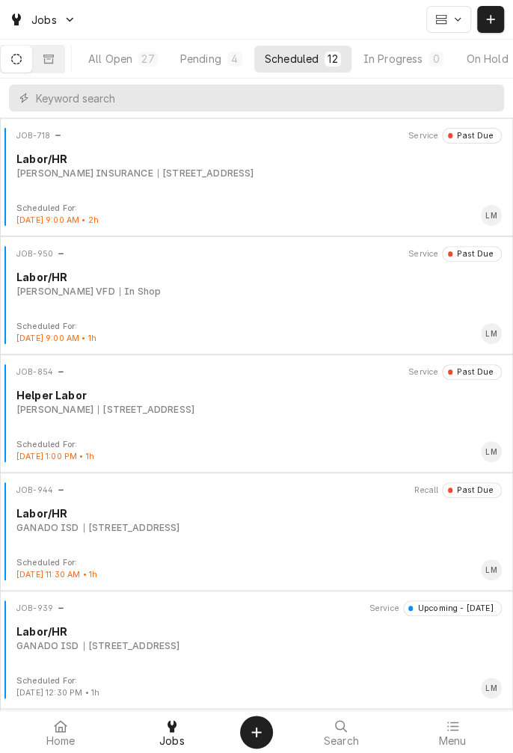
click at [132, 70] on button "All Open 27" at bounding box center [123, 59] width 90 height 27
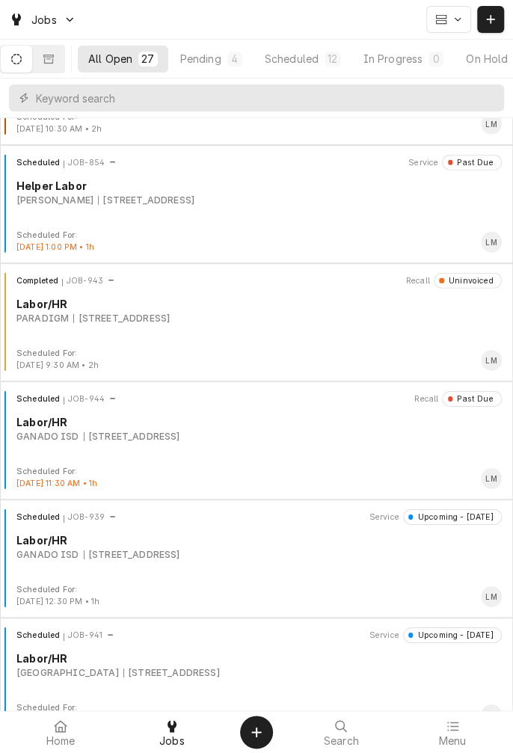
scroll to position [1392, 0]
click at [162, 451] on div "Scheduled JOB-944 Recall Past Due Labor/HR GANADO ISD 304 W Rodgers, Ganado, TX" at bounding box center [256, 426] width 501 height 75
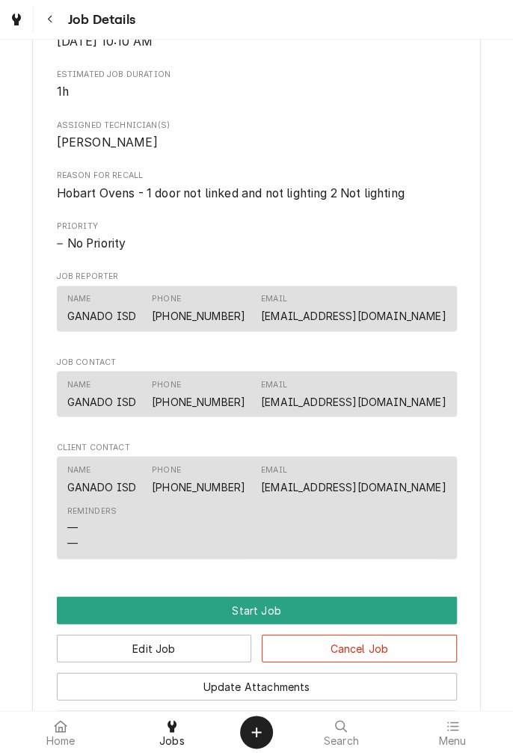
scroll to position [617, 0]
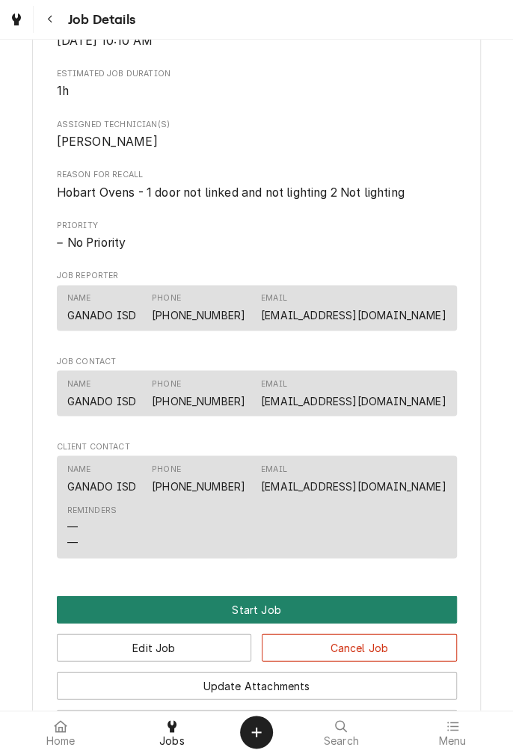
click at [263, 623] on button "Start Job" at bounding box center [257, 609] width 400 height 28
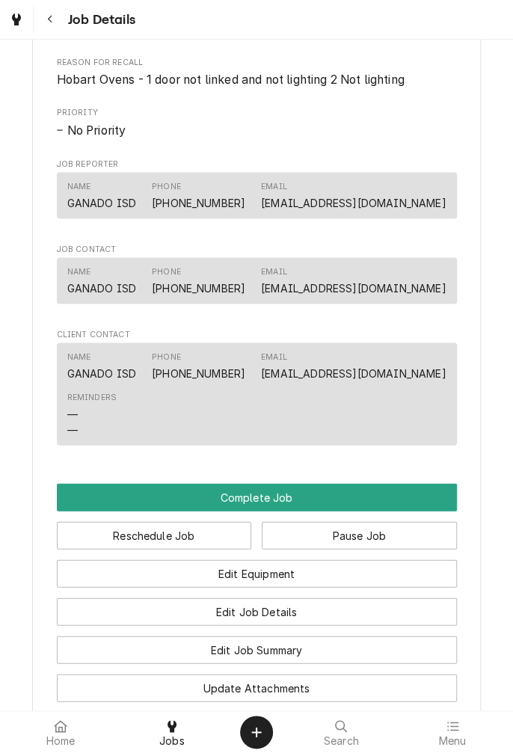
scroll to position [785, 0]
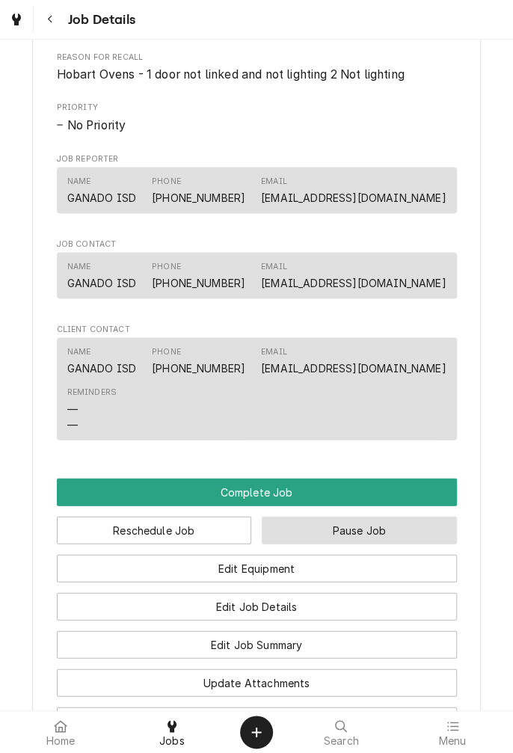
click at [351, 543] on button "Pause Job" at bounding box center [359, 530] width 195 height 28
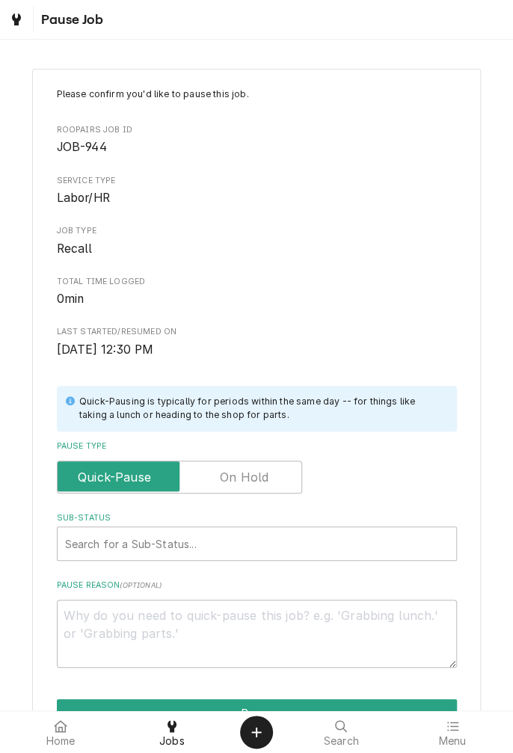
click at [235, 477] on label "Pause Type" at bounding box center [179, 476] width 245 height 33
click at [235, 477] on input "Pause Type" at bounding box center [180, 476] width 232 height 33
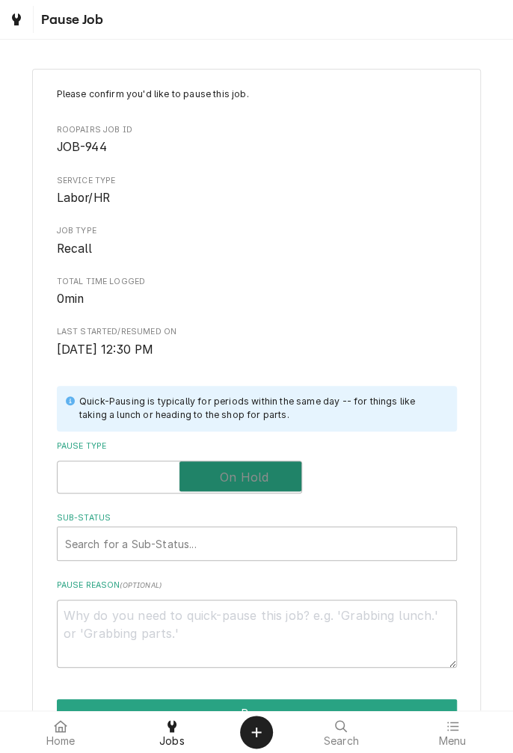
checkbox input "true"
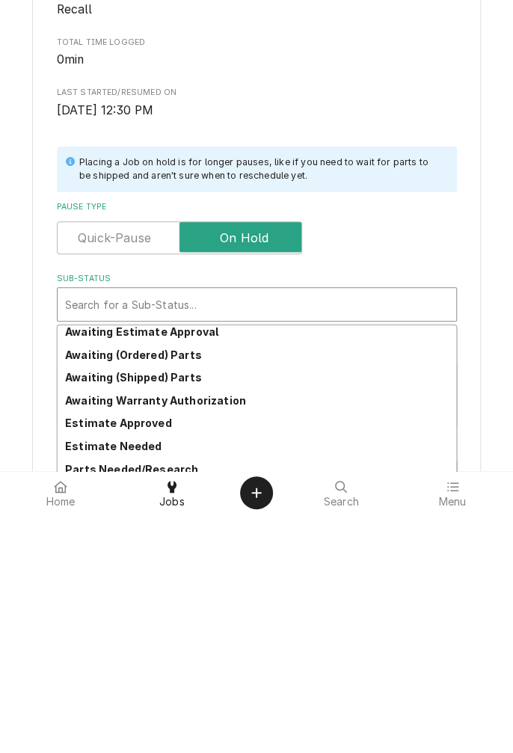
scroll to position [110, 0]
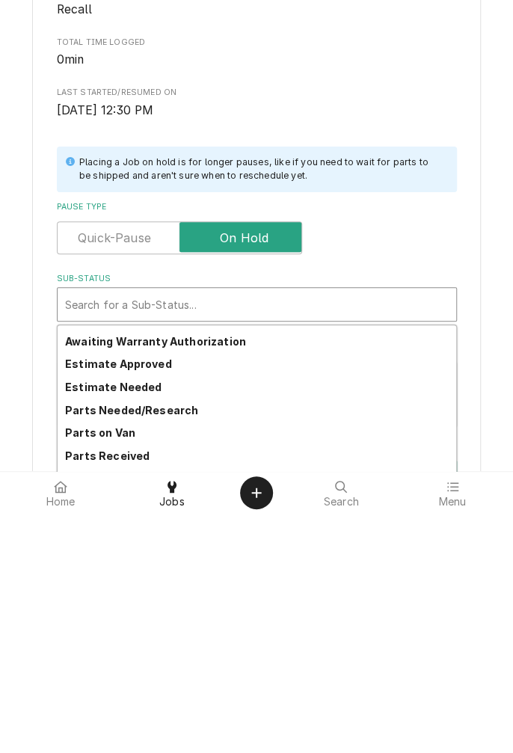
click at [172, 646] on strong "Parts Needed/Research" at bounding box center [131, 649] width 133 height 13
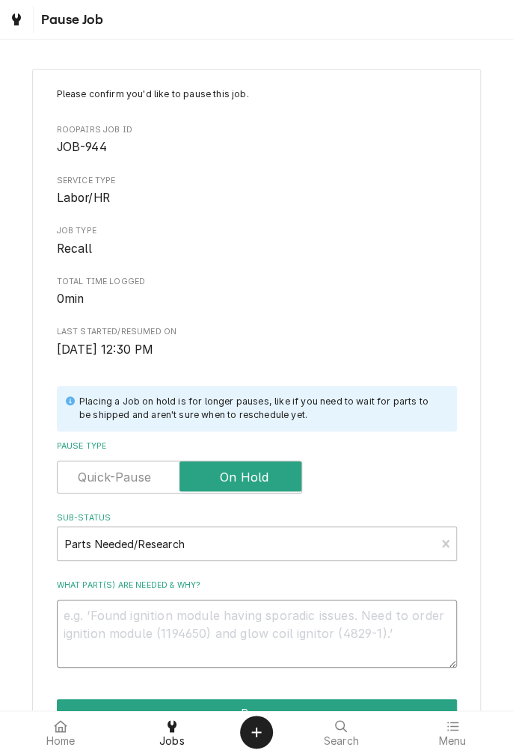
click at [244, 623] on textarea "What part(s) are needed & why?" at bounding box center [257, 632] width 400 height 67
type textarea "x"
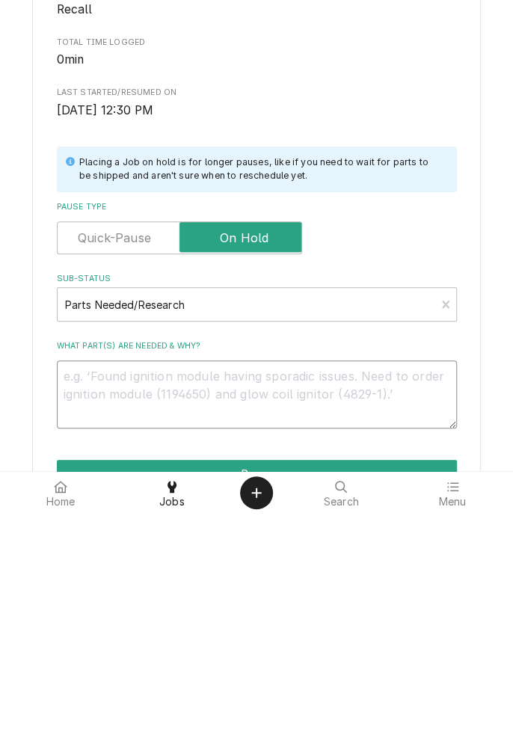
type textarea "R"
type textarea "x"
type textarea "Re"
type textarea "x"
type textarea "Req"
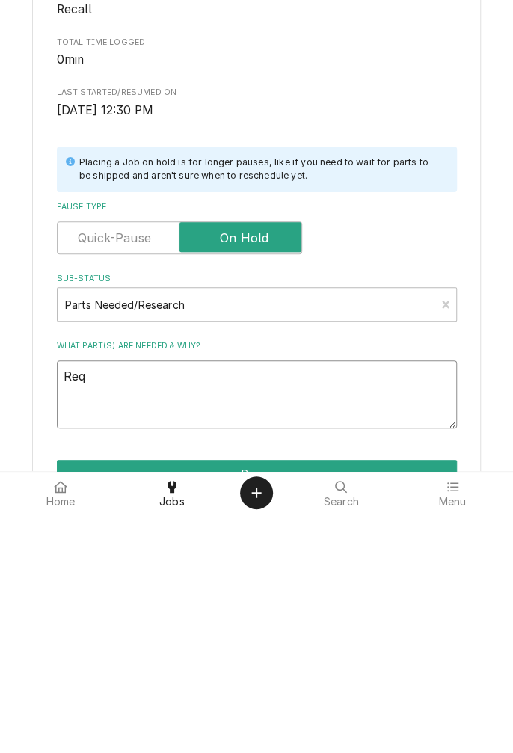
type textarea "x"
type textarea "Requ"
type textarea "x"
type textarea "Requi"
type textarea "x"
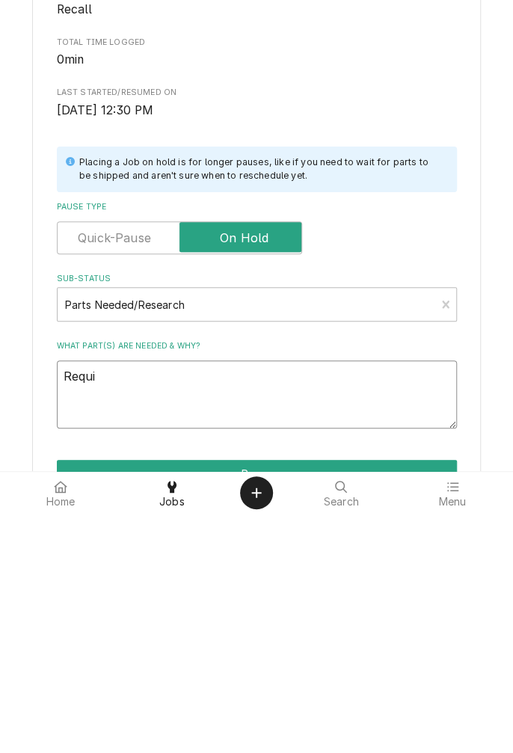
type textarea "Requir"
type textarea "x"
type textarea "Requi"
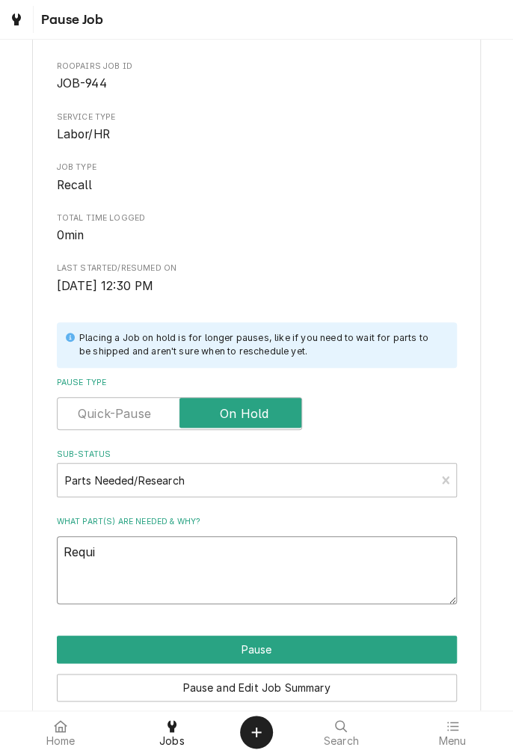
scroll to position [64, 0]
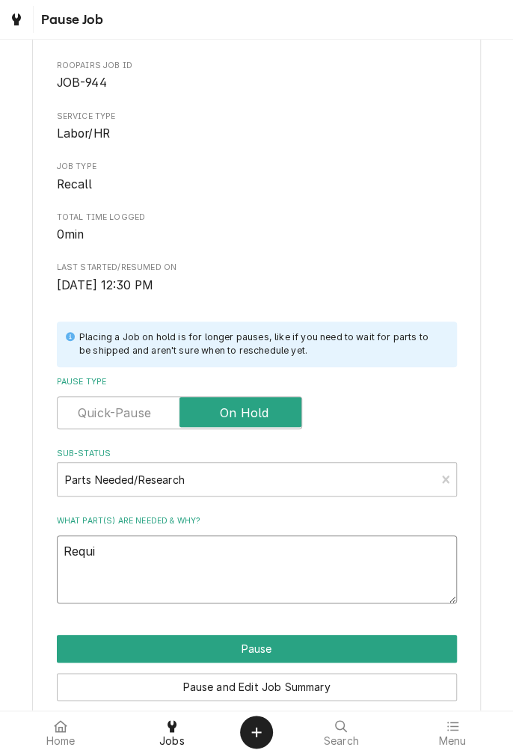
click at [169, 575] on textarea "Requi" at bounding box center [257, 568] width 400 height 67
type textarea "x"
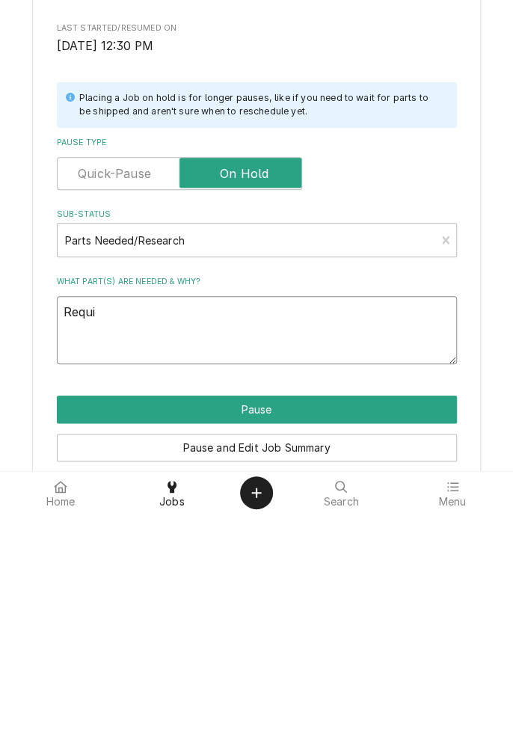
type textarea "Requir"
type textarea "x"
type textarea "Require"
type textarea "x"
type textarea "Requires"
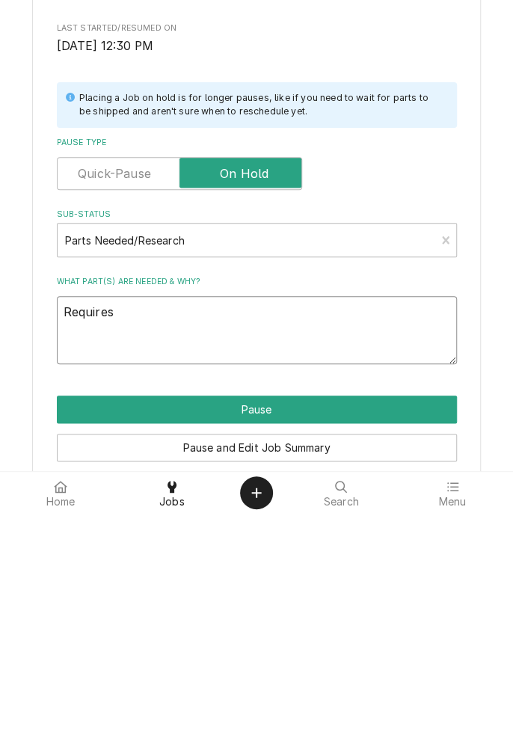
type textarea "x"
type textarea "Requires t"
type textarea "x"
type textarea "Requires tw"
type textarea "x"
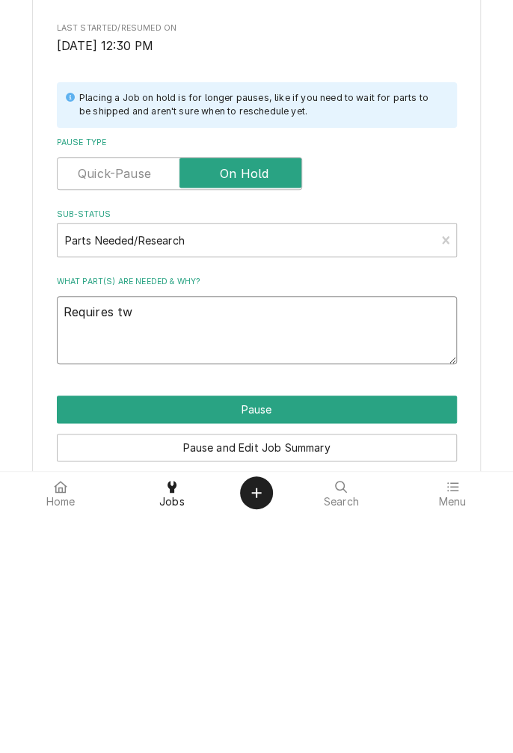
type textarea "Requires two"
type textarea "x"
type textarea "Requires two"
type textarea "x"
type textarea "Requires two c"
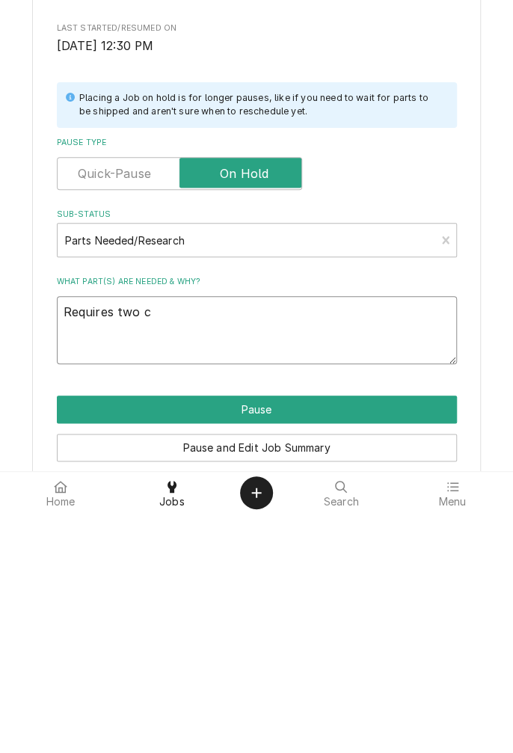
type textarea "x"
type textarea "Requires two cl"
type textarea "x"
type textarea "Requires two clo"
type textarea "x"
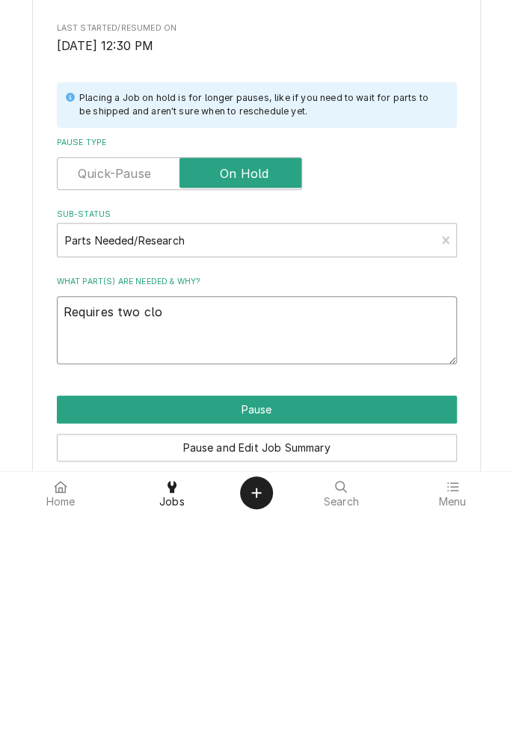
type textarea "Requires two clos"
type textarea "x"
type textarea "Requires two closu"
type textarea "x"
type textarea "Requires two closur"
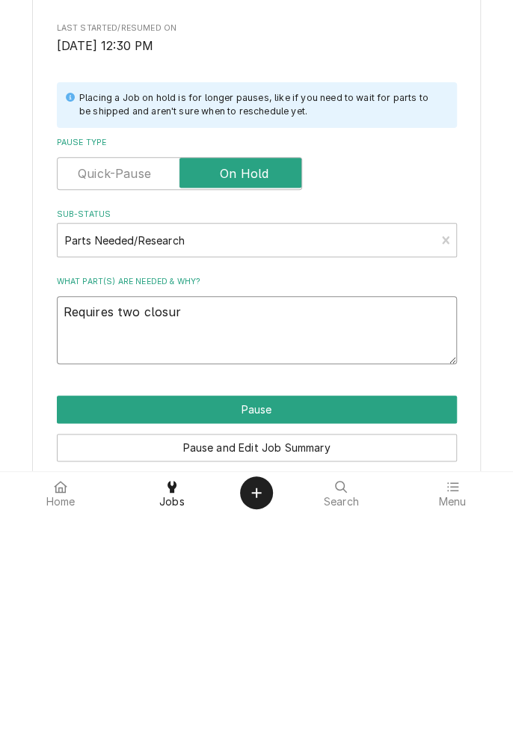
type textarea "x"
type textarea "Requires two closure"
type textarea "x"
type textarea "Requires two closure"
type textarea "x"
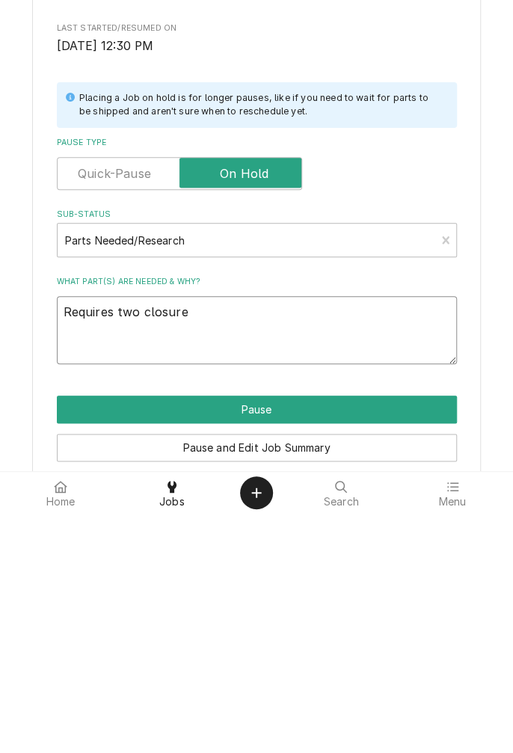
type textarea "Requires two closure a"
type textarea "x"
type textarea "Requires two closure as"
type textarea "x"
type textarea "Requires two closure ass"
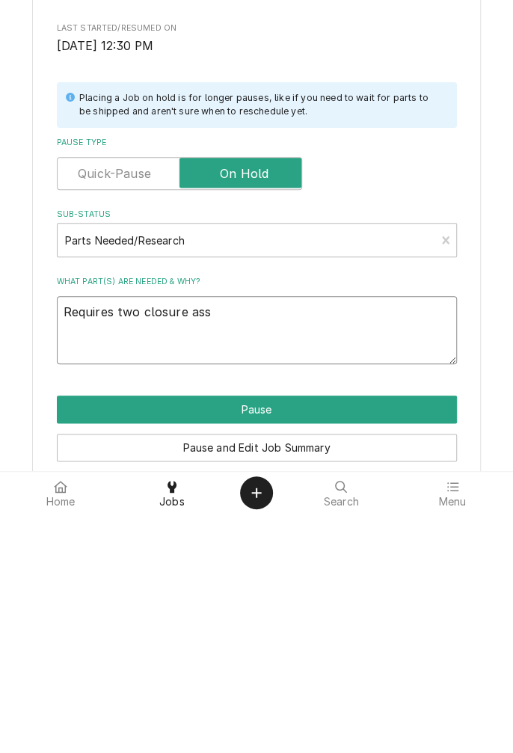
type textarea "x"
type textarea "Requires two closure asse"
type textarea "x"
type textarea "Requires two closure assembly"
type textarea "x"
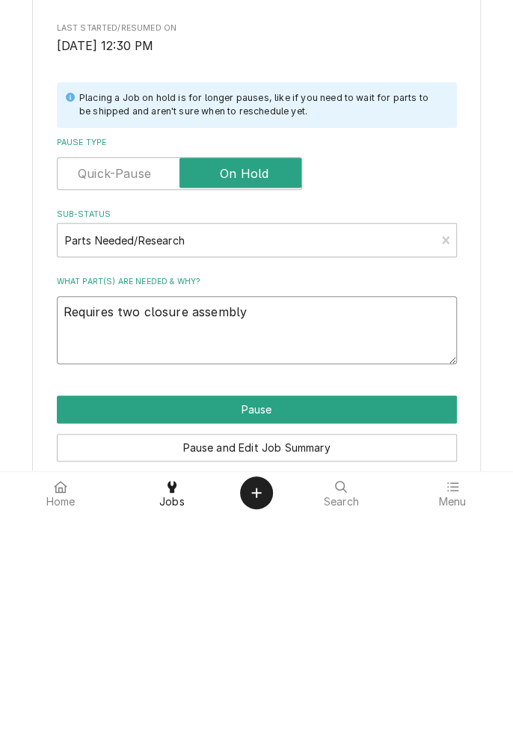
type textarea "Requires two closure assembly."
type textarea "x"
type textarea "Requires two closure assembly."
type textarea "x"
type textarea "Requires two closure assembly. O"
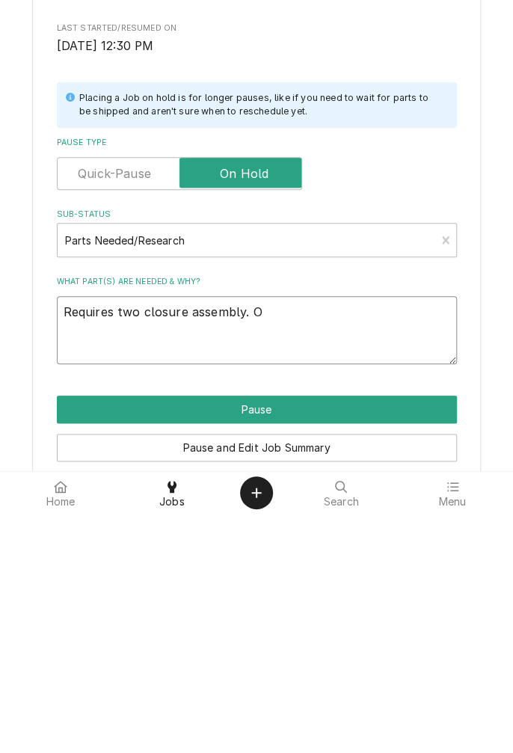
type textarea "x"
type textarea "Requires two closure assembly. On"
type textarea "x"
type textarea "Requires two closure assembly. Onl"
type textarea "x"
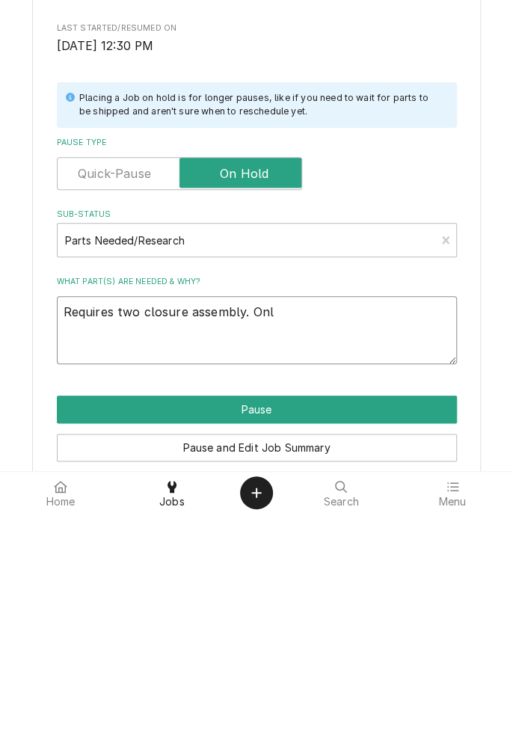
type textarea "Requires two closure assembly. Only"
type textarea "x"
type textarea "Requires two closure assembly. Only"
type textarea "x"
type textarea "Requires two closure assembly. Only h"
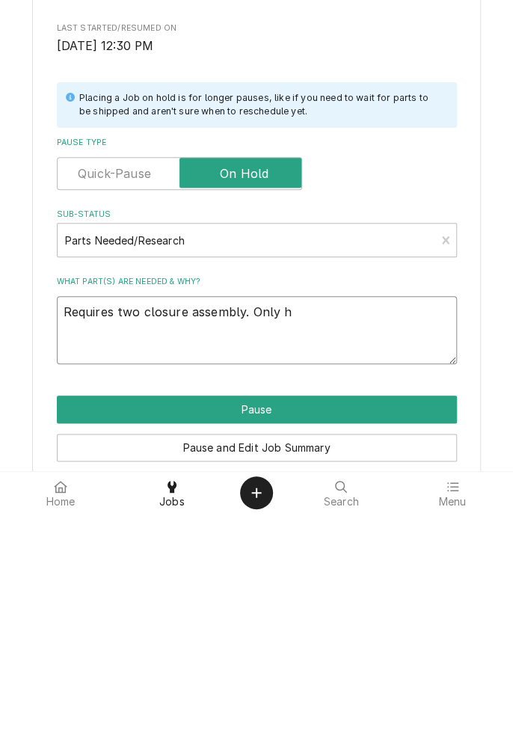
type textarea "x"
type textarea "Requires two closure assembly. Only ha"
type textarea "x"
type textarea "Requires two closure assembly. Only hav"
type textarea "x"
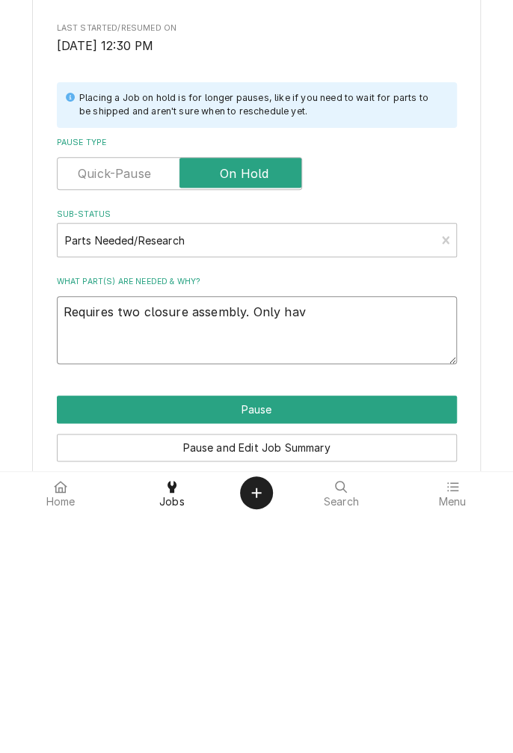
type textarea "Requires two closure assembly. Only have"
type textarea "x"
type textarea "Requires two closure assembly. Only have"
type textarea "x"
type textarea "Requires two closure assembly. Only have o"
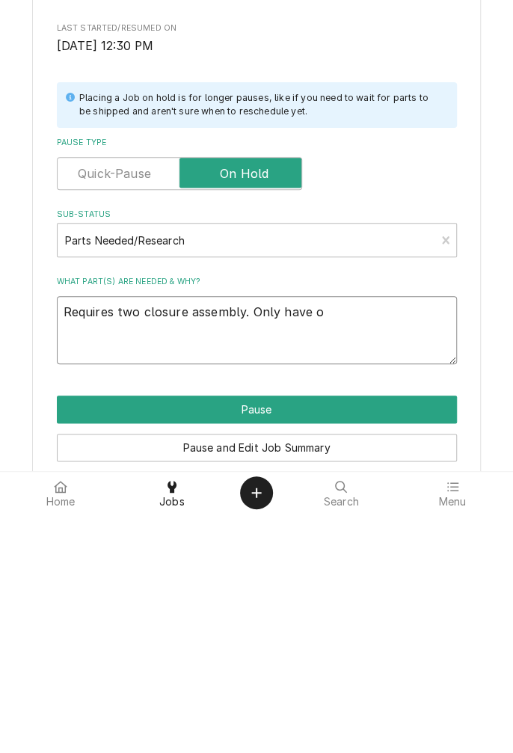
type textarea "x"
type textarea "Requires two closure assembly. Only have on"
type textarea "x"
type textarea "Requires two closure assembly. Only have one"
type textarea "x"
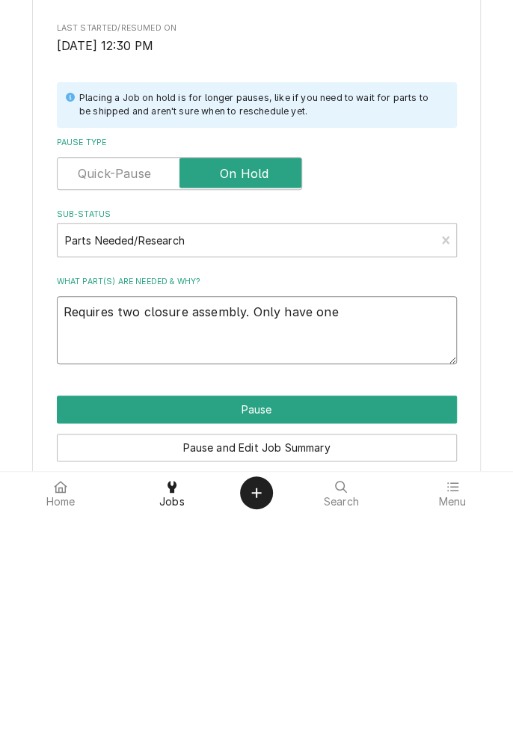
type textarea "Requires two closure assembly. Only have one"
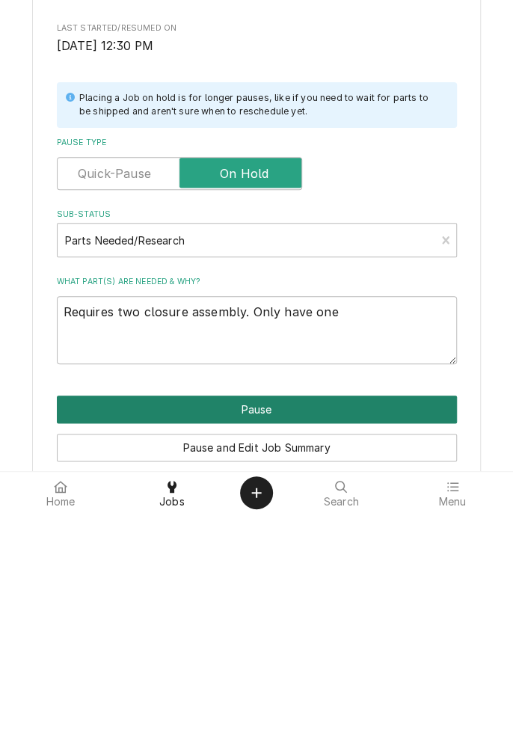
click at [268, 644] on button "Pause" at bounding box center [257, 648] width 400 height 28
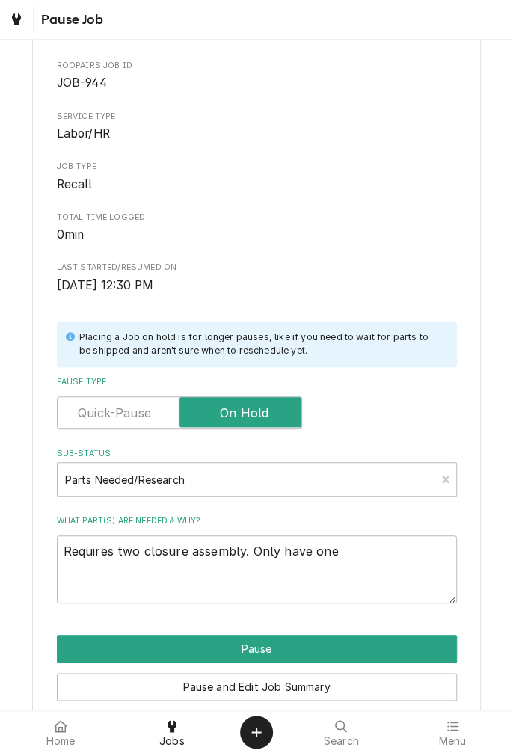
type textarea "x"
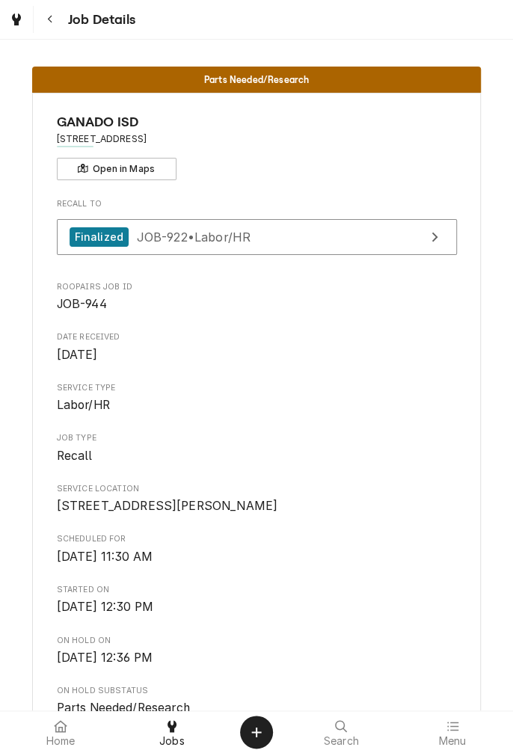
click at [57, 28] on button "Navigate back" at bounding box center [50, 19] width 27 height 27
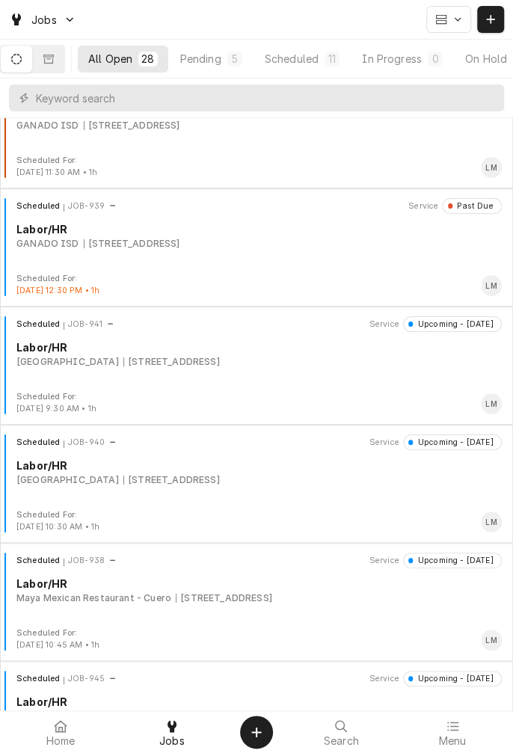
scroll to position [1629, 0]
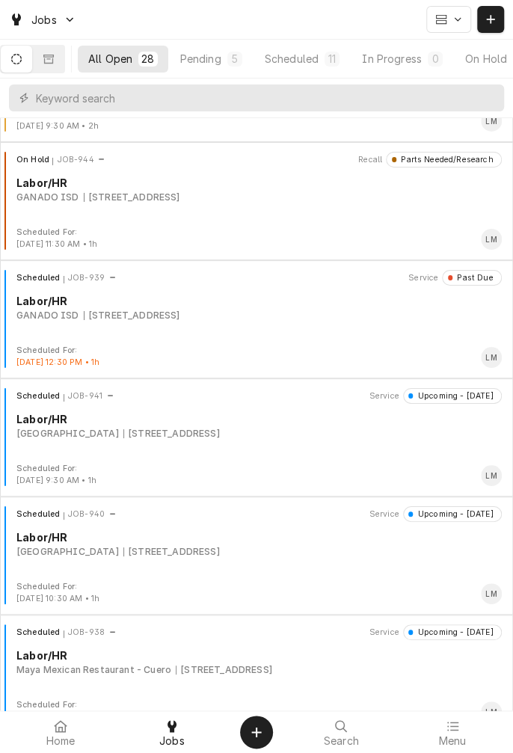
click at [154, 312] on div "[STREET_ADDRESS]" at bounding box center [132, 315] width 96 height 13
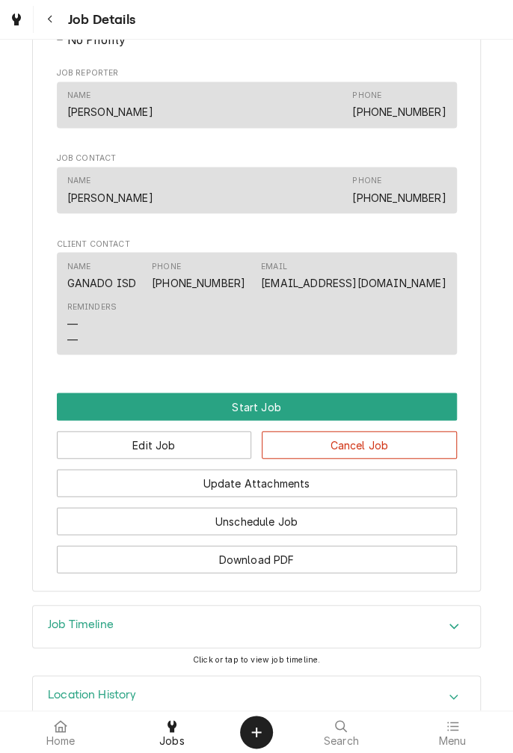
scroll to position [789, 0]
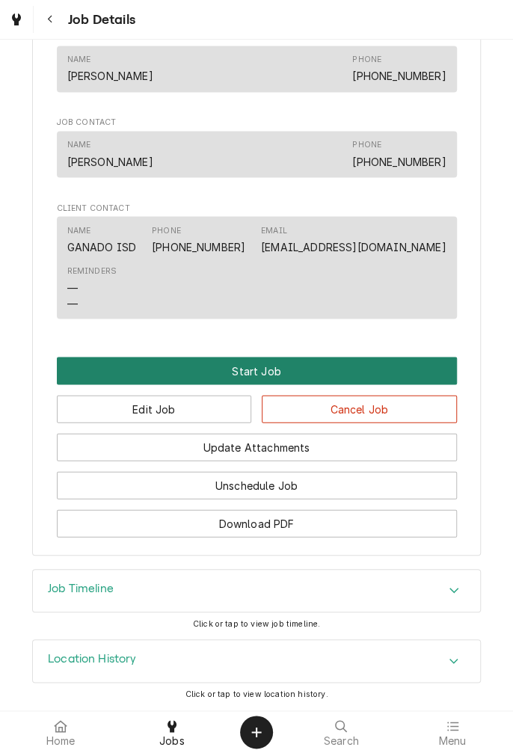
click at [259, 371] on button "Start Job" at bounding box center [257, 370] width 400 height 28
